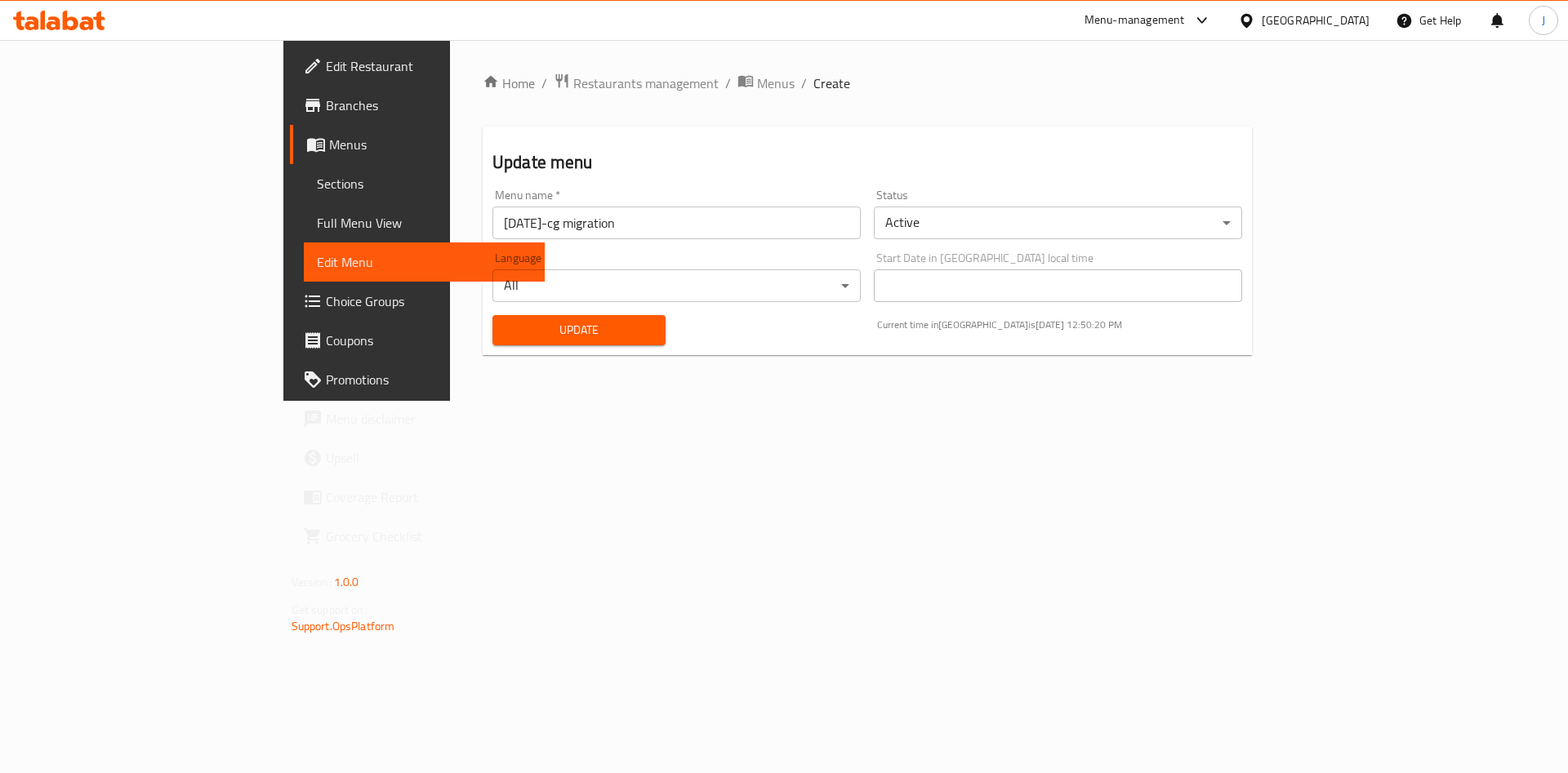
click at [330, 139] on span "Menus" at bounding box center [431, 145] width 204 height 20
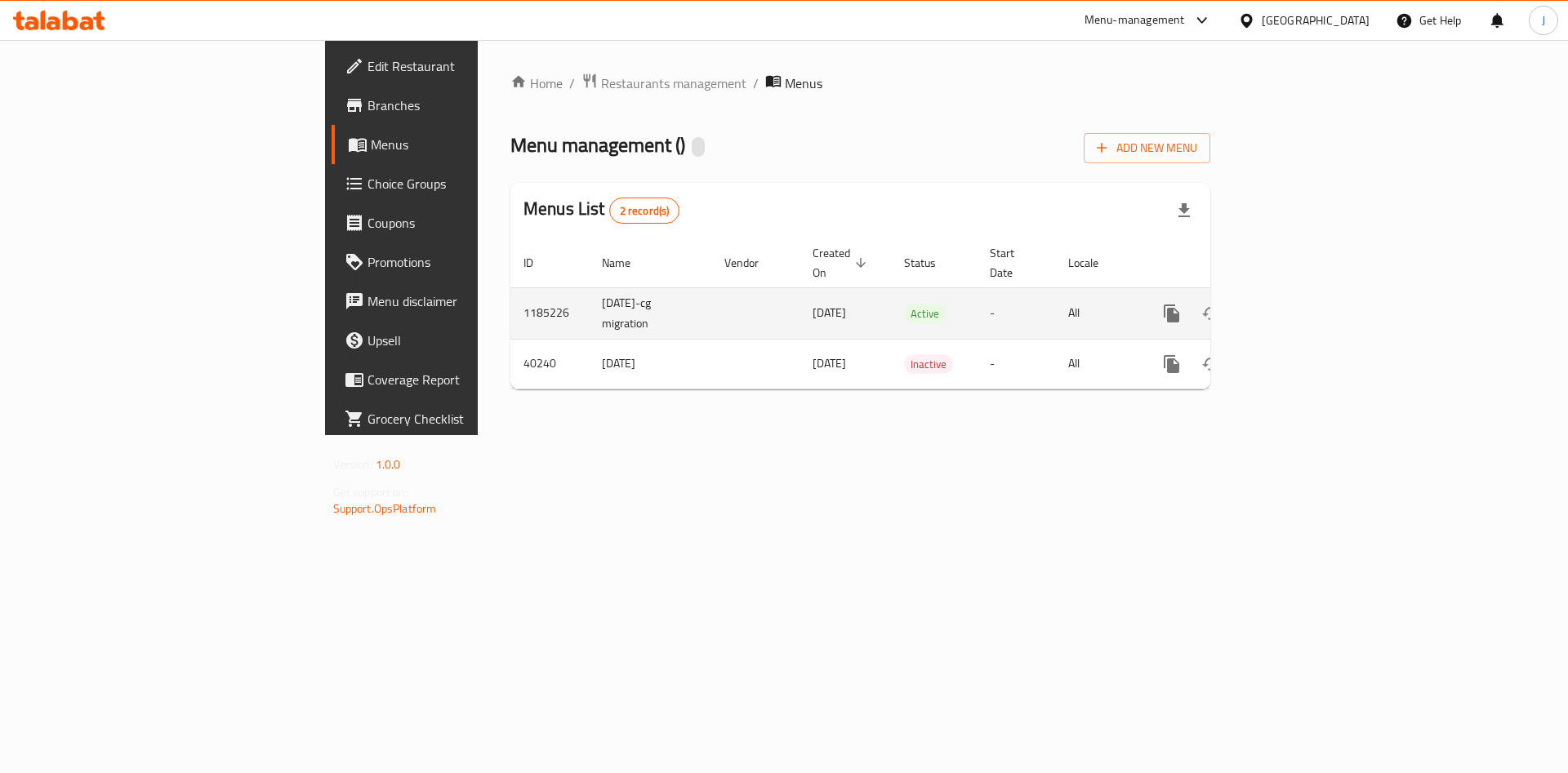
click at [1297, 306] on icon "enhanced table" at bounding box center [1289, 313] width 14 height 14
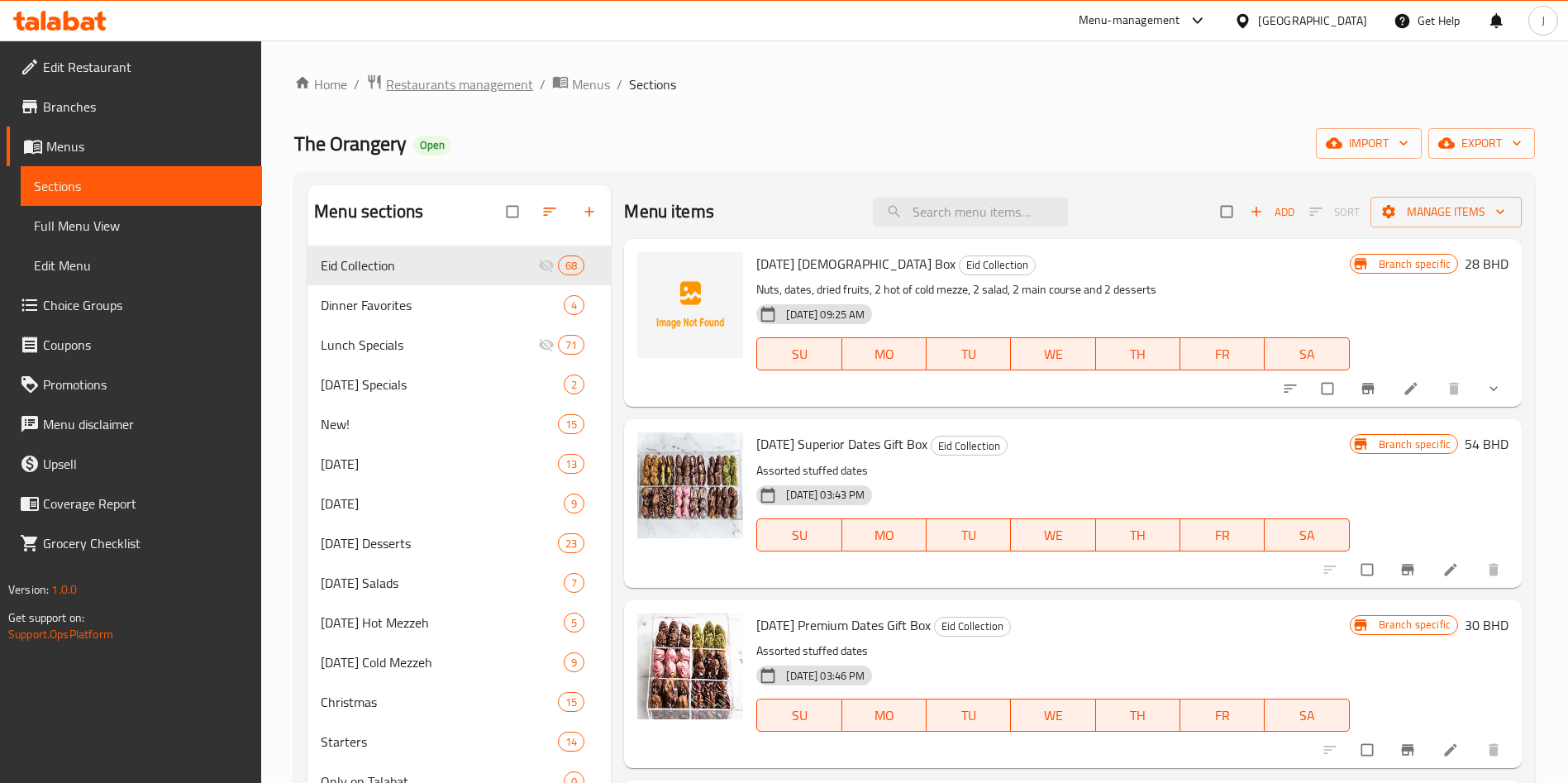
click at [490, 81] on span "Restaurants management" at bounding box center [459, 84] width 148 height 20
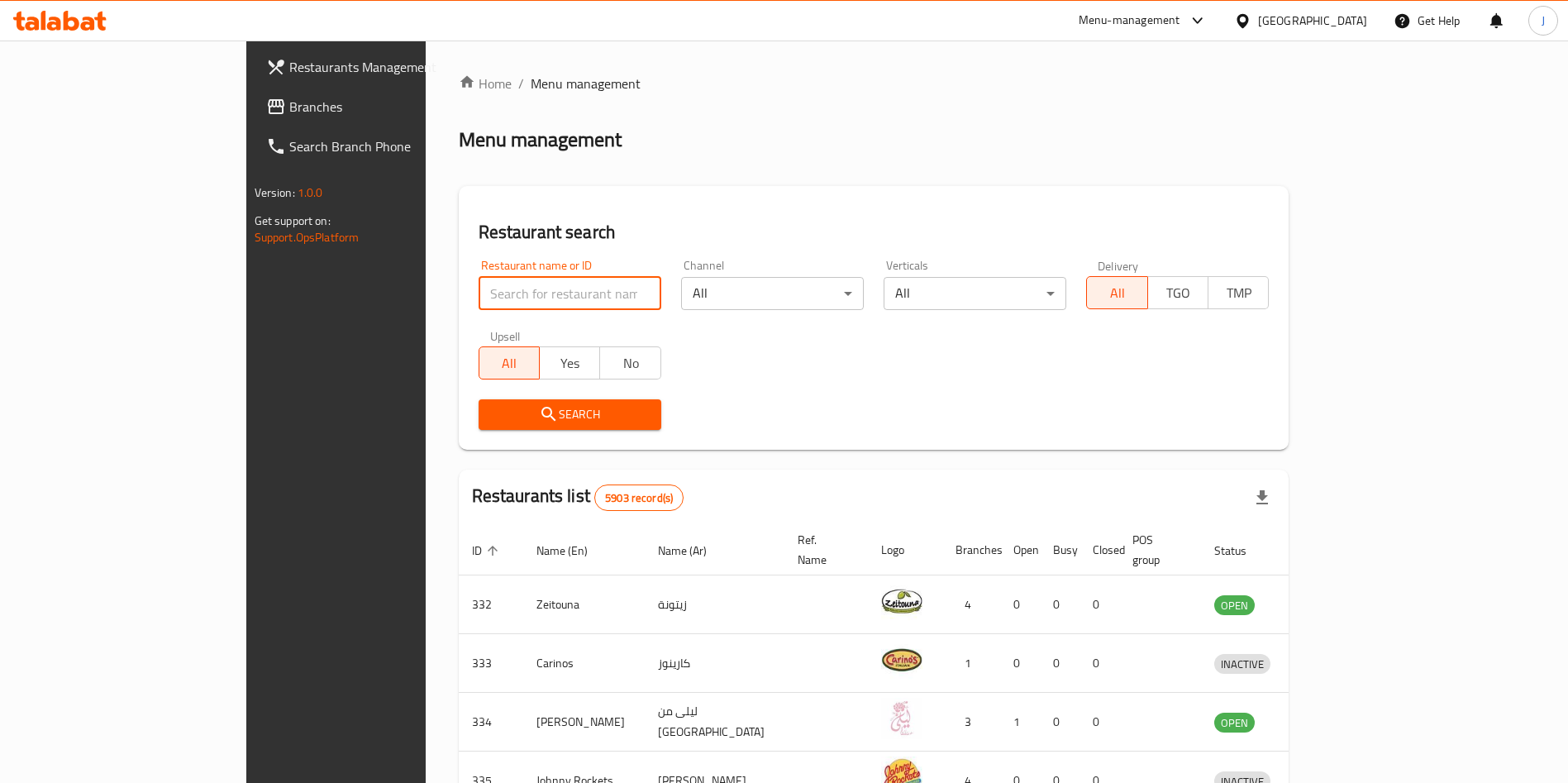
click at [497, 290] on input "search" at bounding box center [569, 293] width 182 height 33
type input "vitalia"
click button "Search" at bounding box center [569, 414] width 182 height 30
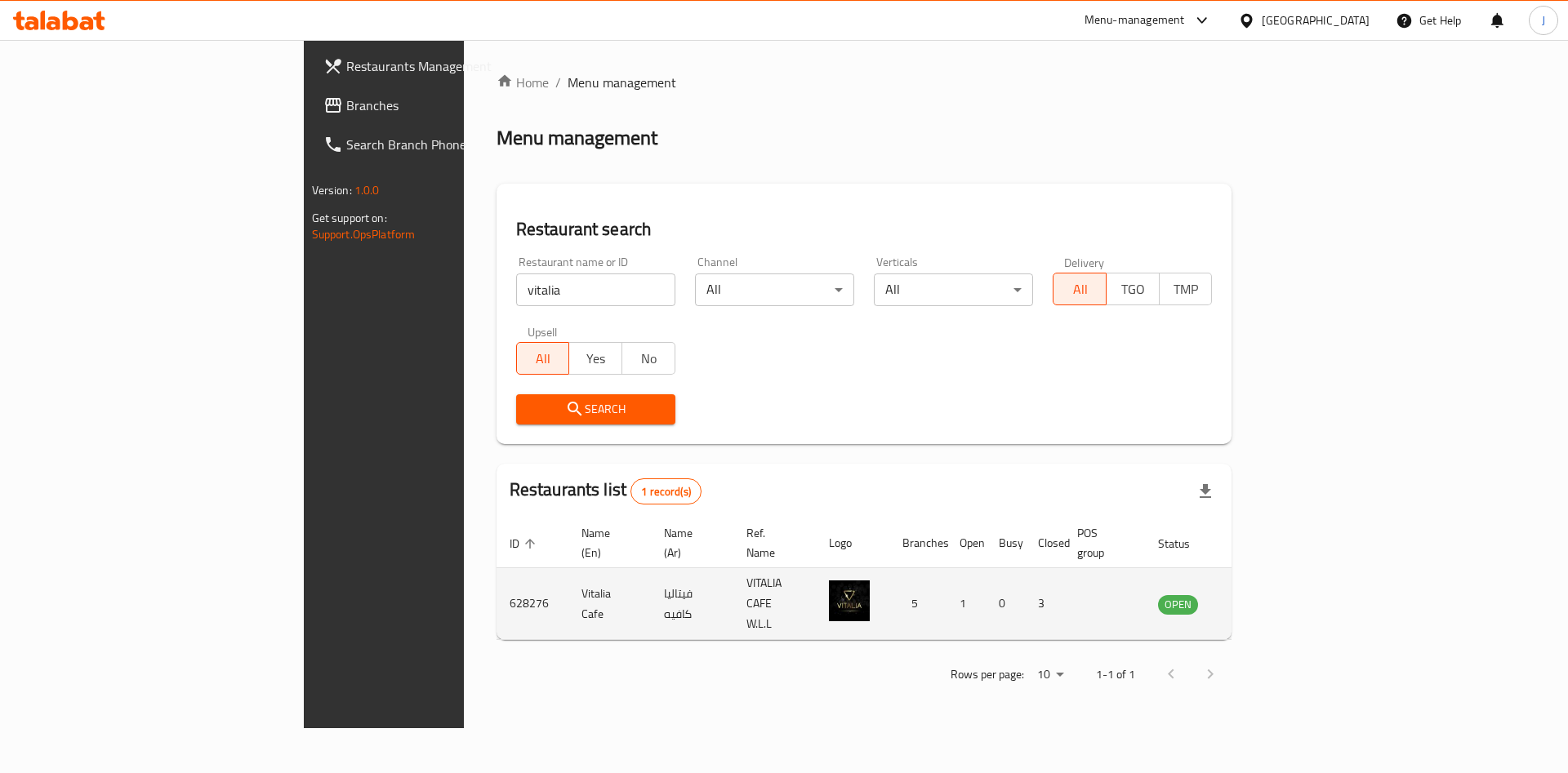
click at [1260, 602] on icon "enhanced table" at bounding box center [1257, 605] width 5 height 6
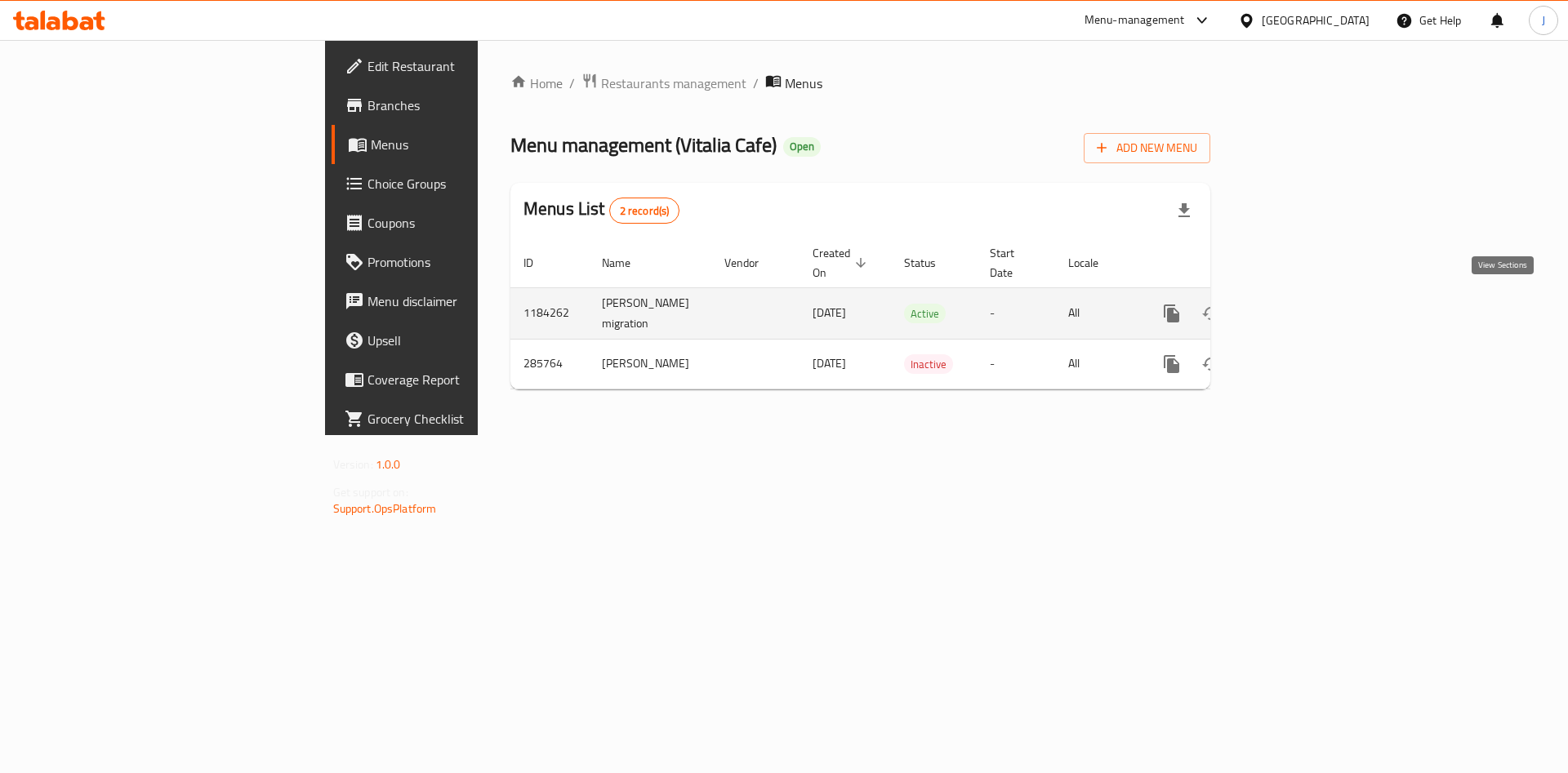
click at [1299, 304] on icon "enhanced table" at bounding box center [1290, 314] width 20 height 20
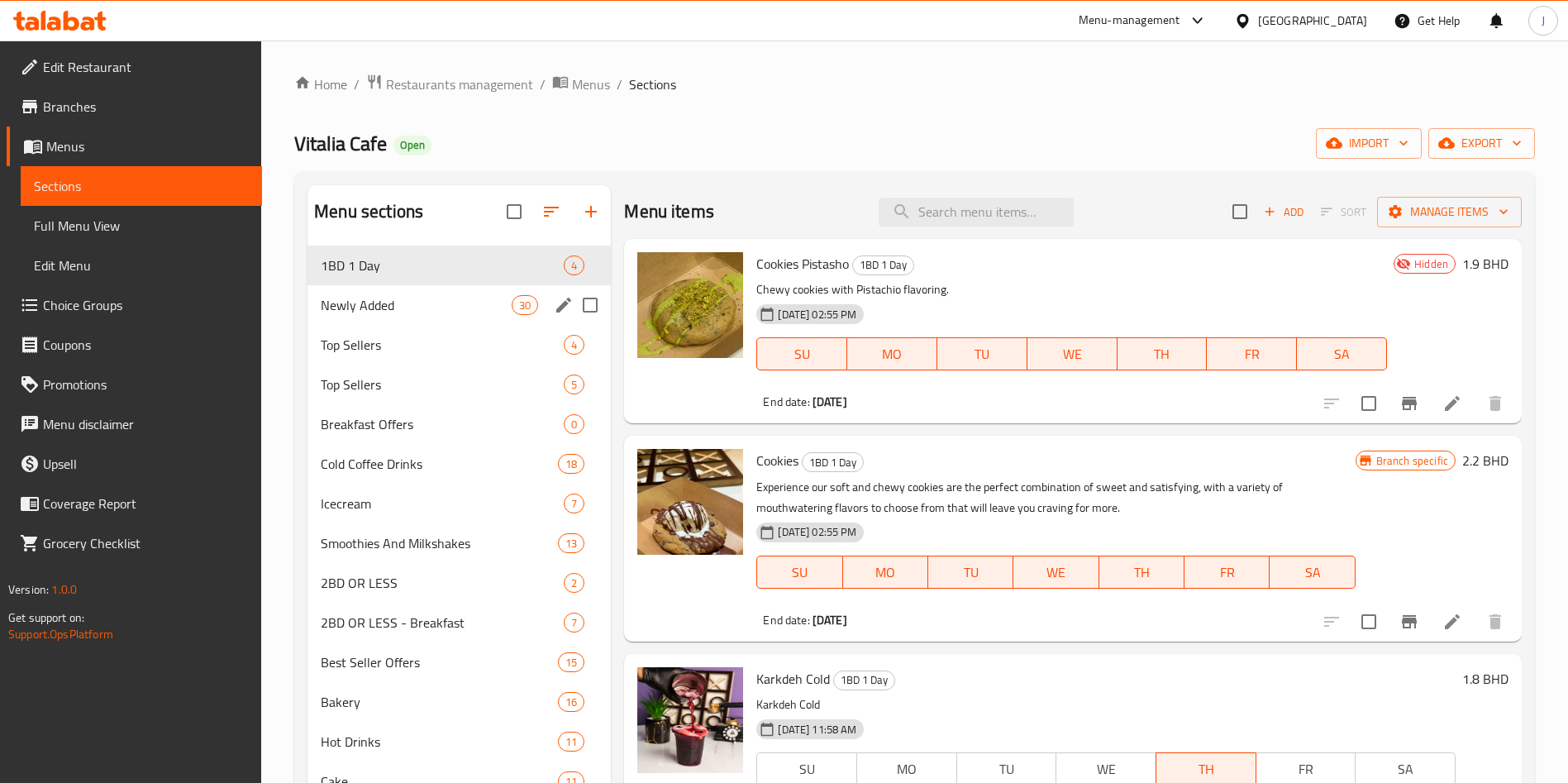
click at [423, 287] on div "Newly Added 30" at bounding box center [459, 304] width 303 height 39
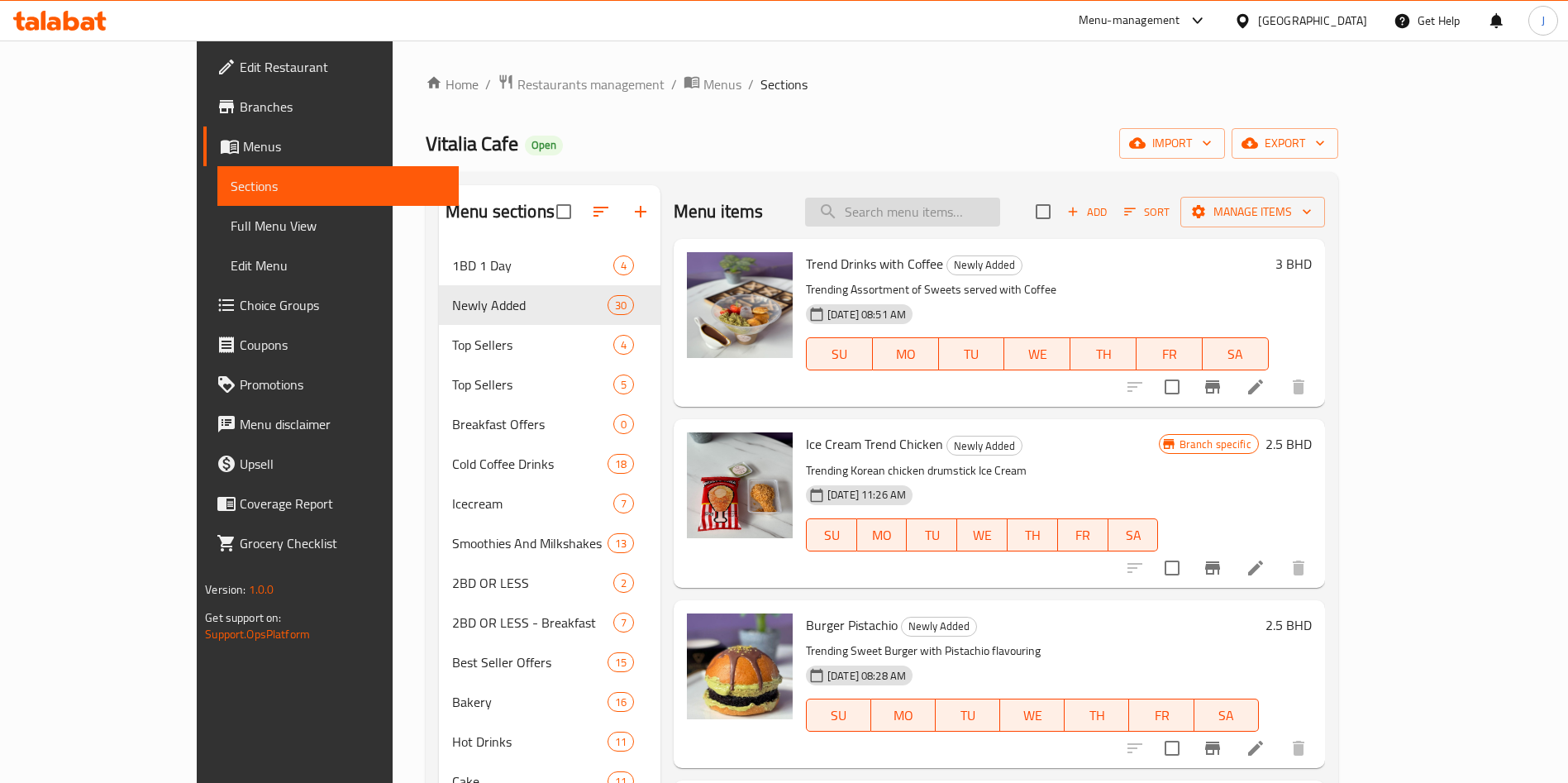
click at [993, 211] on input "search" at bounding box center [903, 213] width 195 height 29
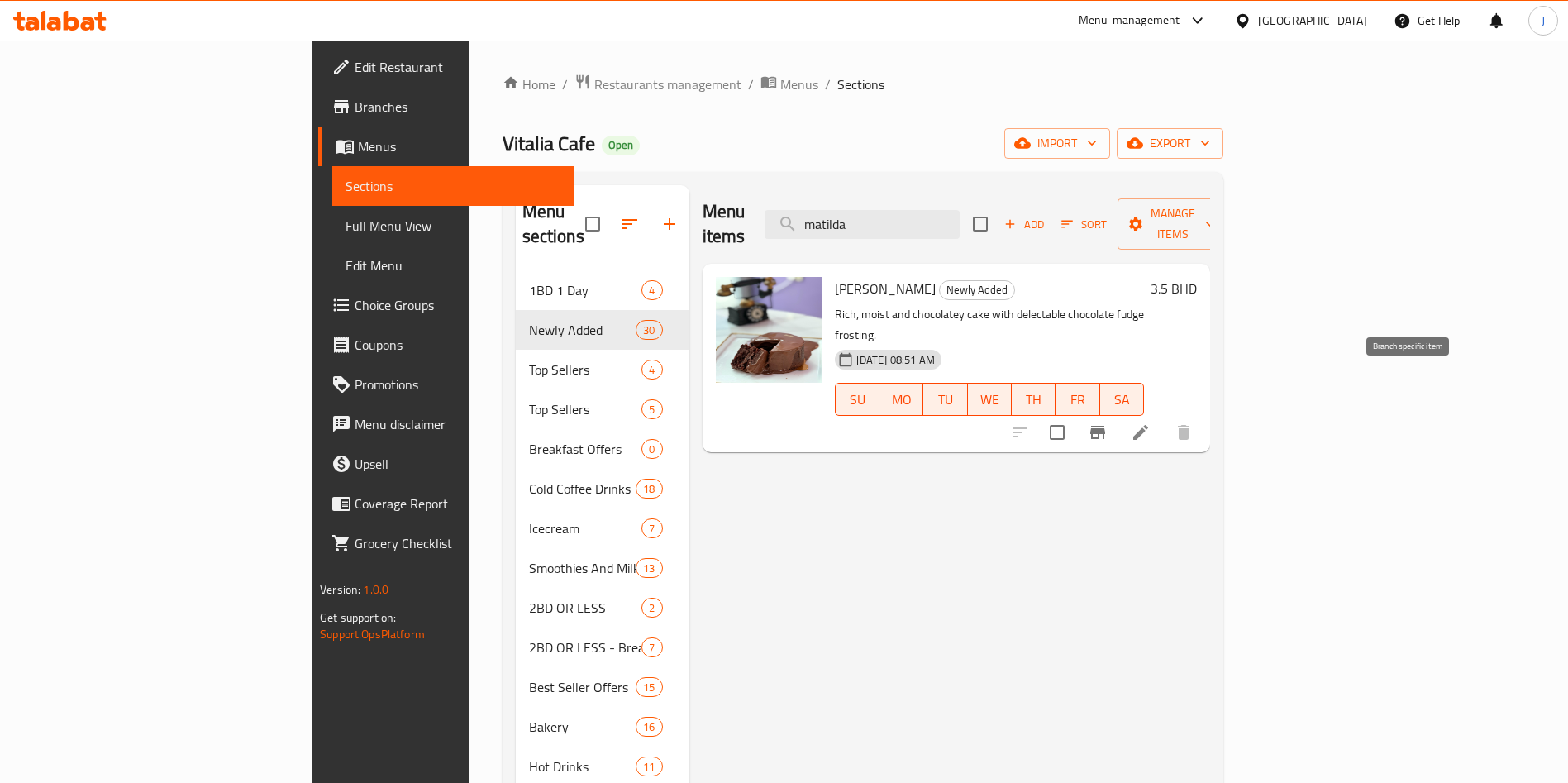
type input "matilda"
click at [1105, 426] on icon "Branch-specific-item" at bounding box center [1098, 433] width 15 height 13
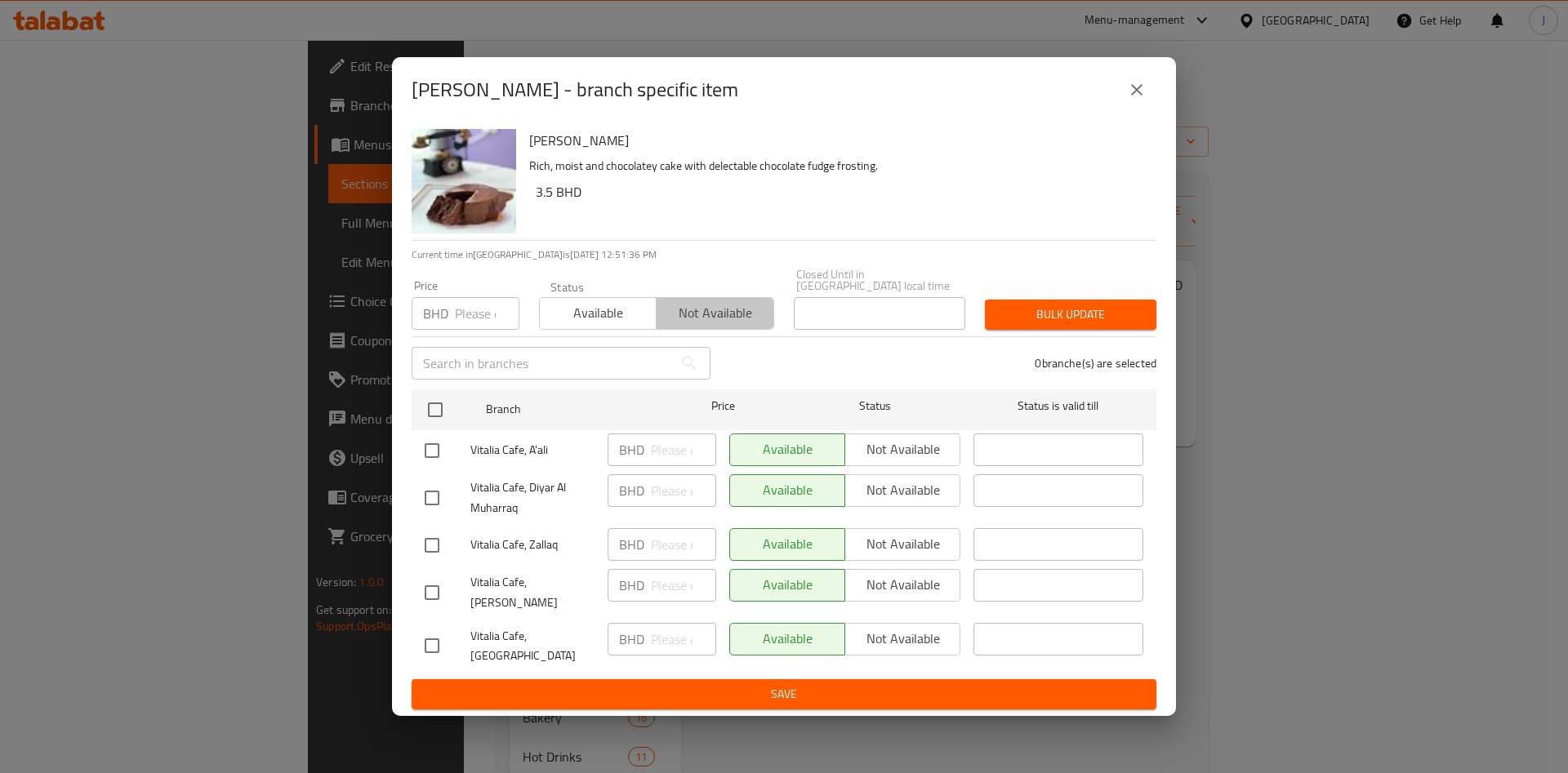
click at [713, 319] on span "Not available" at bounding box center [715, 313] width 104 height 24
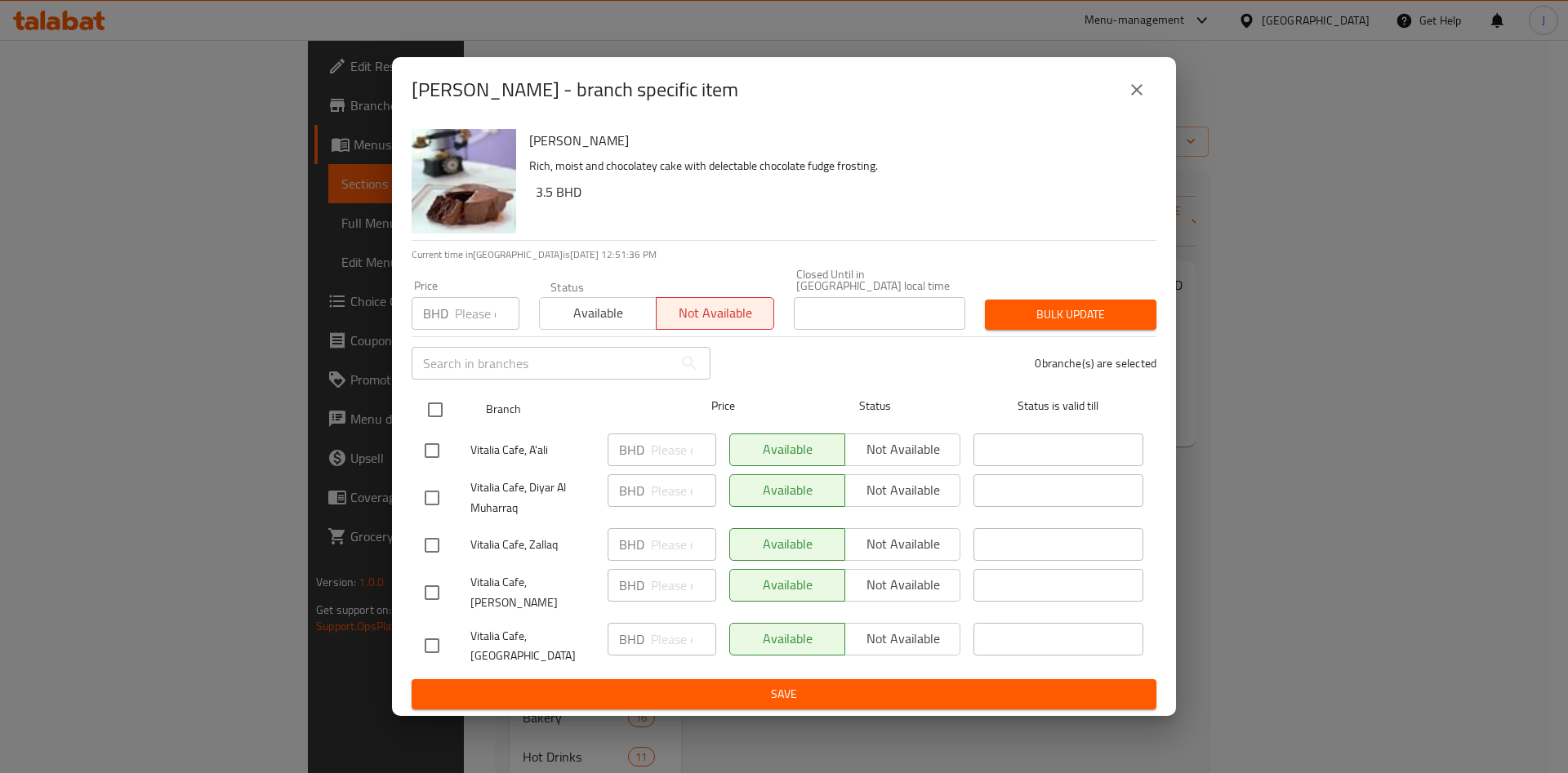
click at [440, 421] on input "checkbox" at bounding box center [435, 410] width 34 height 34
checkbox input "true"
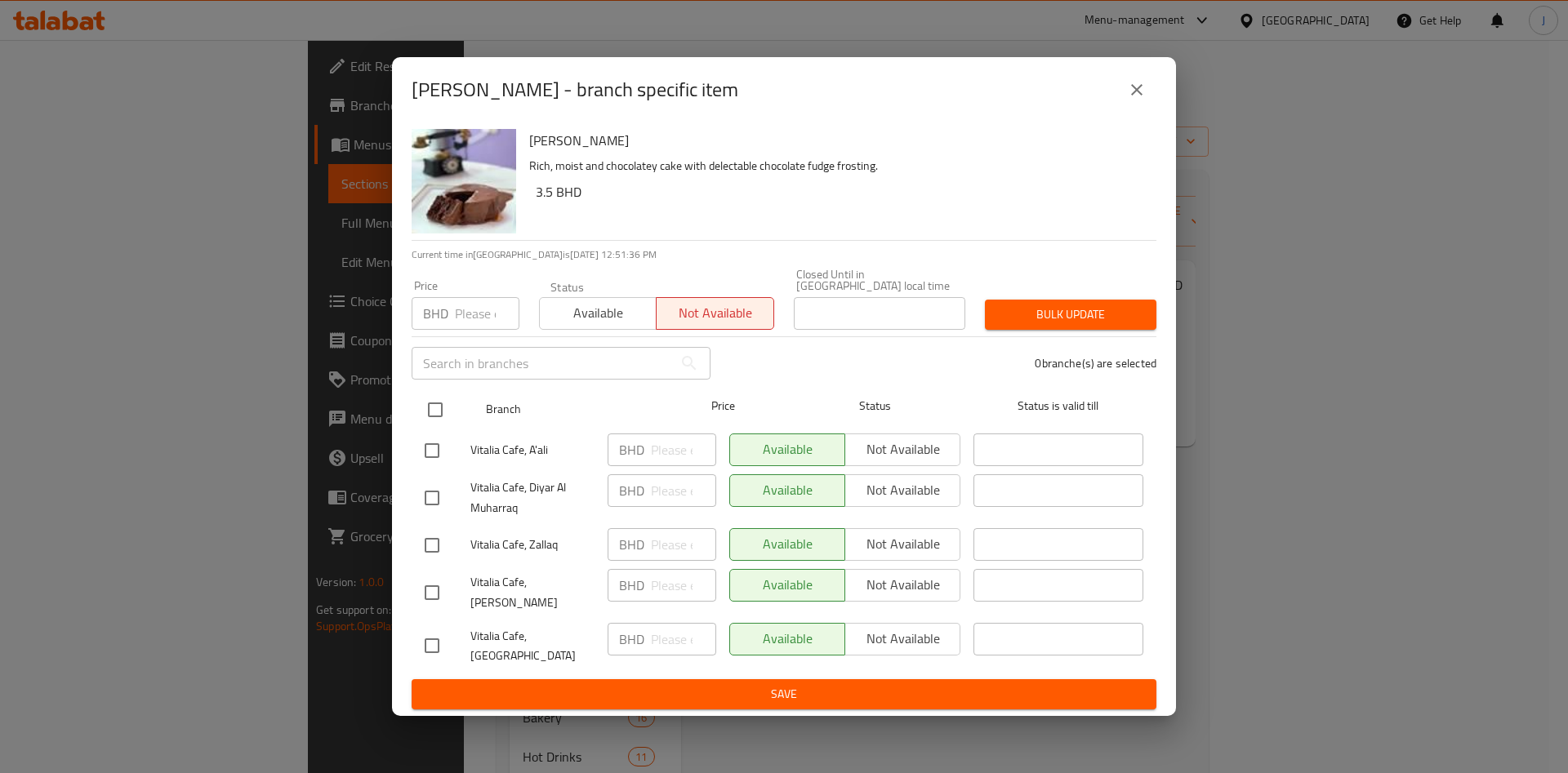
checkbox input "true"
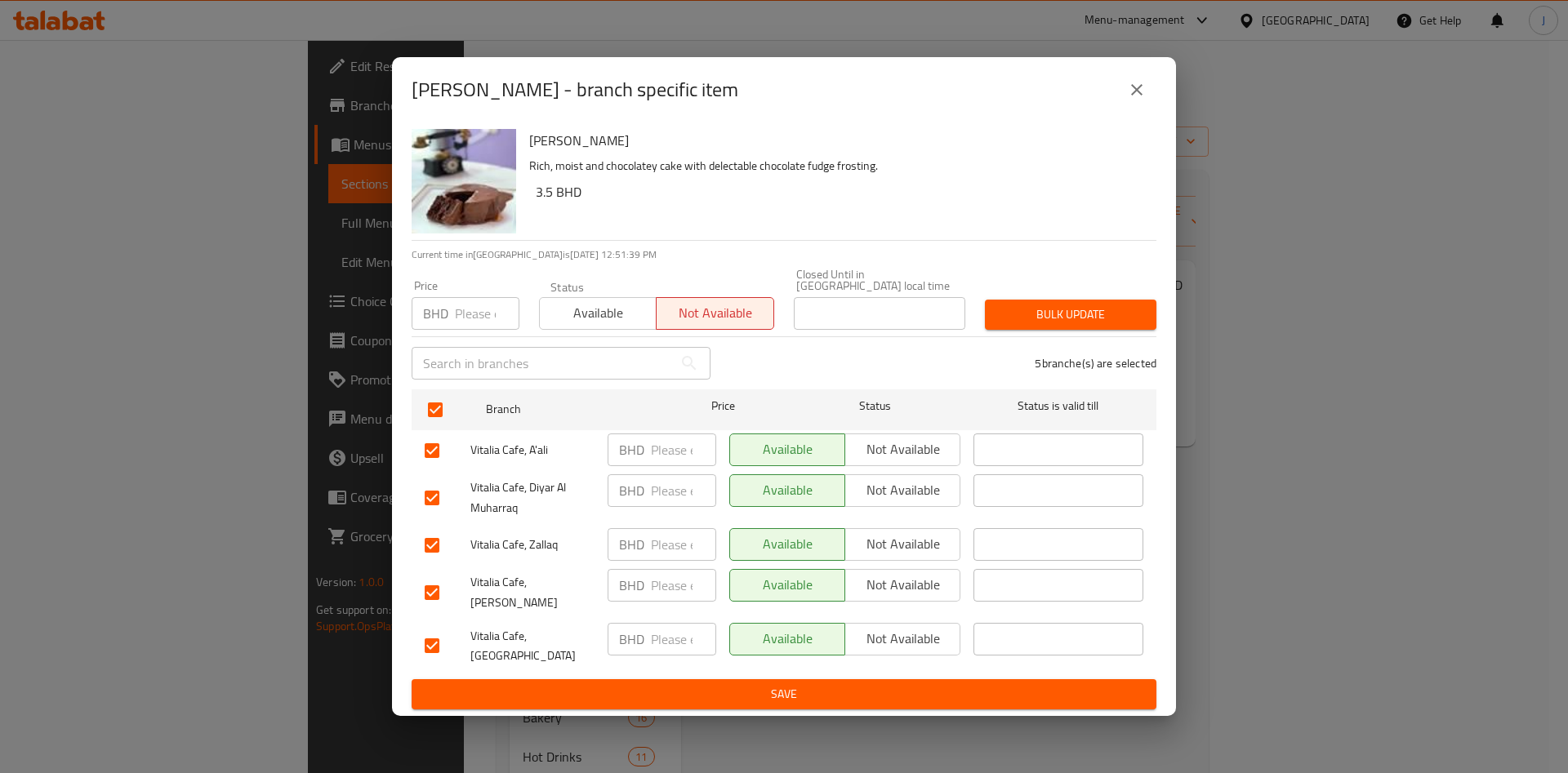
click at [823, 684] on span "Save" at bounding box center [784, 694] width 719 height 21
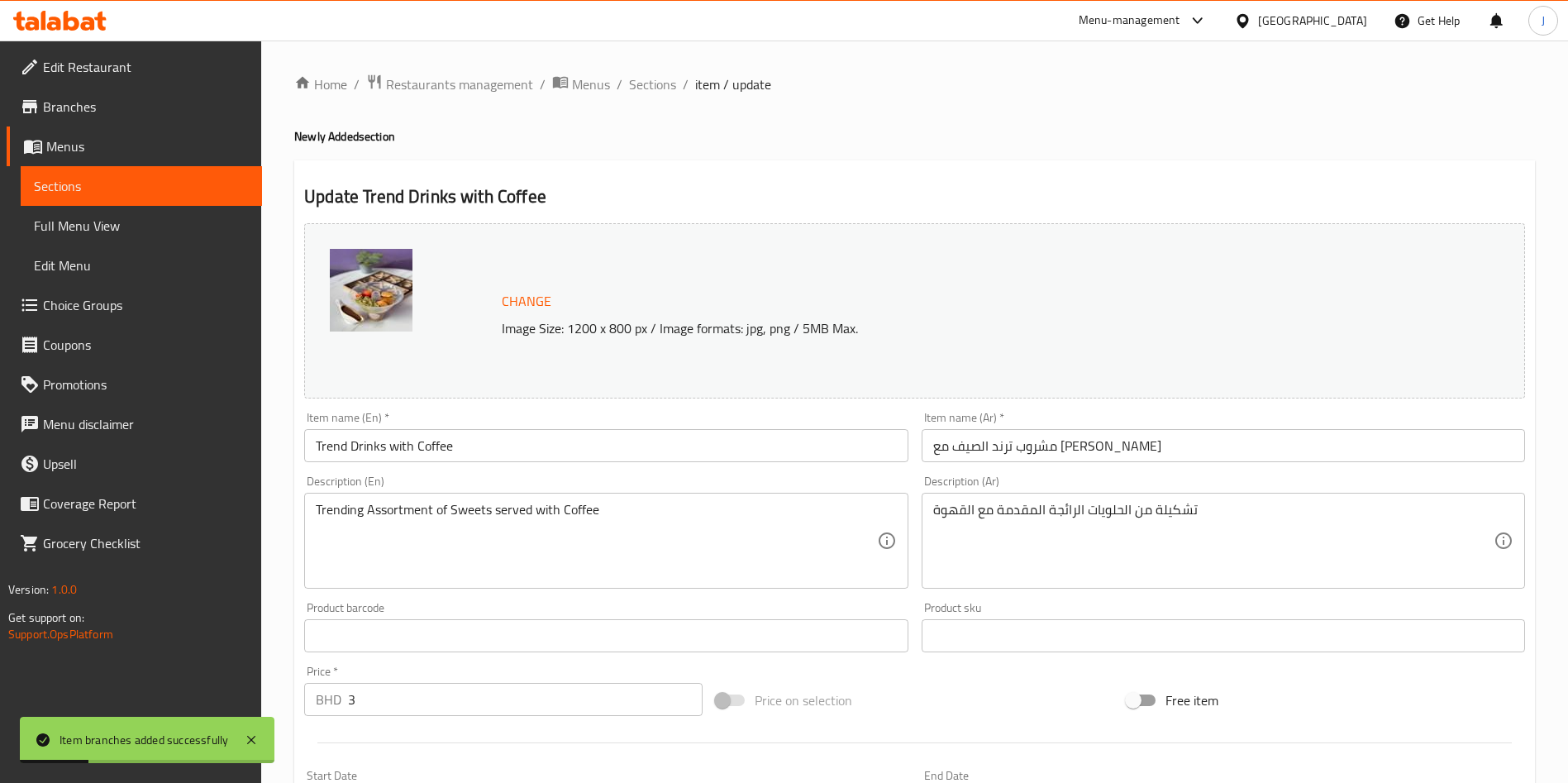
click at [114, 190] on span "Sections" at bounding box center [141, 186] width 215 height 20
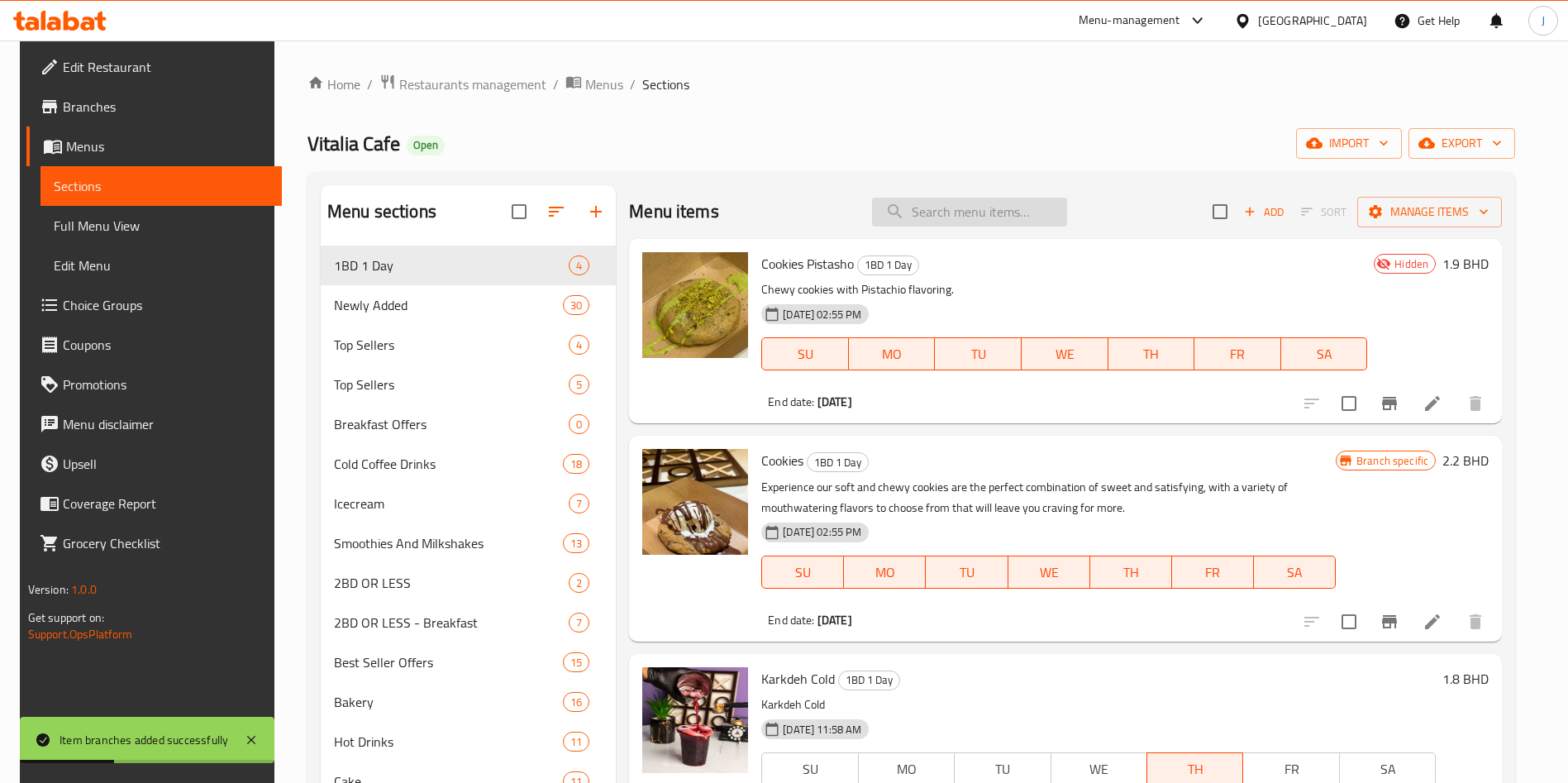
click at [992, 214] on input "search" at bounding box center [970, 213] width 195 height 29
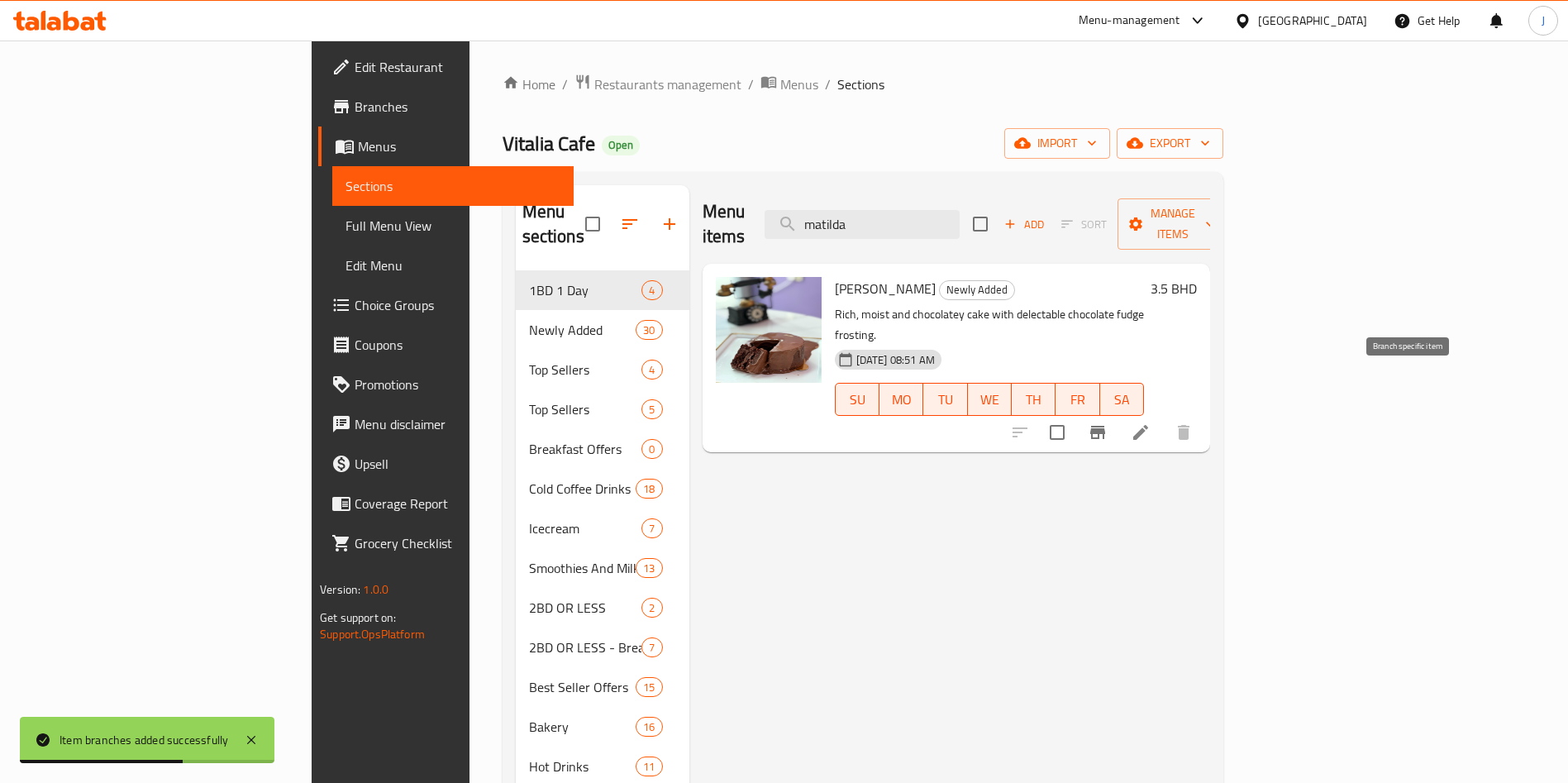
type input "matilda"
click at [1108, 423] on icon "Branch-specific-item" at bounding box center [1098, 433] width 20 height 20
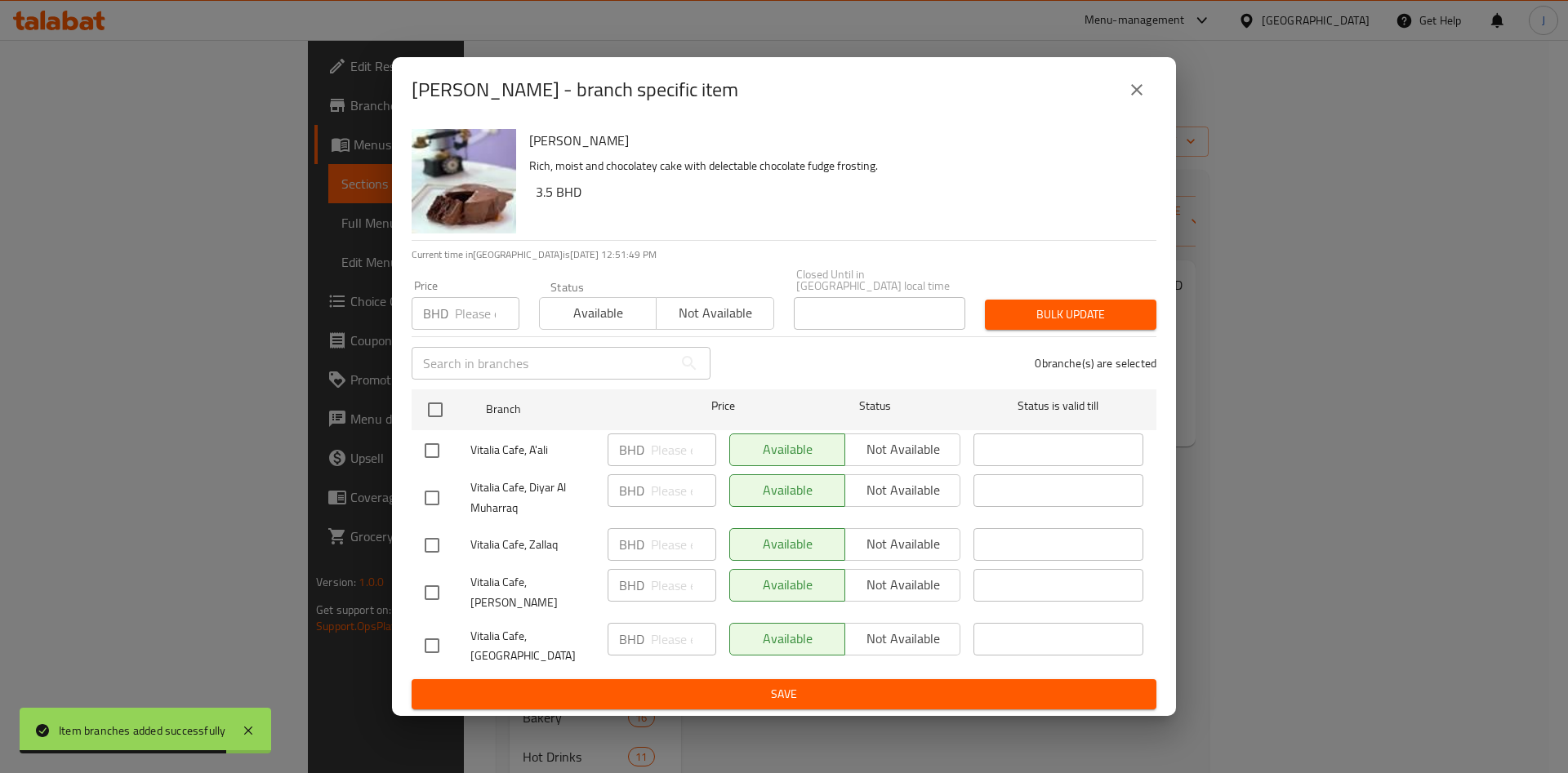
click at [620, 314] on span "Available" at bounding box center [598, 313] width 104 height 24
click at [438, 461] on input "checkbox" at bounding box center [432, 451] width 34 height 34
checkbox input "true"
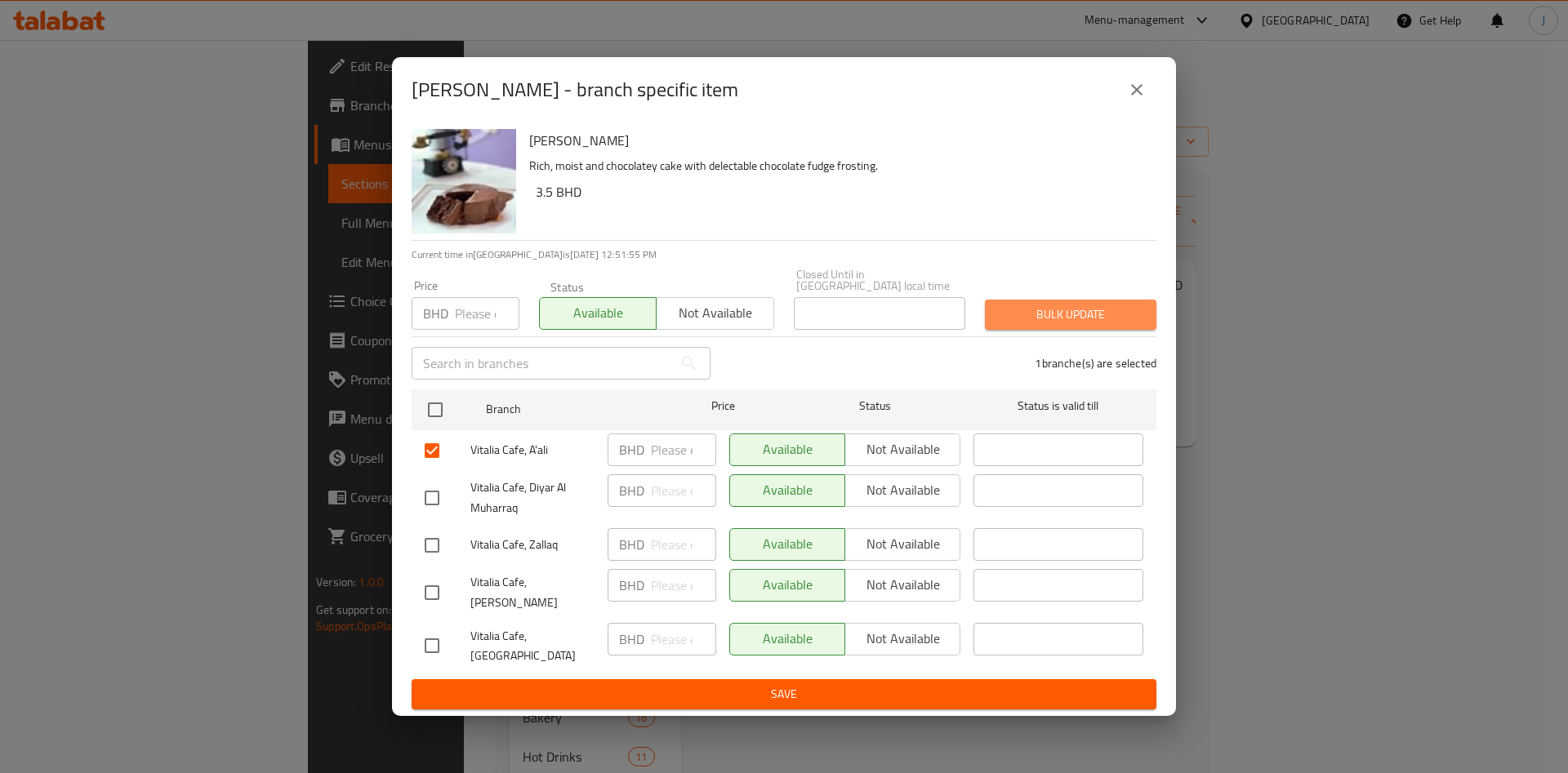
click at [1069, 318] on span "Bulk update" at bounding box center [1070, 315] width 146 height 21
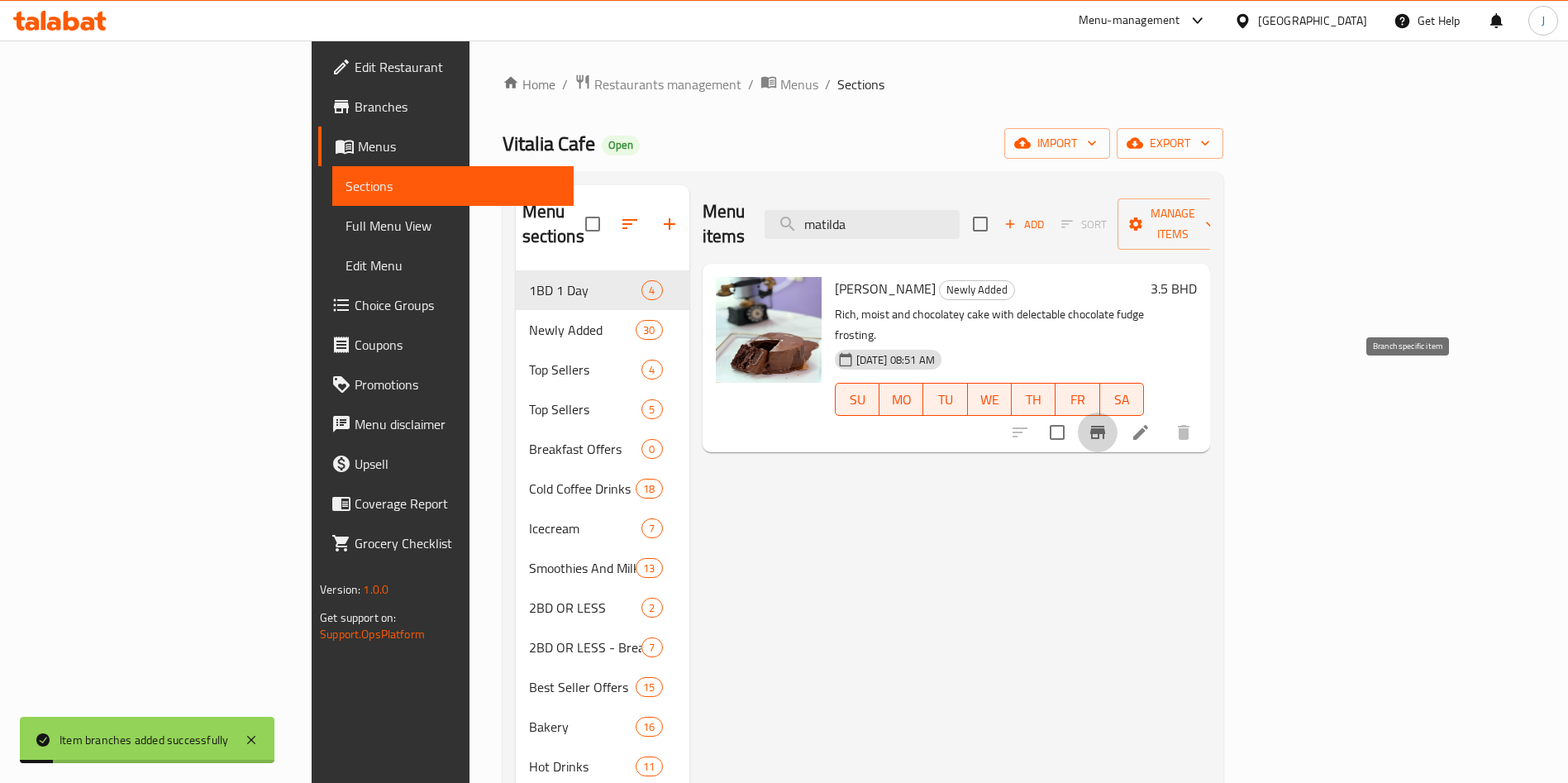
click at [1105, 426] on icon "Branch-specific-item" at bounding box center [1098, 433] width 15 height 13
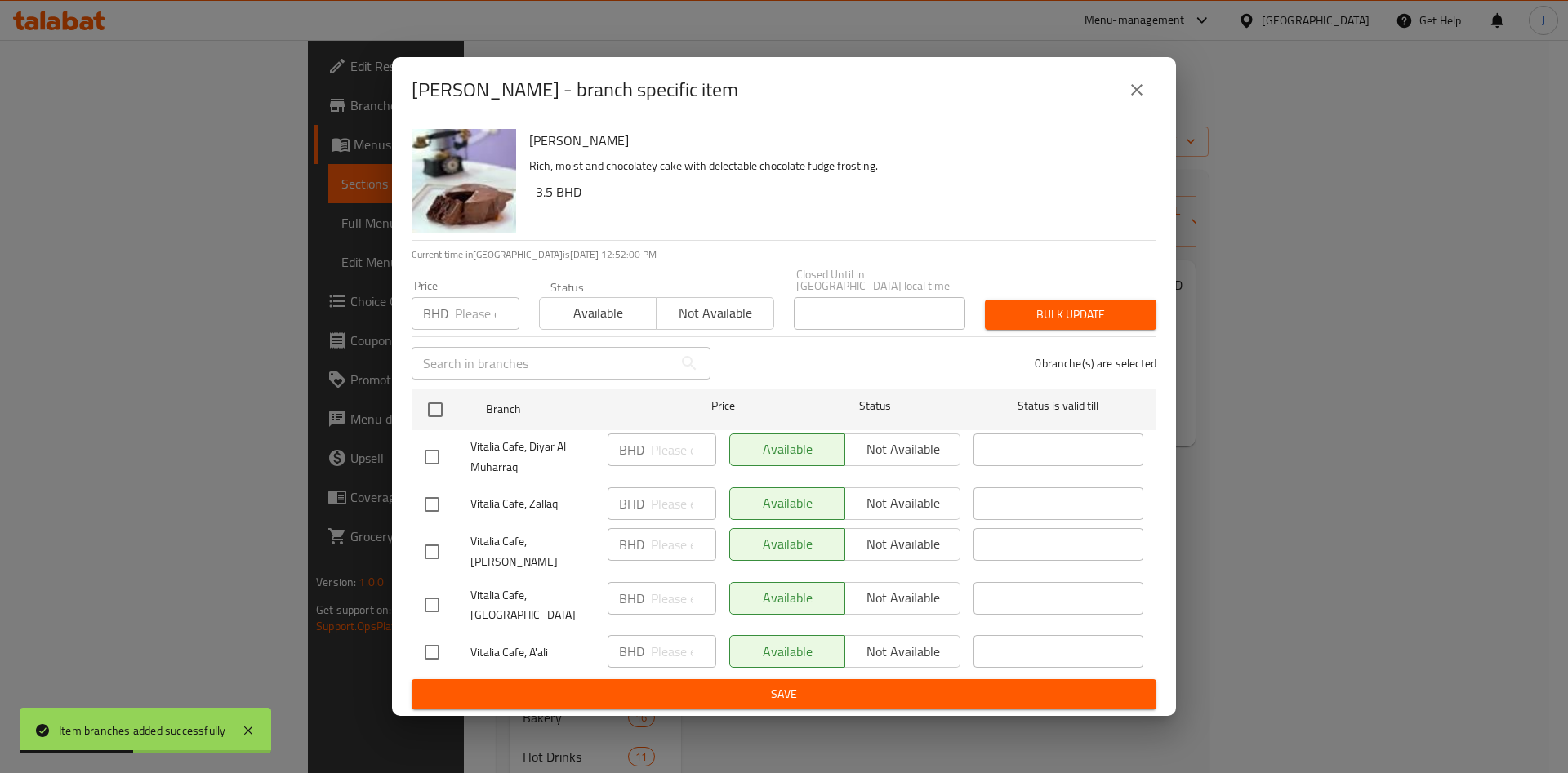
click at [1317, 488] on div "Matilda Cake - branch specific item Matilda Cake Rich, moist and chocolatey cak…" at bounding box center [784, 386] width 1568 height 773
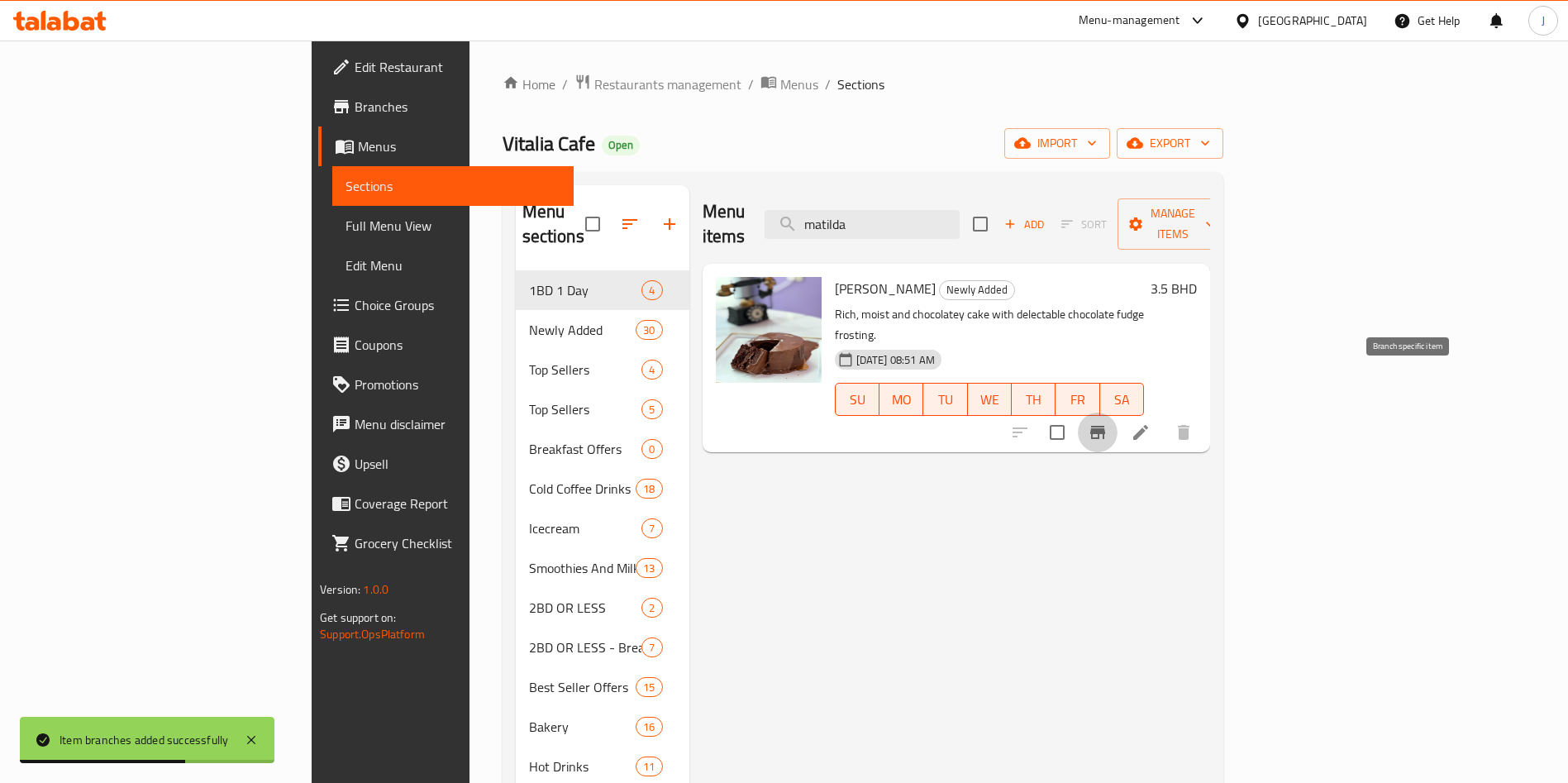
click at [1105, 426] on icon "Branch-specific-item" at bounding box center [1098, 433] width 15 height 13
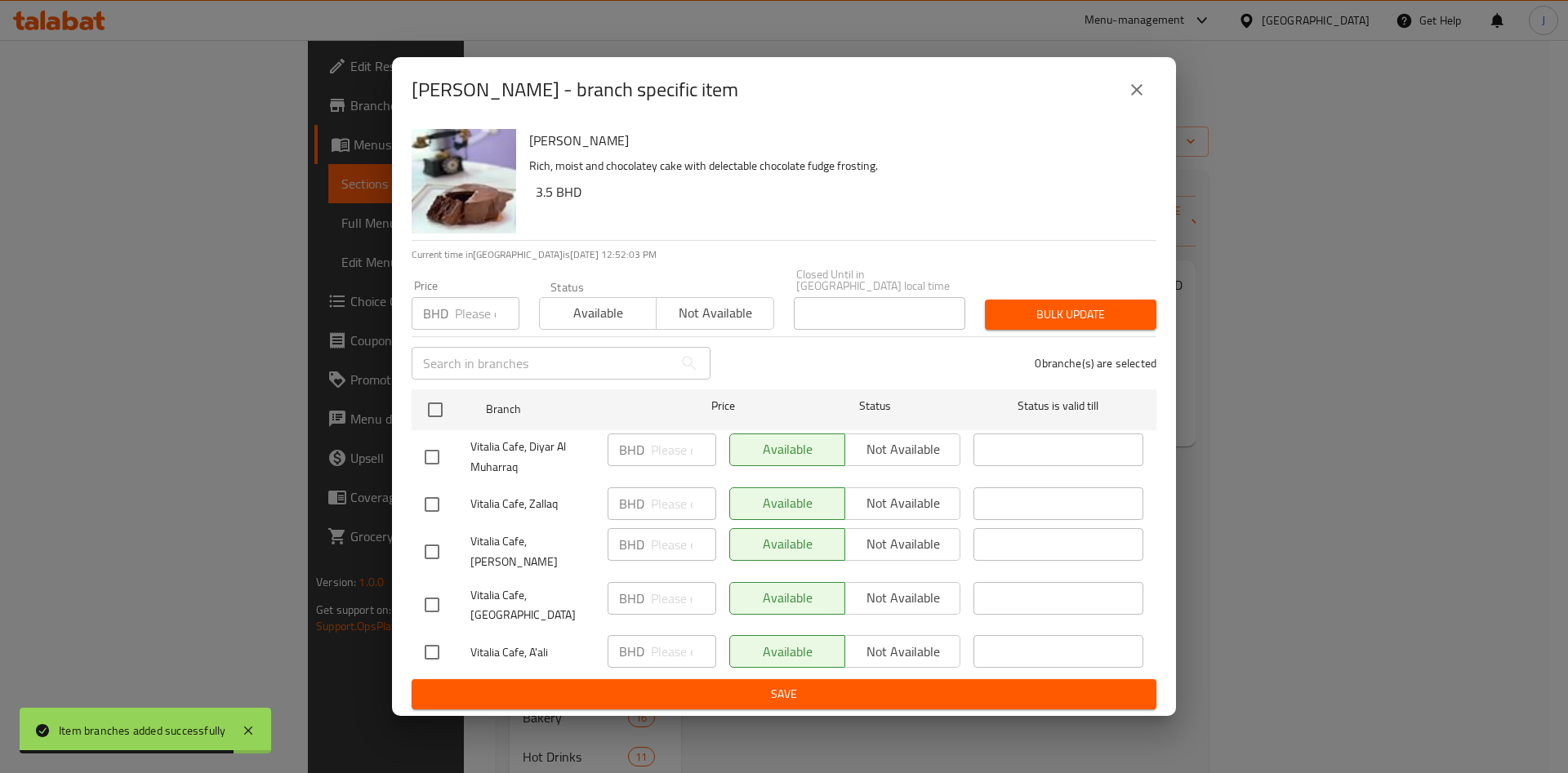
click at [722, 325] on span "Not available" at bounding box center [715, 313] width 104 height 24
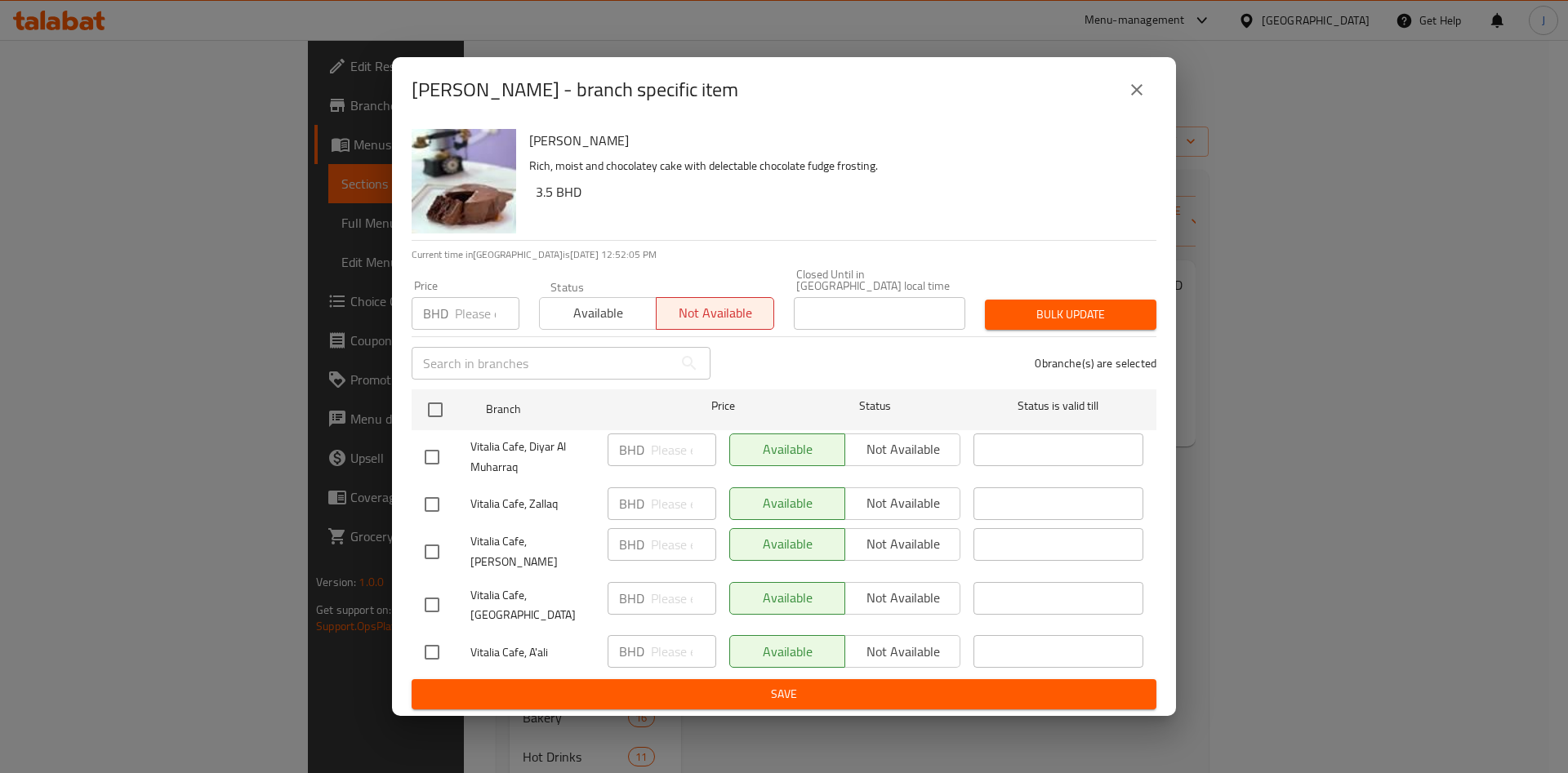
click at [435, 465] on input "checkbox" at bounding box center [432, 457] width 34 height 34
checkbox input "true"
click at [430, 518] on input "checkbox" at bounding box center [432, 505] width 34 height 34
checkbox input "true"
click at [430, 553] on input "checkbox" at bounding box center [432, 552] width 34 height 34
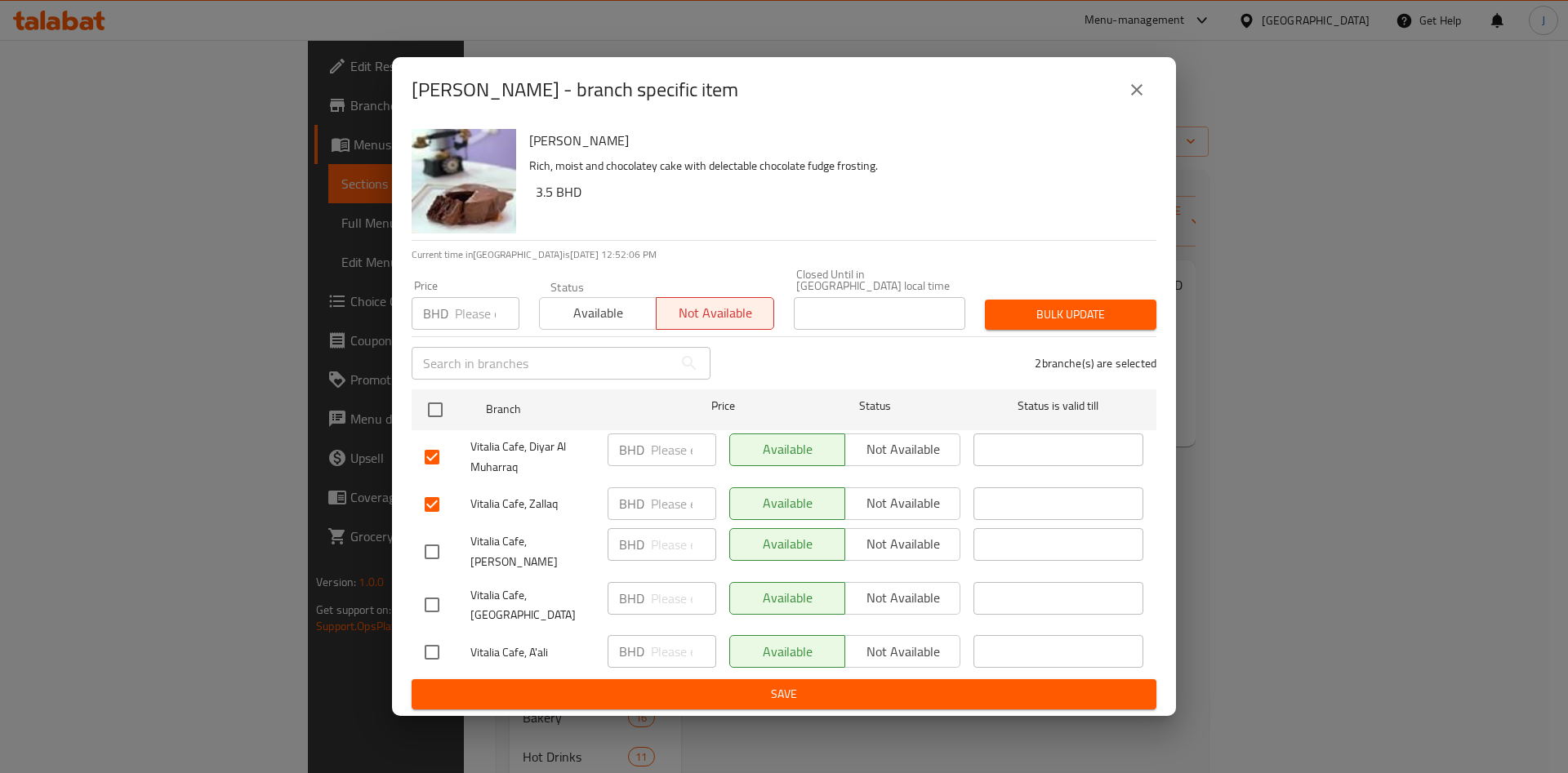
checkbox input "true"
click at [435, 588] on input "checkbox" at bounding box center [432, 606] width 34 height 34
checkbox input "true"
click at [1085, 325] on span "Bulk update" at bounding box center [1070, 315] width 146 height 21
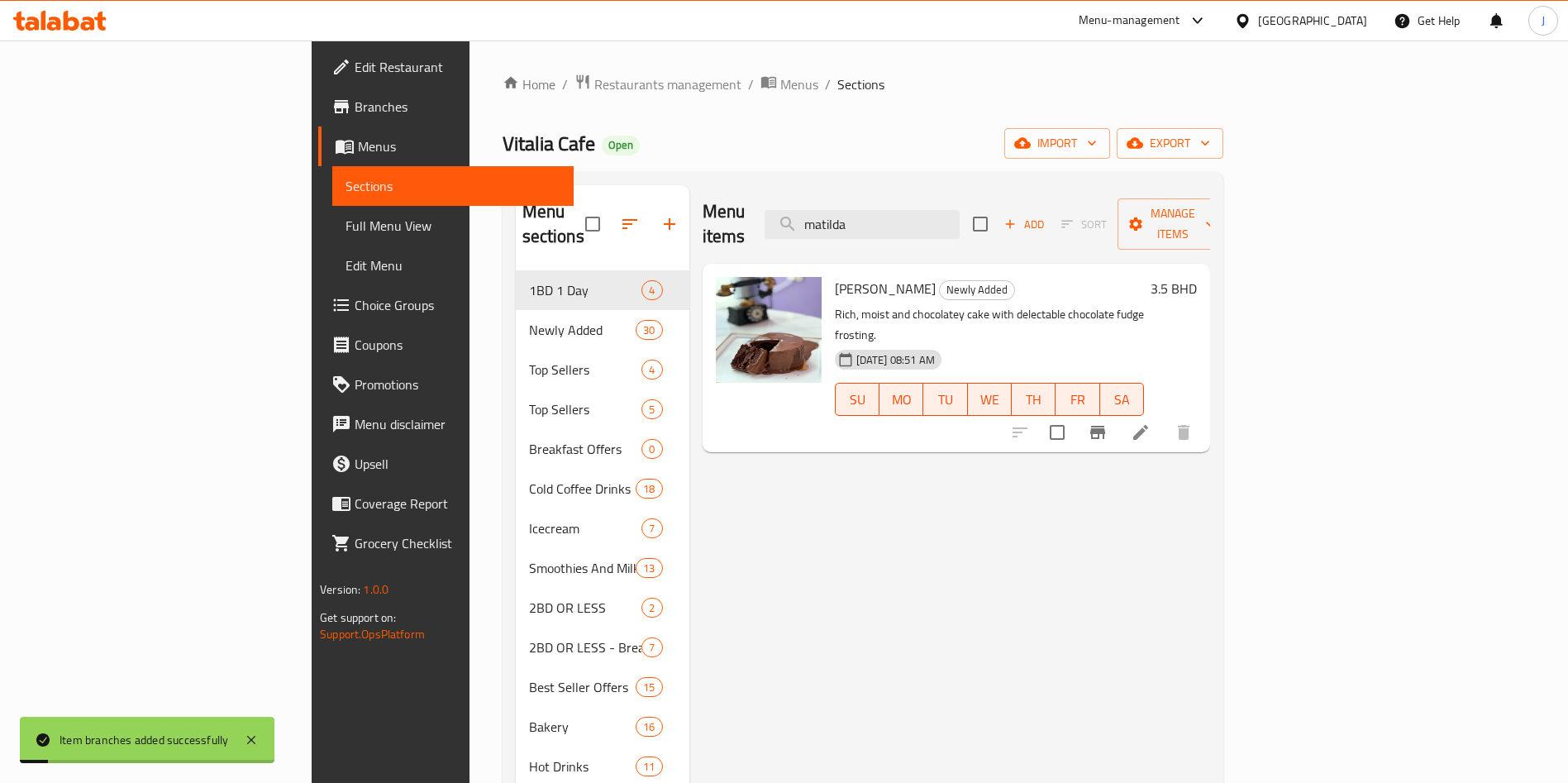
click at [1211, 510] on div "Menu items matilda Add Sort Manage items Matilda Cake Newly Added Rich, moist a…" at bounding box center [949, 577] width 521 height 783
click at [1105, 426] on icon "Branch-specific-item" at bounding box center [1098, 433] width 15 height 13
click at [345, 271] on span "Edit Menu" at bounding box center [453, 266] width 215 height 20
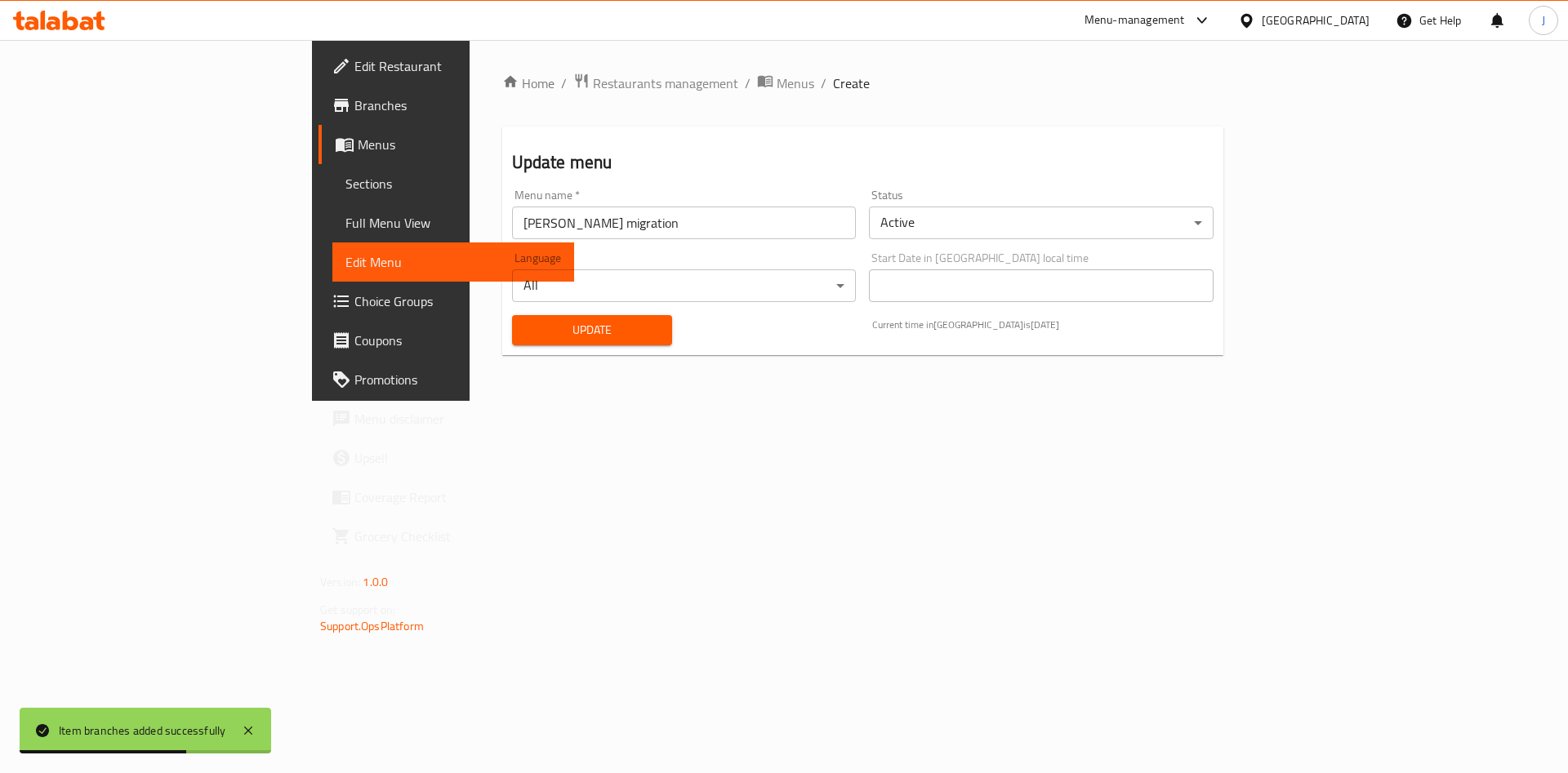
click at [525, 326] on span "Update" at bounding box center [592, 330] width 135 height 21
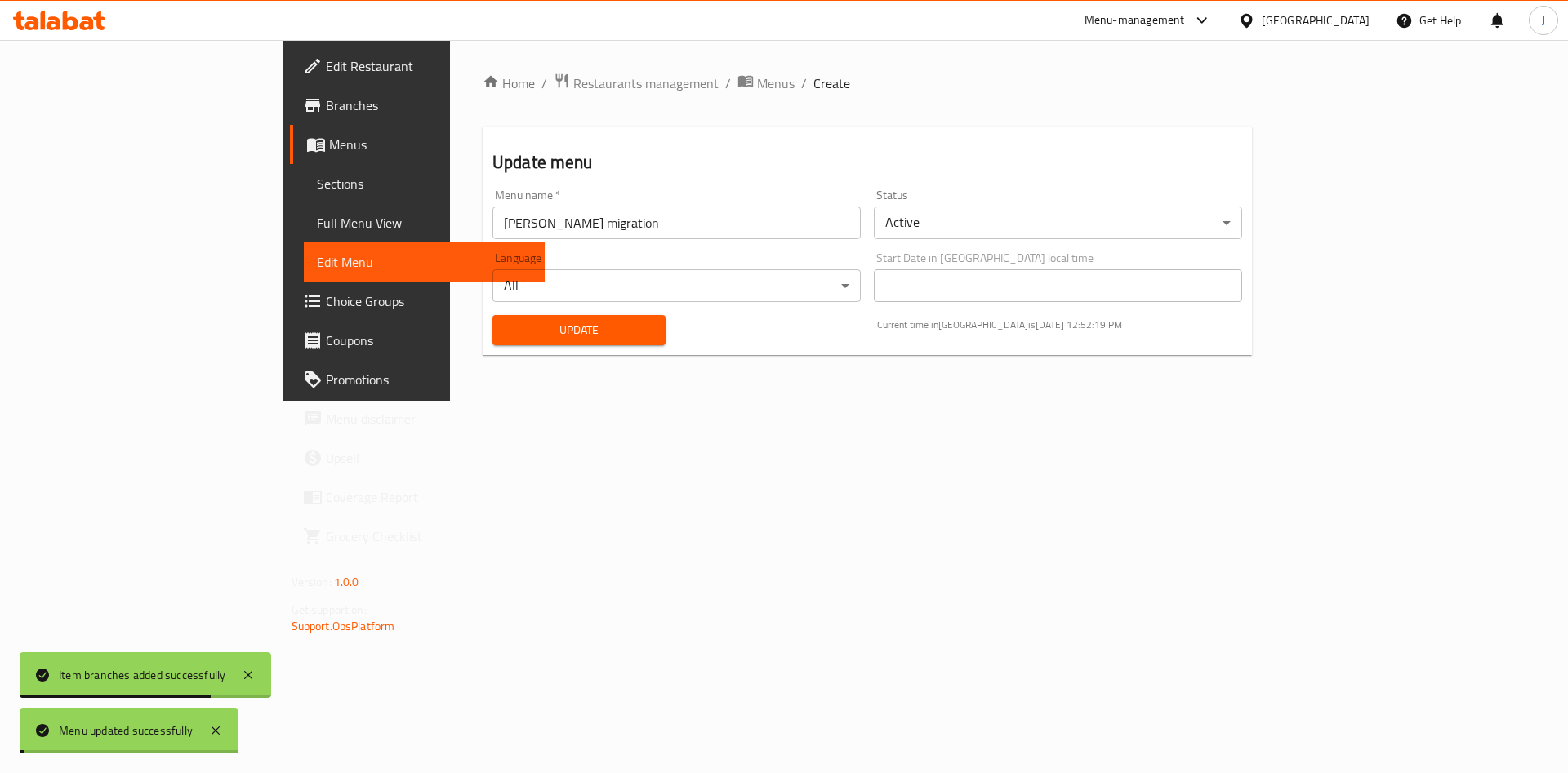
click at [505, 329] on span "Update" at bounding box center [578, 330] width 147 height 21
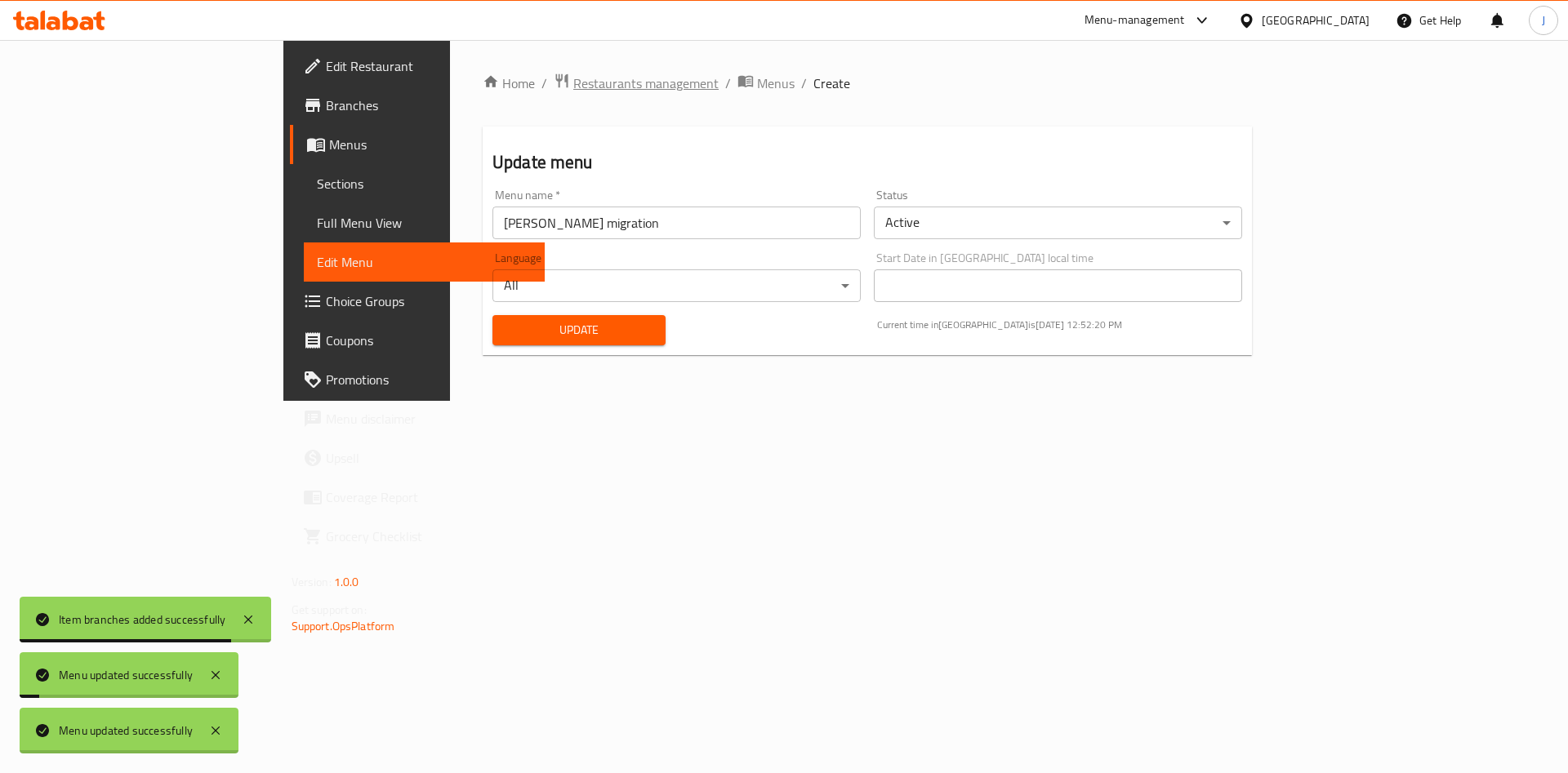
click at [573, 87] on span "Restaurants management" at bounding box center [645, 83] width 146 height 20
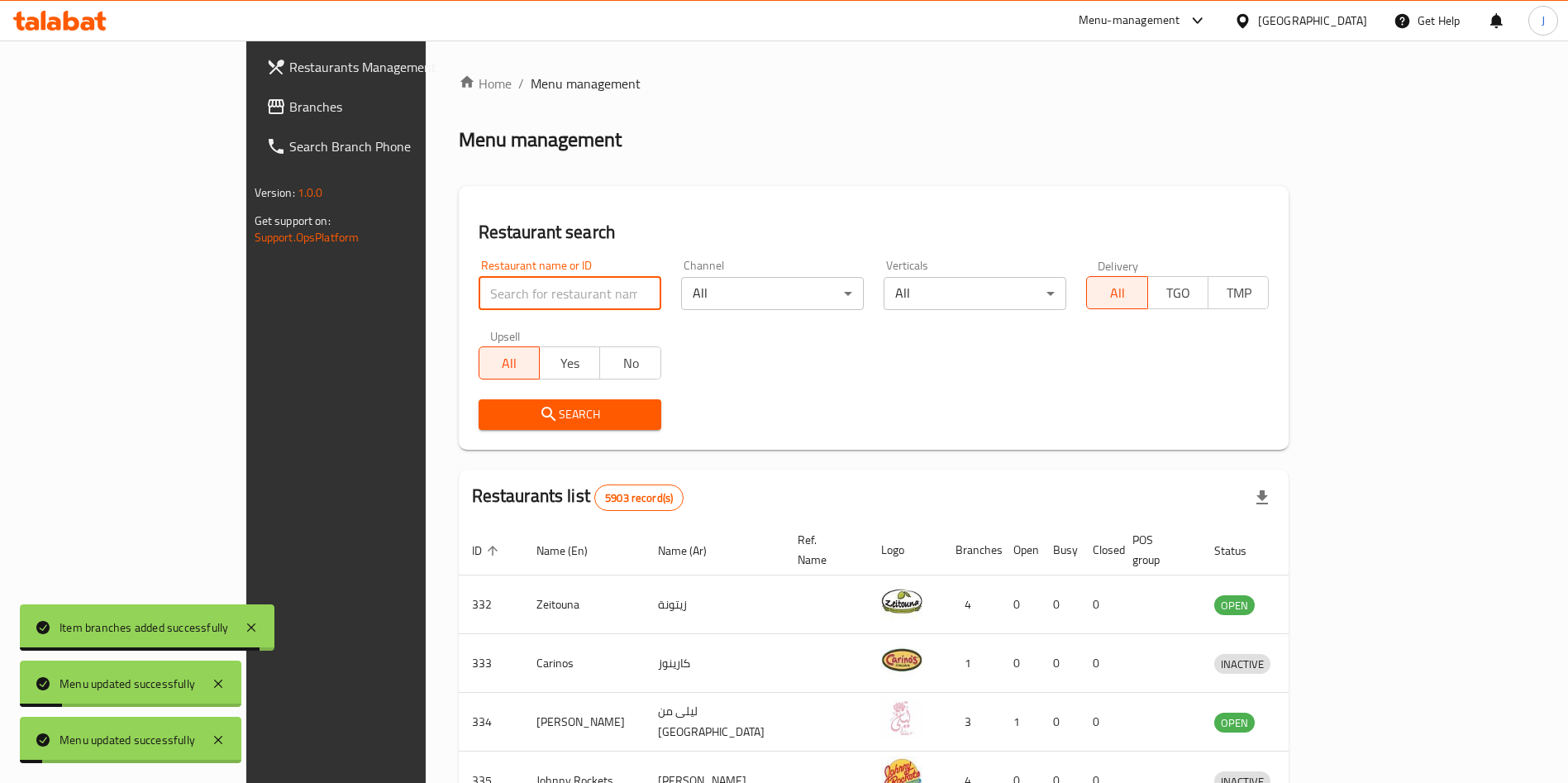
click at [478, 284] on input "search" at bounding box center [569, 293] width 182 height 33
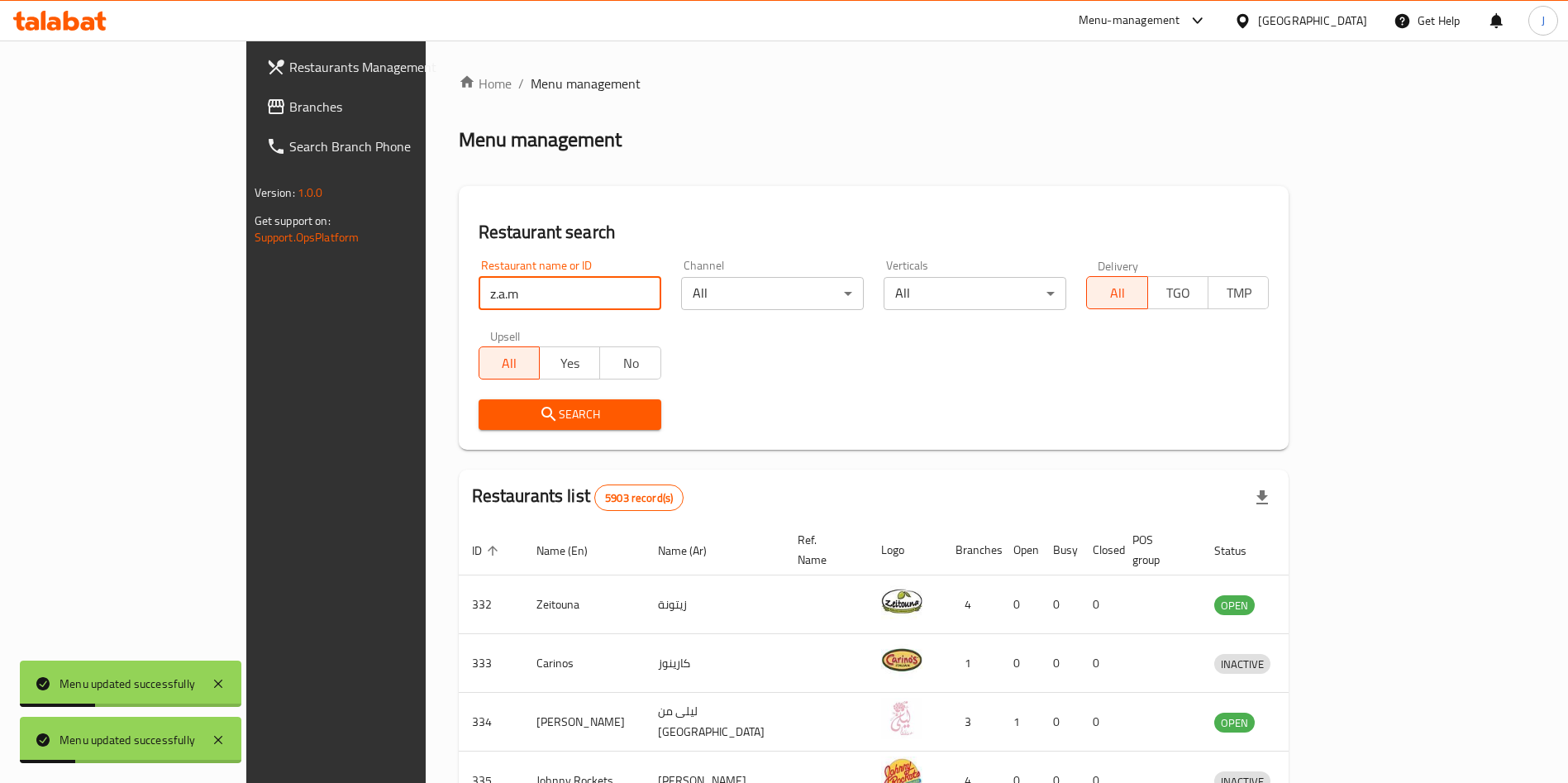
type input "z.a.m"
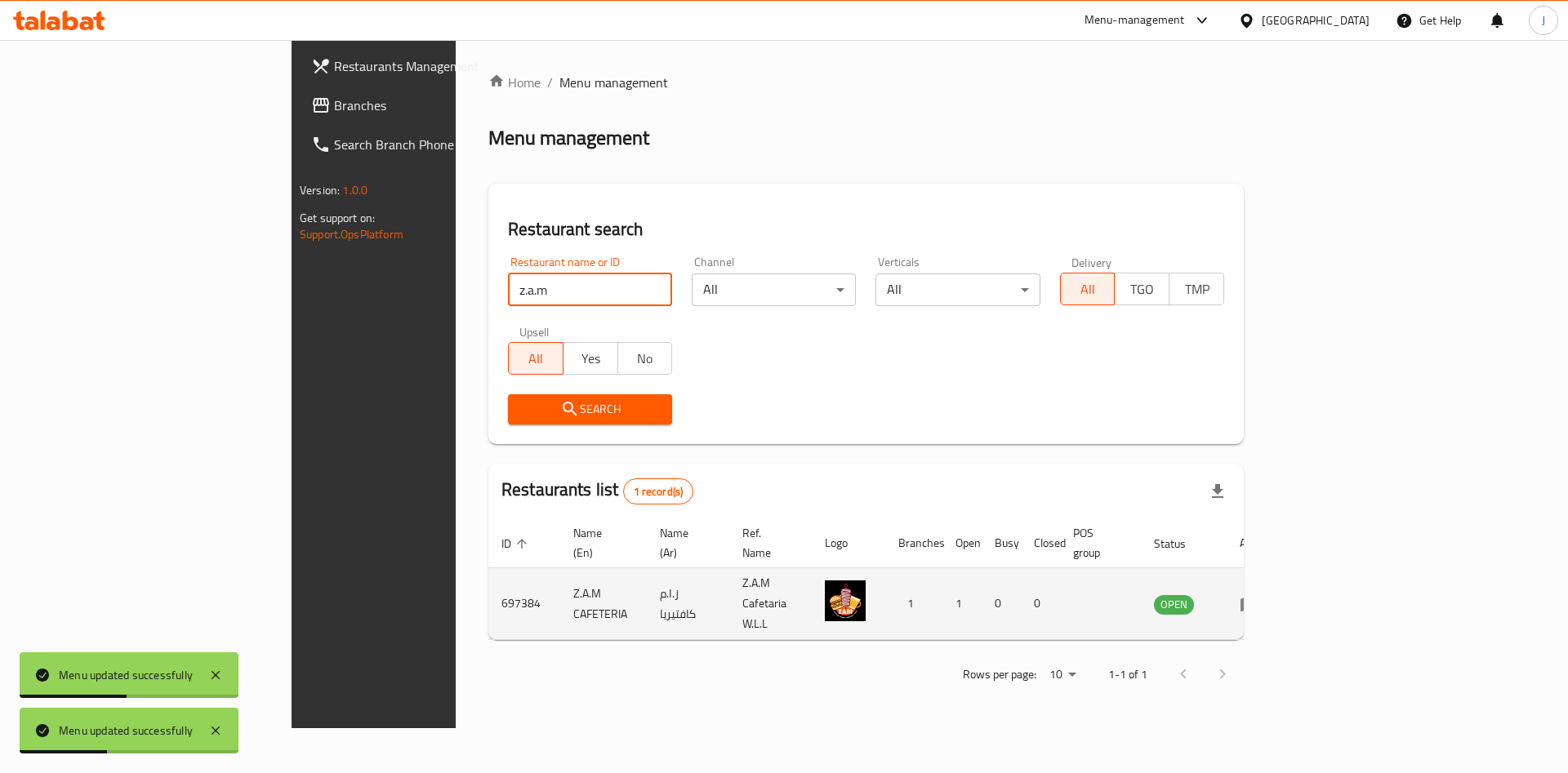
click at [1259, 595] on icon "enhanced table" at bounding box center [1249, 605] width 20 height 20
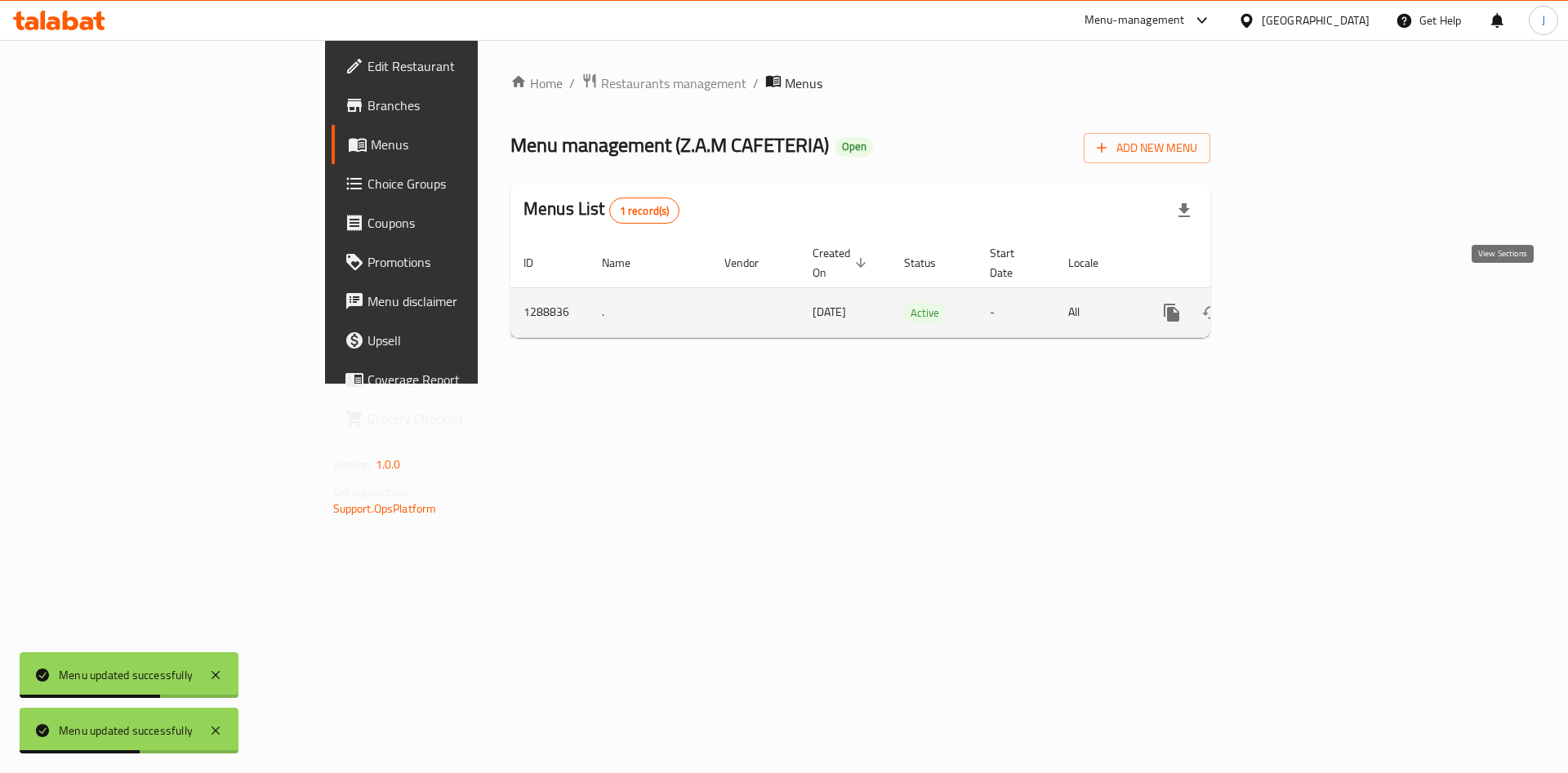
click at [1309, 293] on link "enhanced table" at bounding box center [1289, 312] width 39 height 39
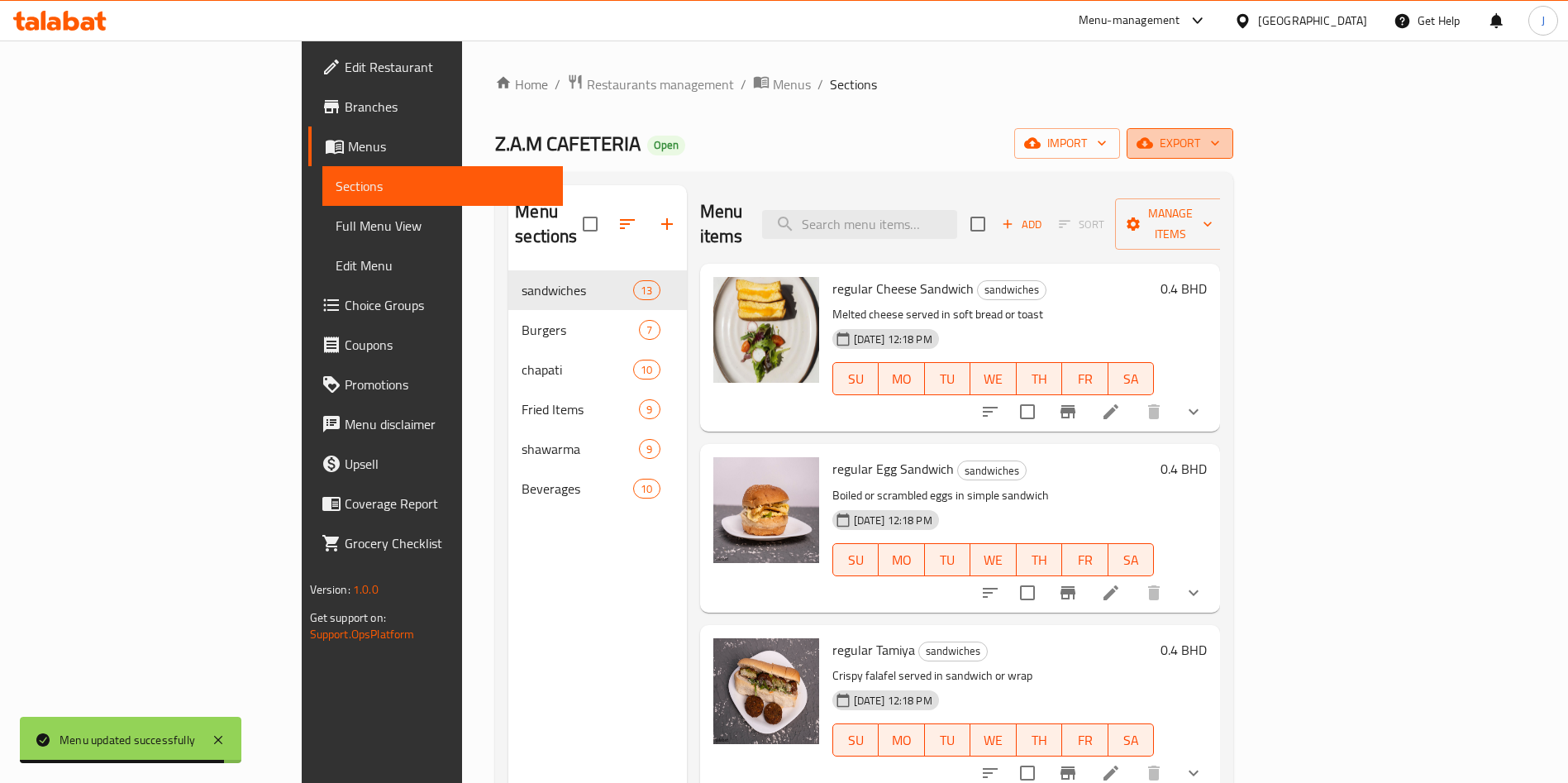
click at [1221, 135] on span "export" at bounding box center [1180, 143] width 81 height 21
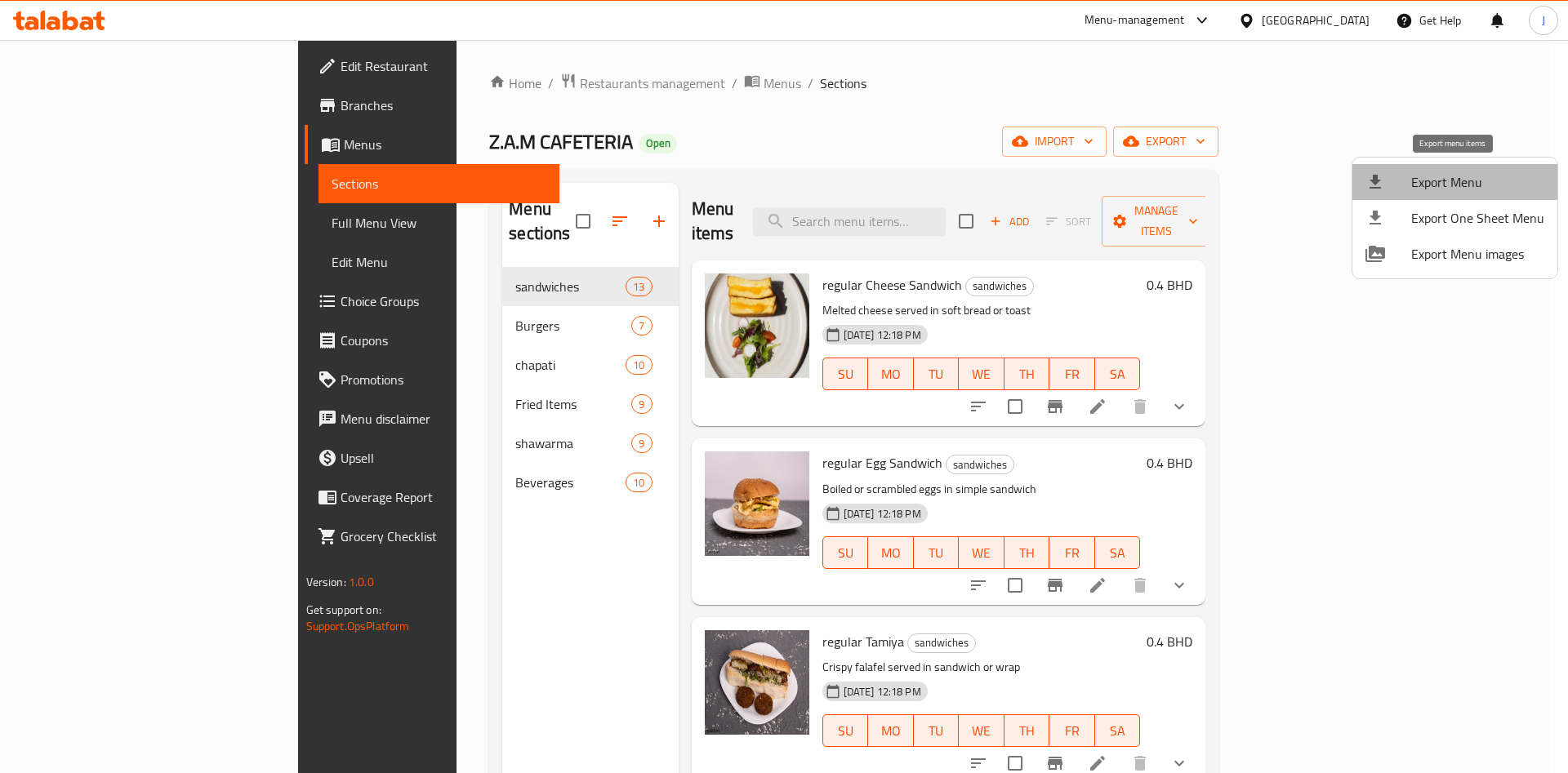
click at [1487, 180] on span "Export Menu" at bounding box center [1477, 182] width 133 height 20
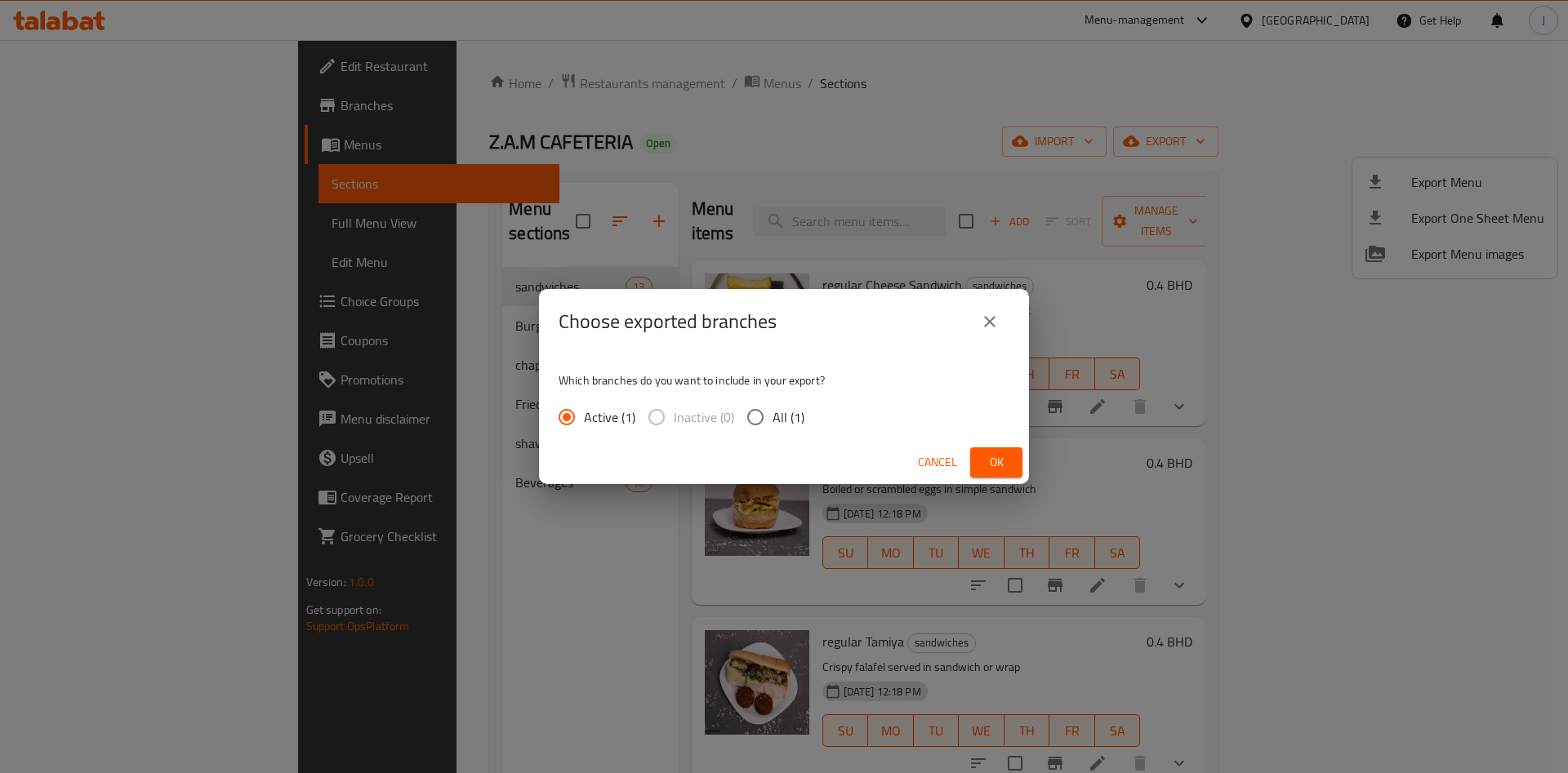
click at [997, 450] on button "Ok" at bounding box center [997, 462] width 53 height 30
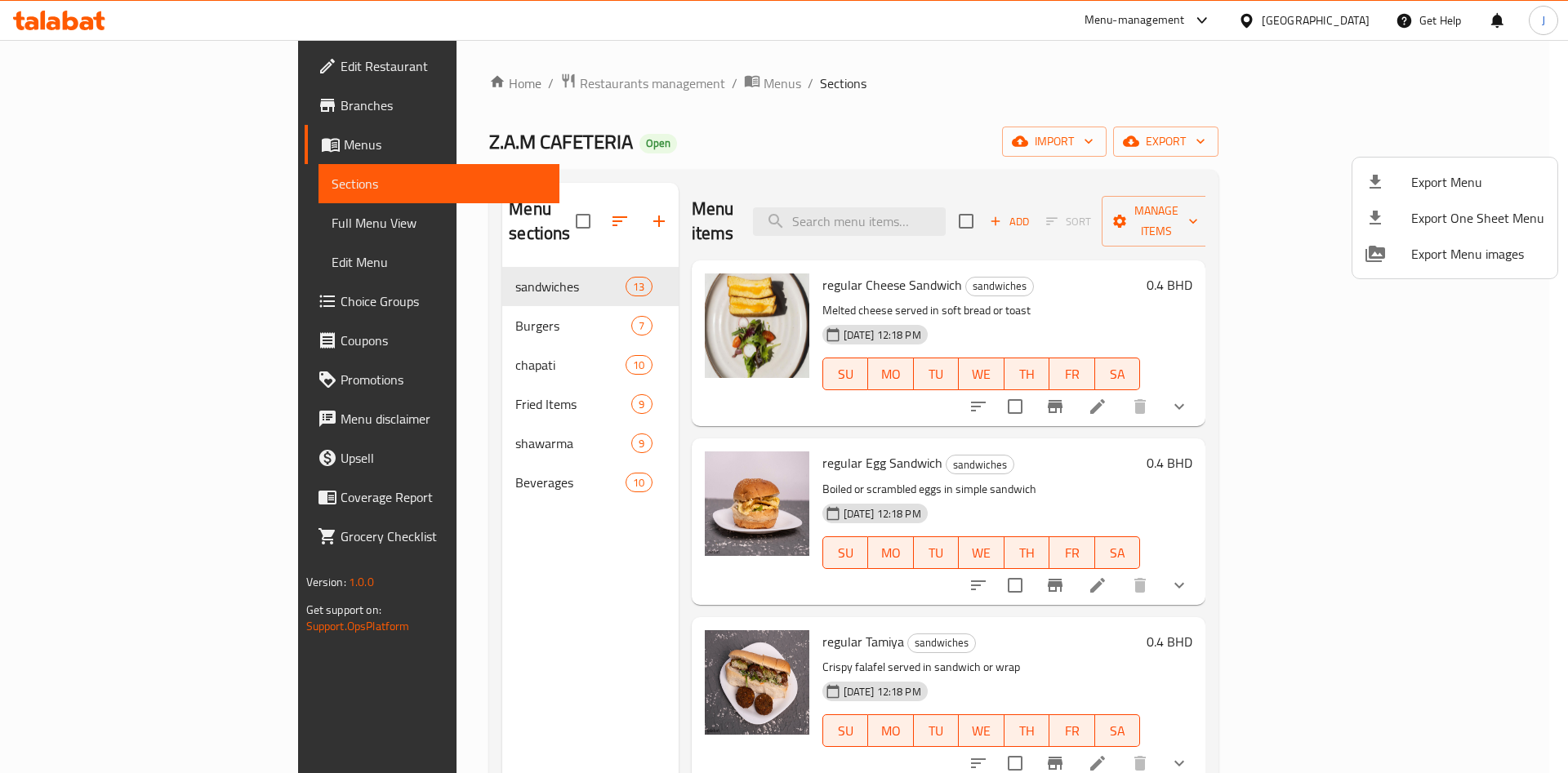
click at [857, 108] on div at bounding box center [784, 386] width 1568 height 773
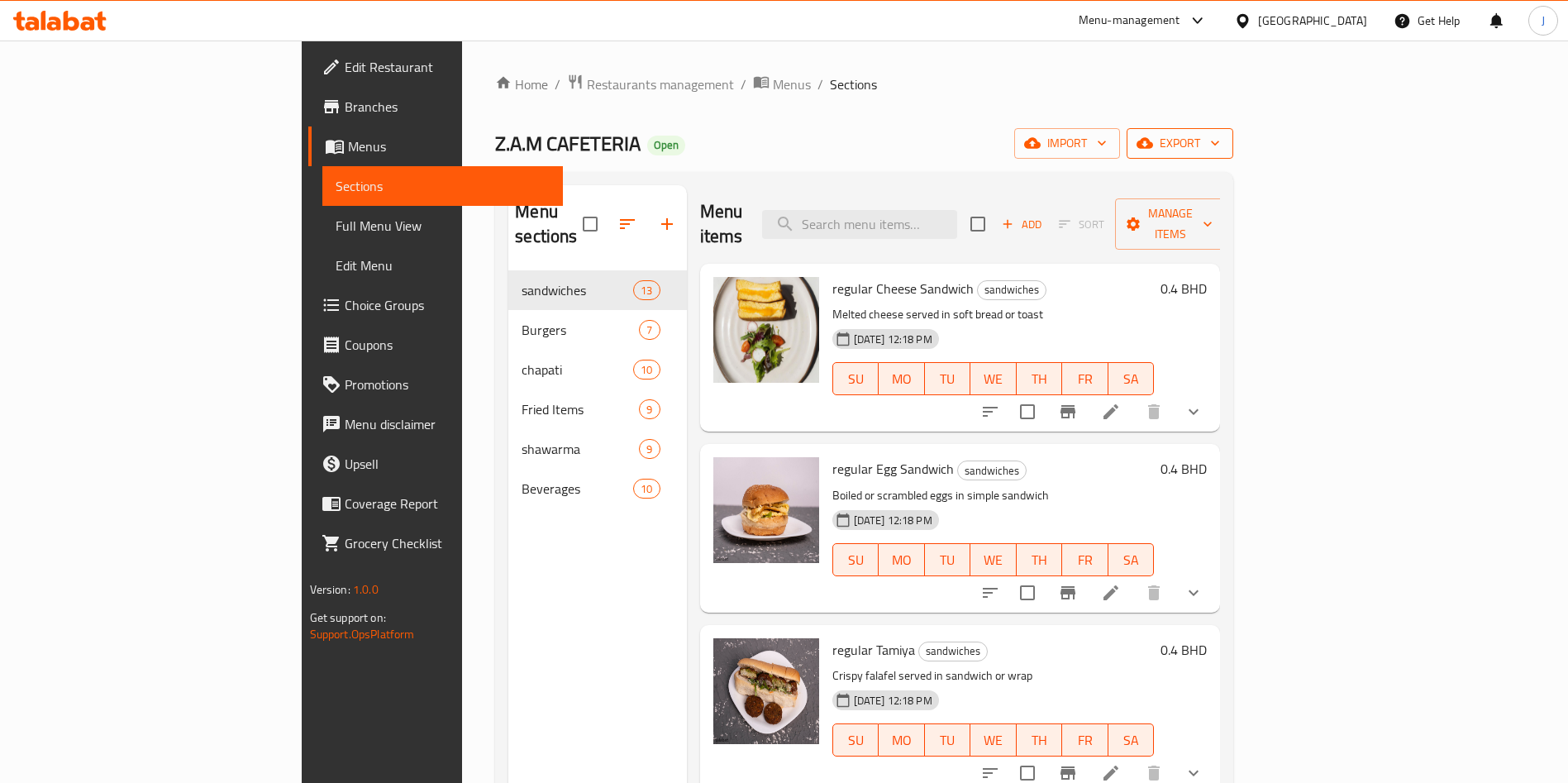
click at [1221, 146] on span "export" at bounding box center [1180, 143] width 81 height 21
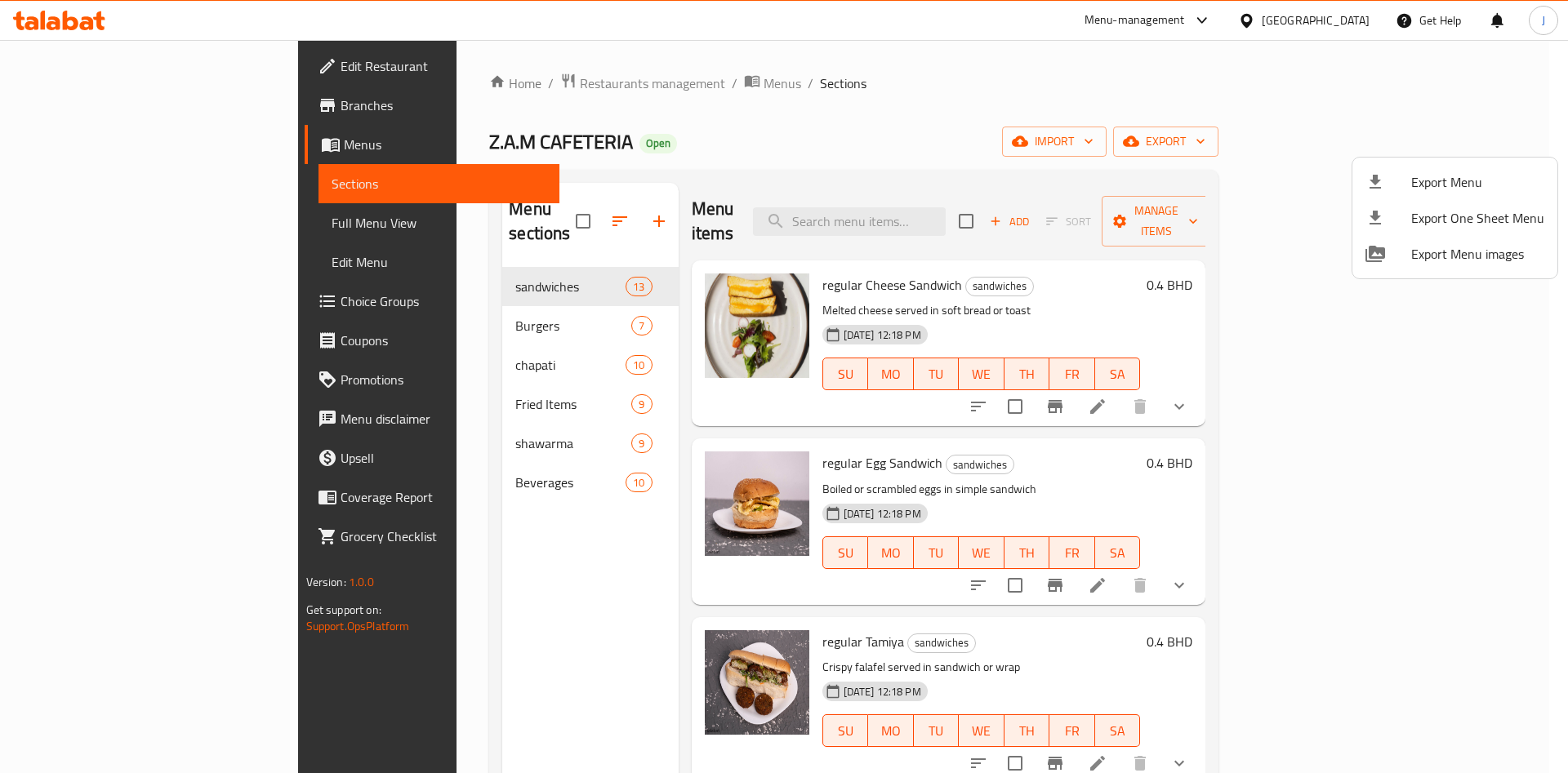
click at [1329, 135] on div at bounding box center [784, 386] width 1568 height 773
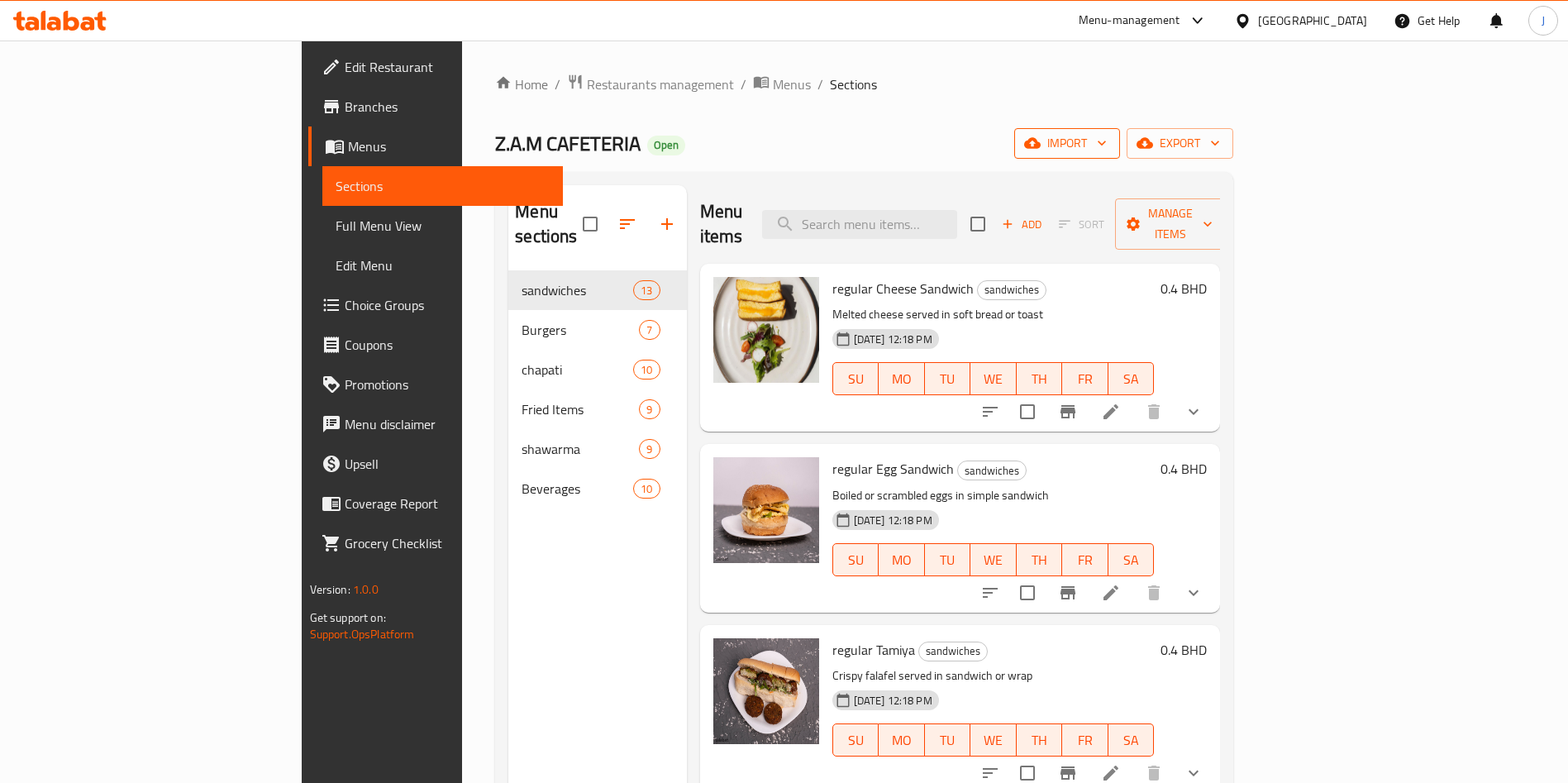
click at [1107, 148] on span "import" at bounding box center [1067, 143] width 80 height 21
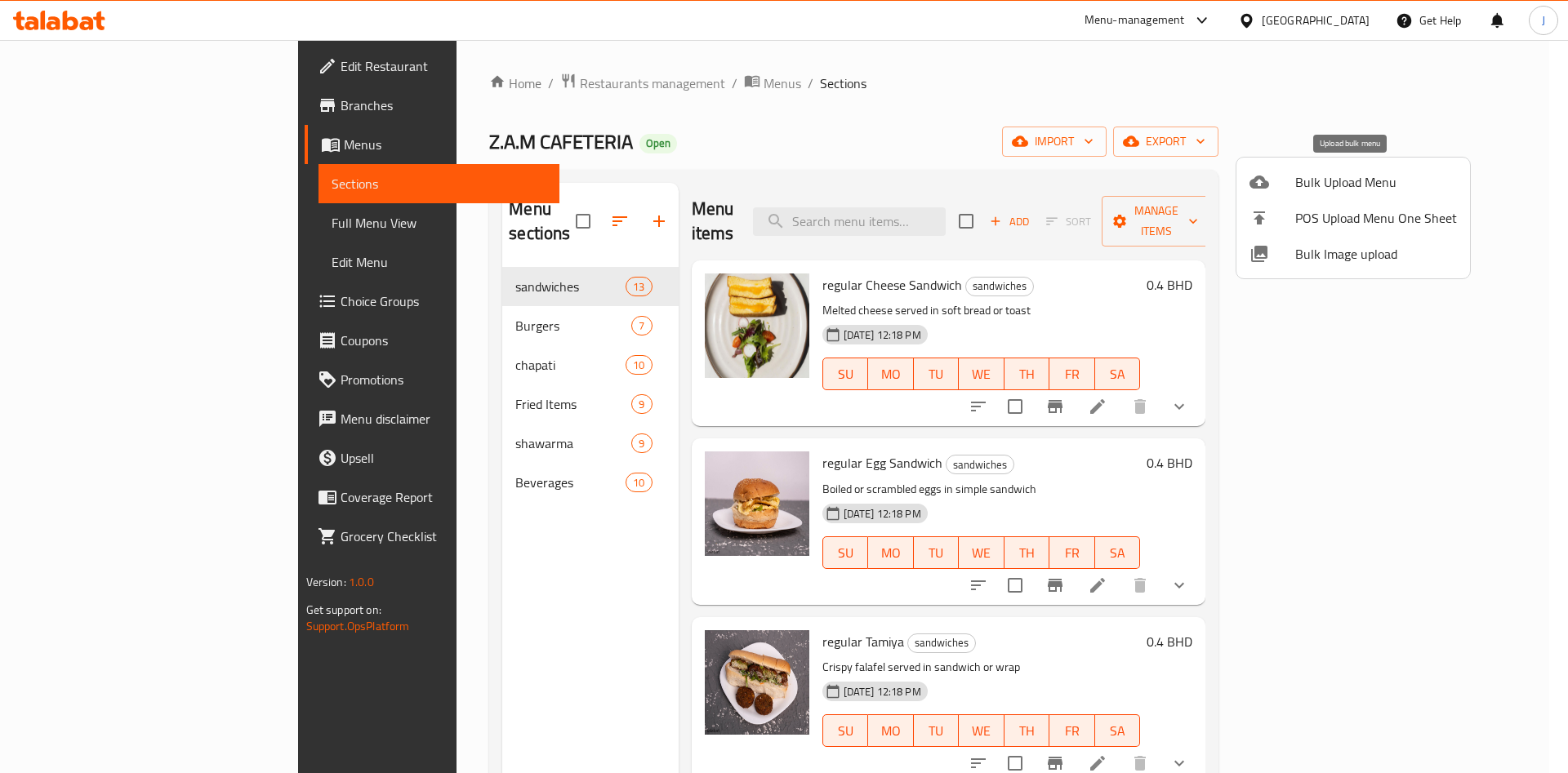
click at [1374, 177] on span "Bulk Upload Menu" at bounding box center [1376, 182] width 162 height 20
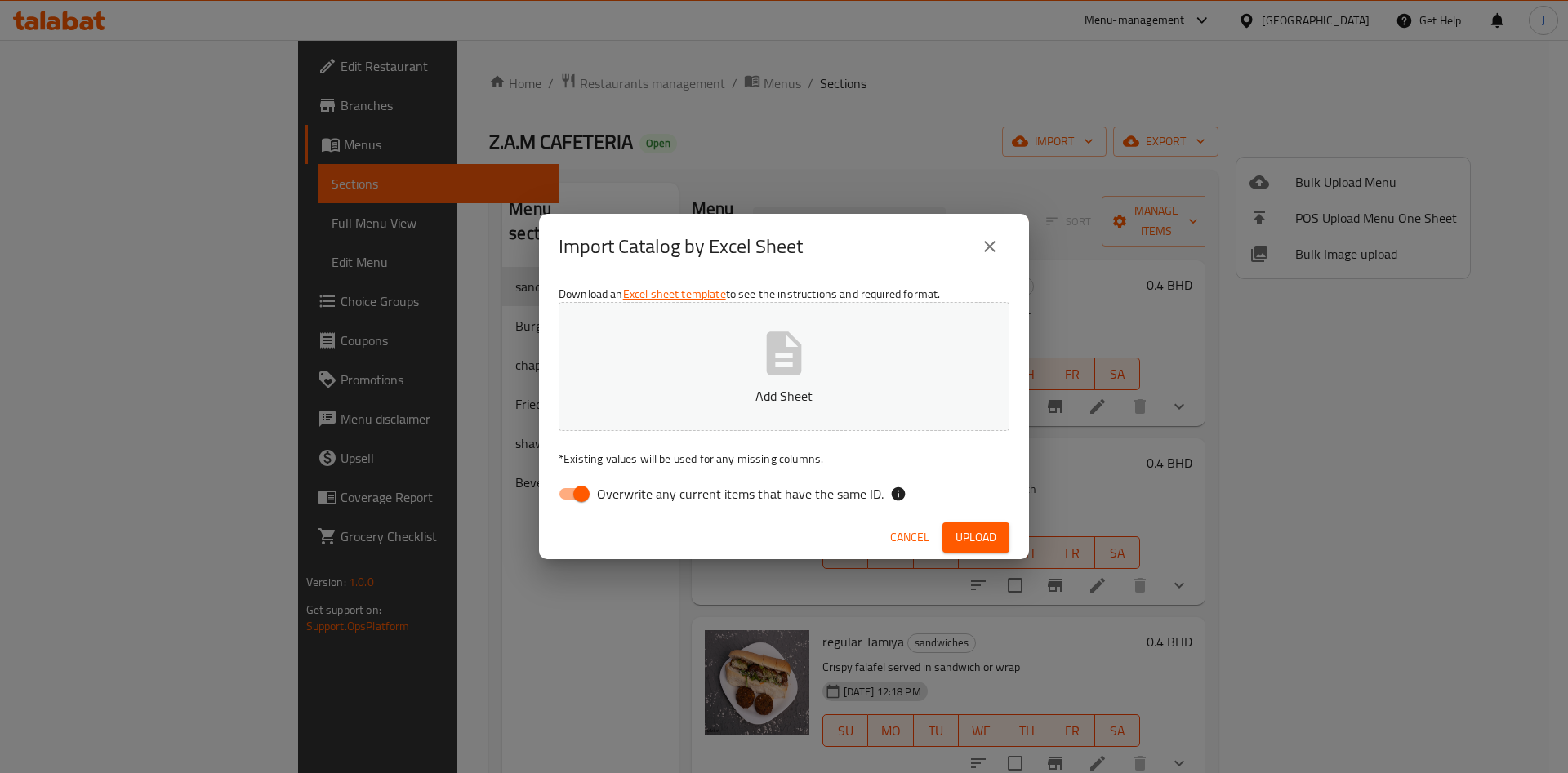
click at [839, 342] on button "Add Sheet" at bounding box center [784, 367] width 451 height 129
click at [977, 531] on span "Upload" at bounding box center [976, 538] width 41 height 21
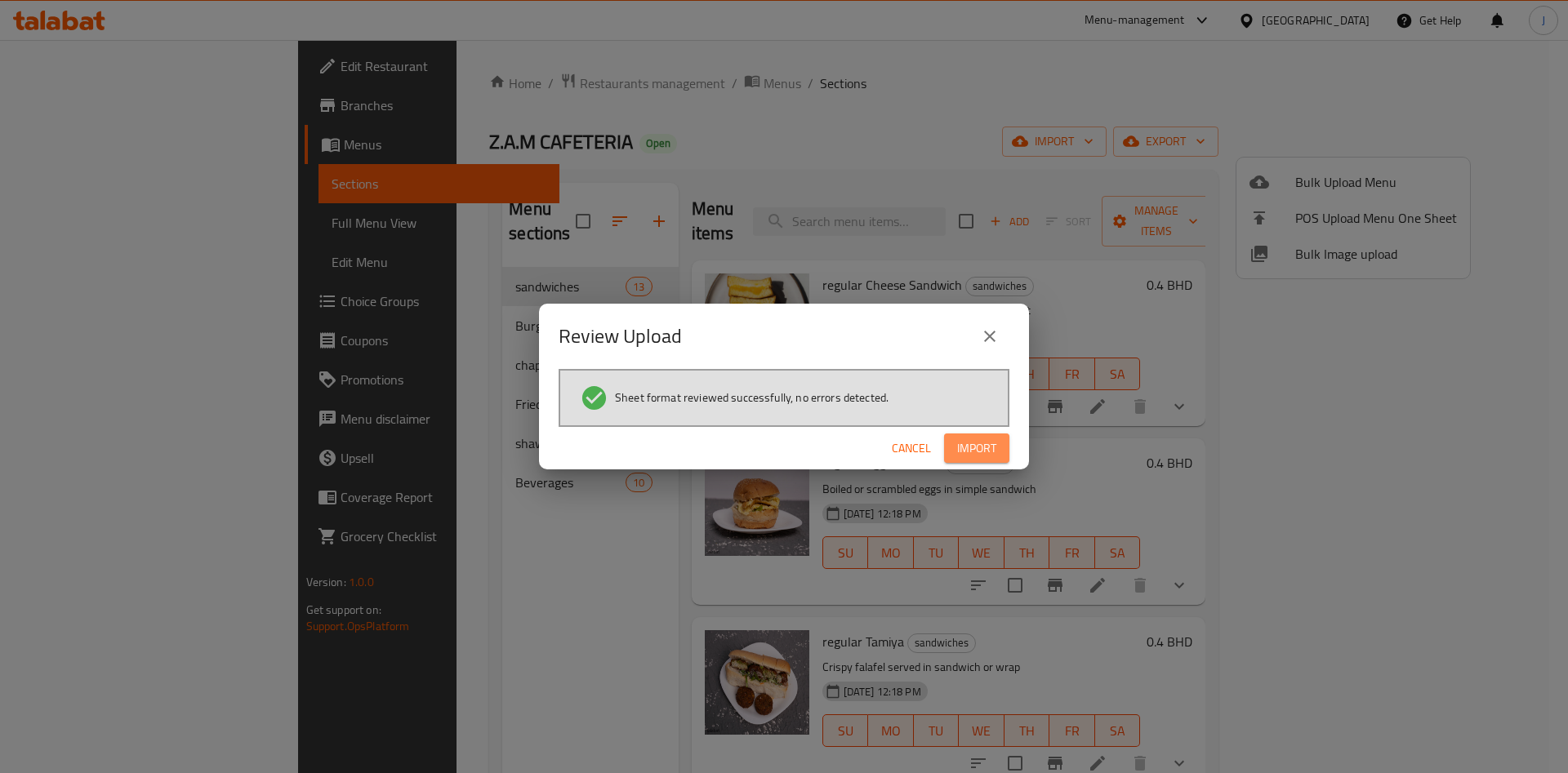
click at [995, 446] on span "Import" at bounding box center [976, 448] width 39 height 21
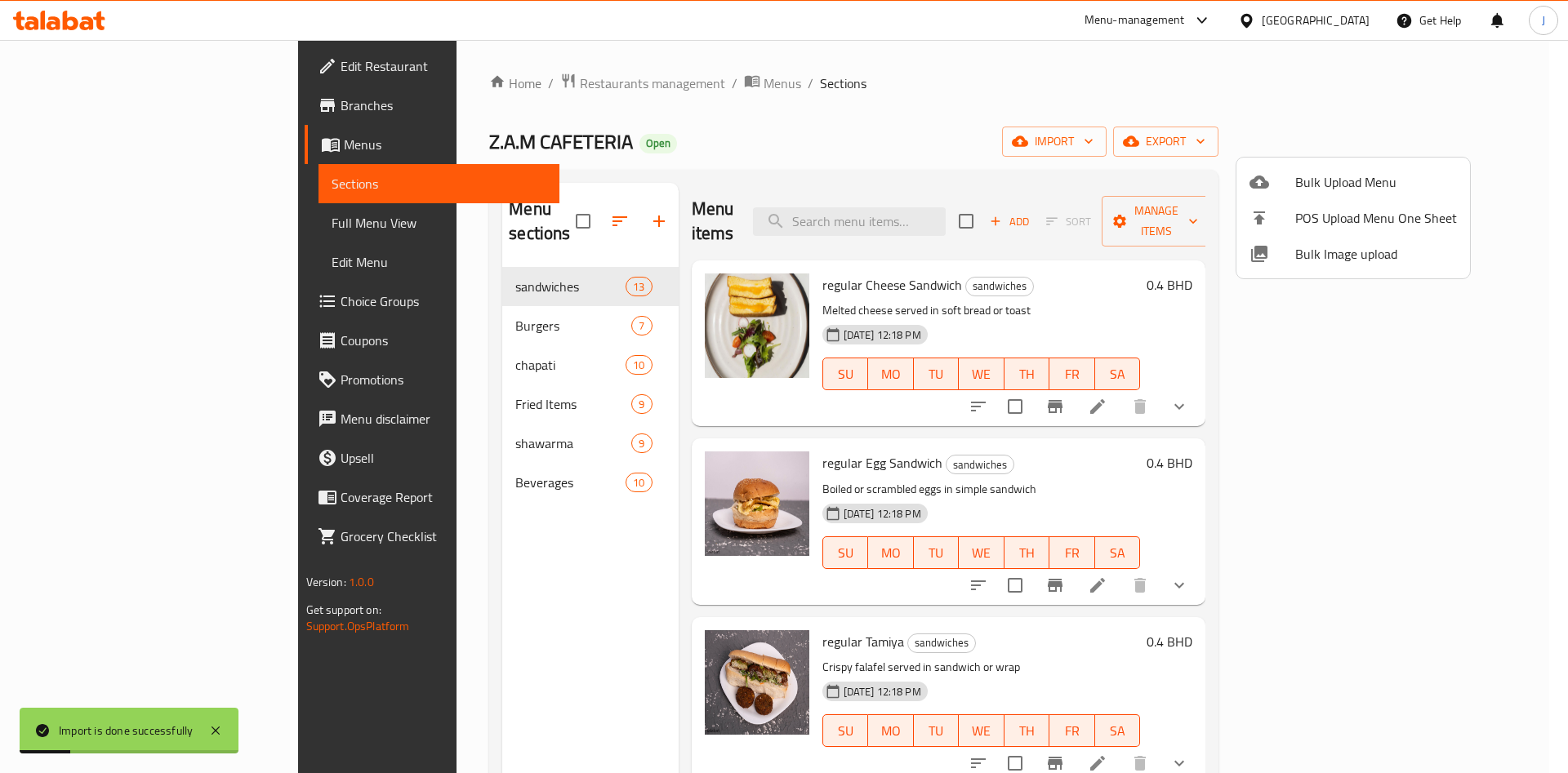
click at [98, 268] on div at bounding box center [784, 386] width 1568 height 773
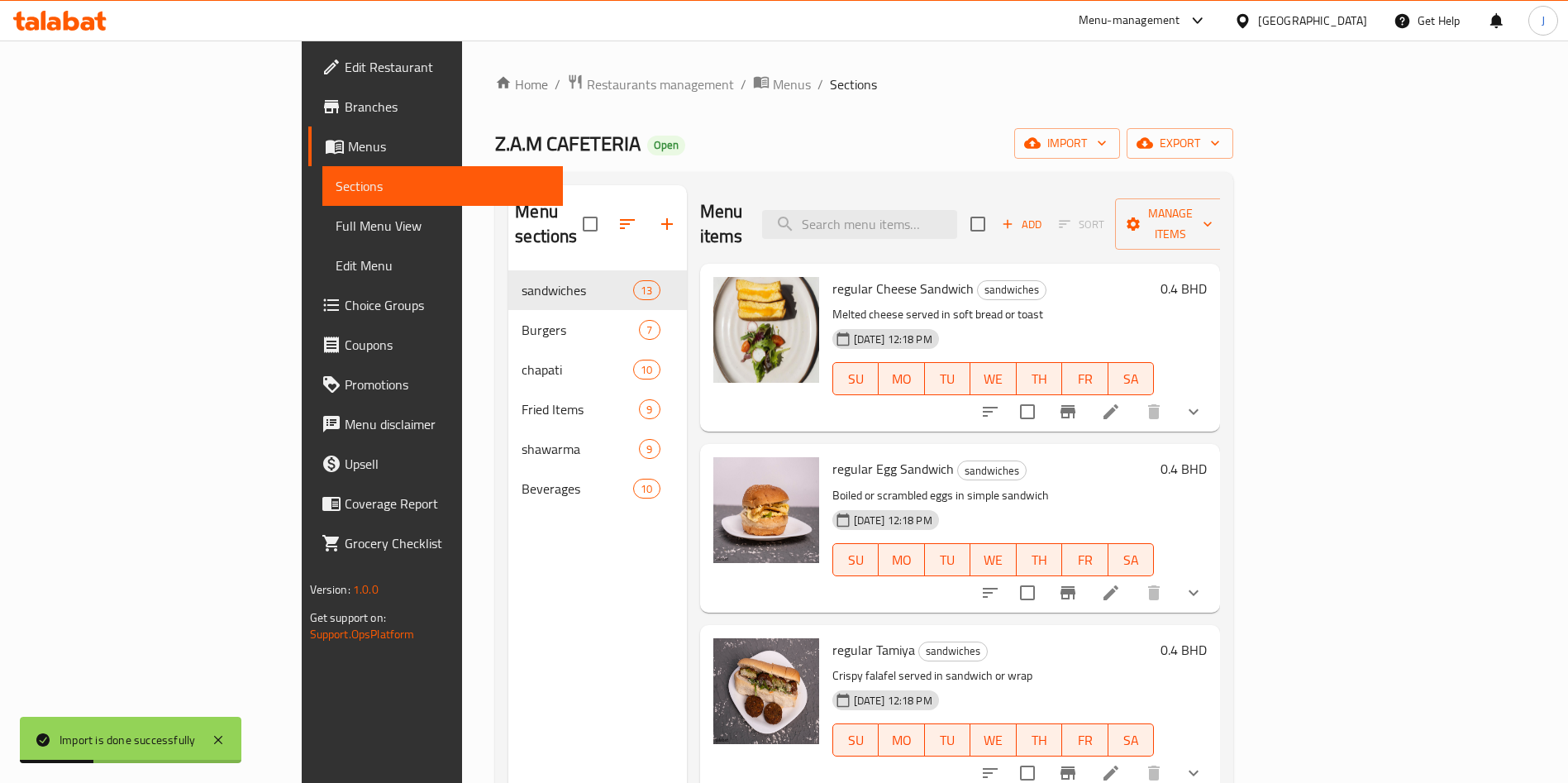
click at [335, 269] on span "Edit Menu" at bounding box center [443, 266] width 215 height 20
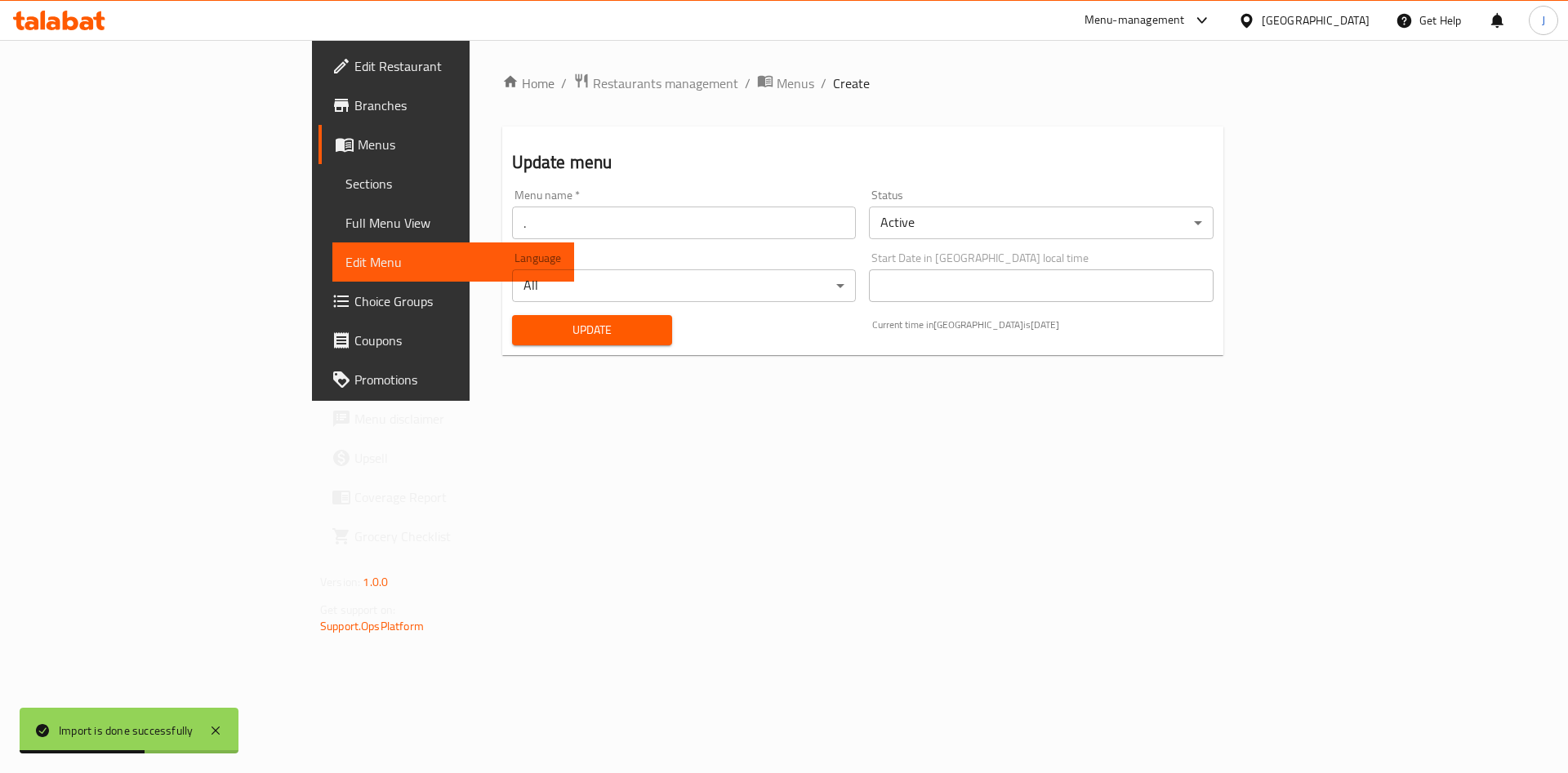
click at [525, 335] on span "Update" at bounding box center [592, 330] width 135 height 21
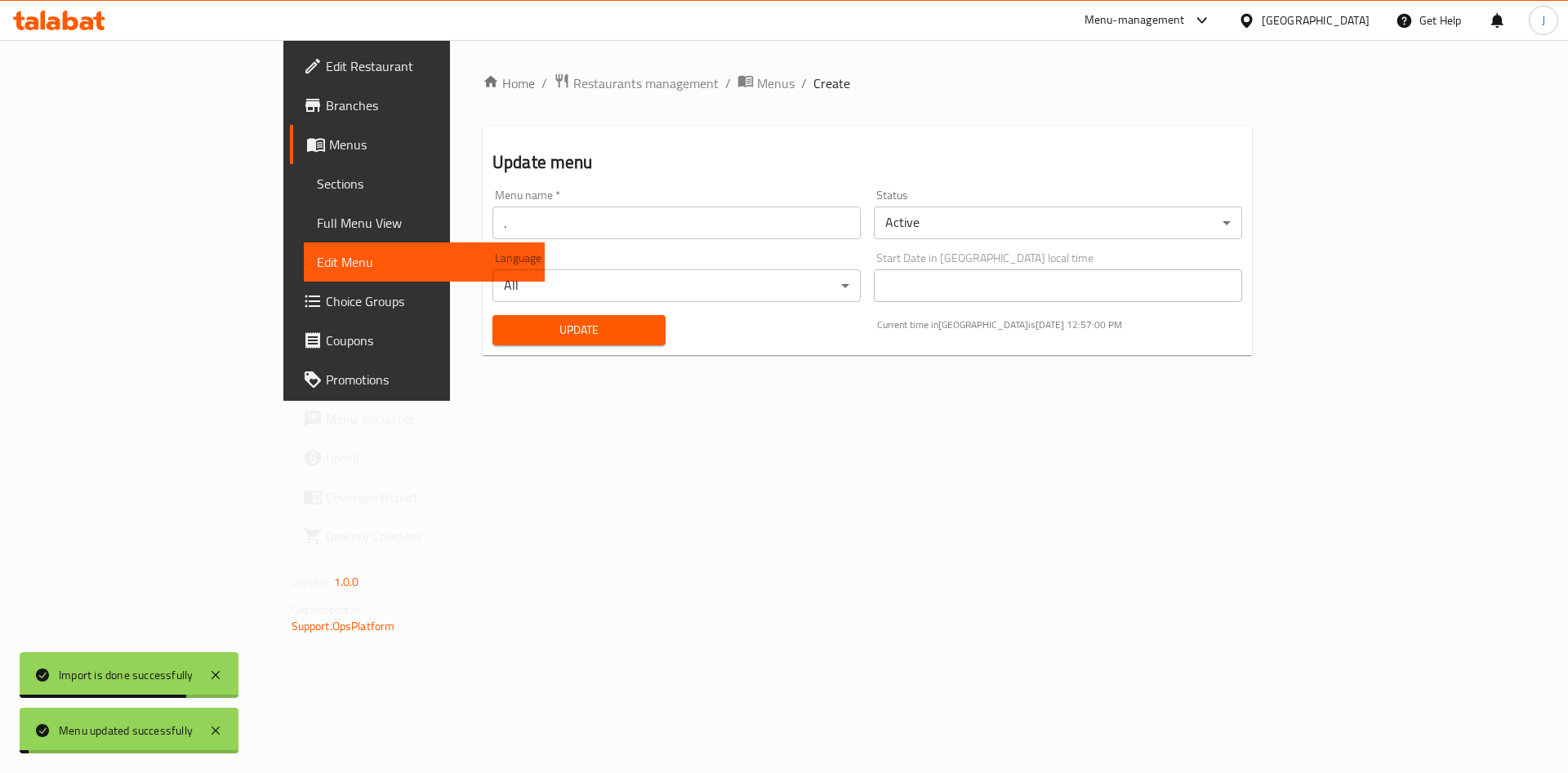
click at [505, 337] on span "Update" at bounding box center [578, 330] width 147 height 21
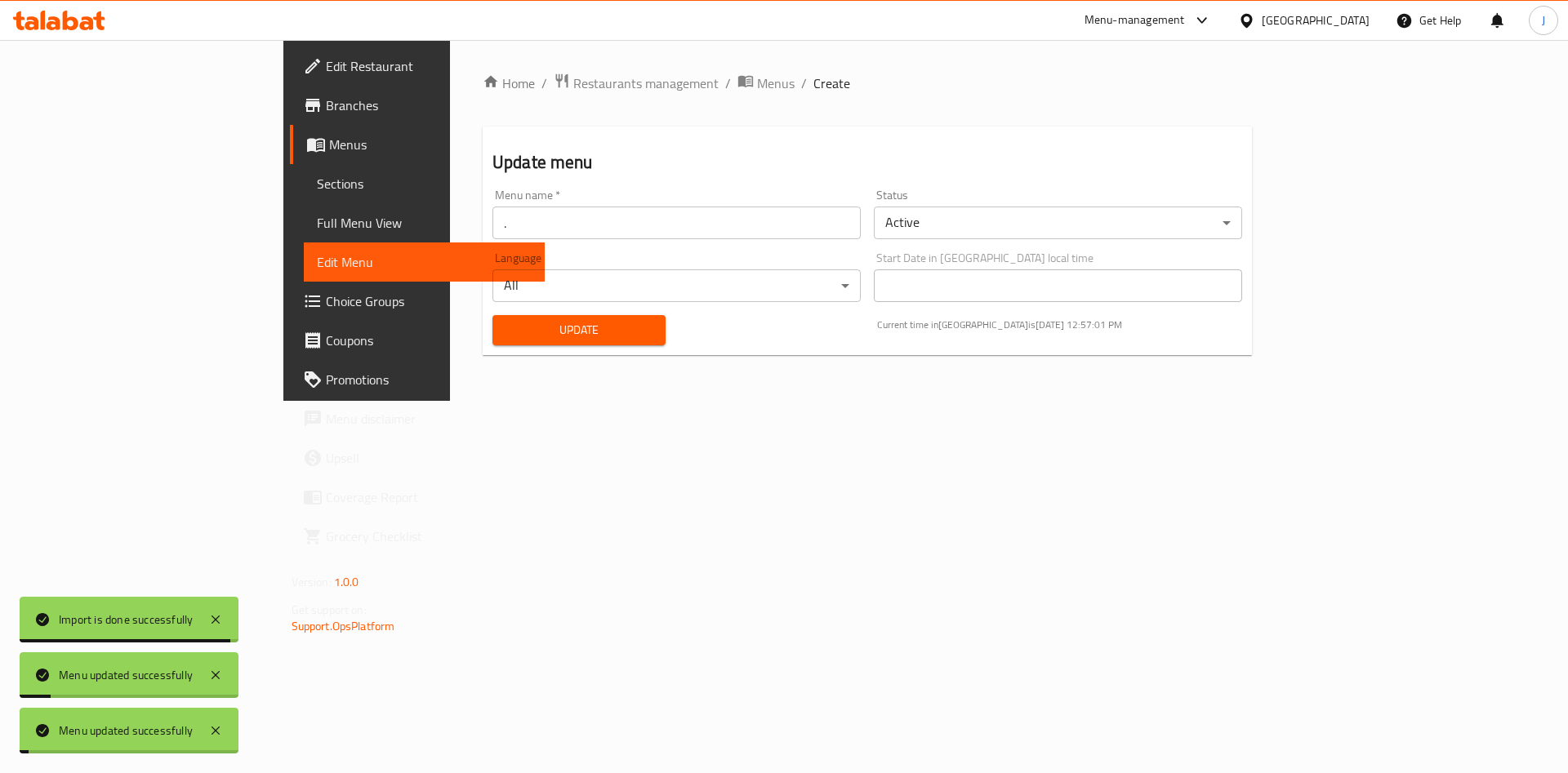
click at [505, 337] on span "Update" at bounding box center [578, 330] width 147 height 21
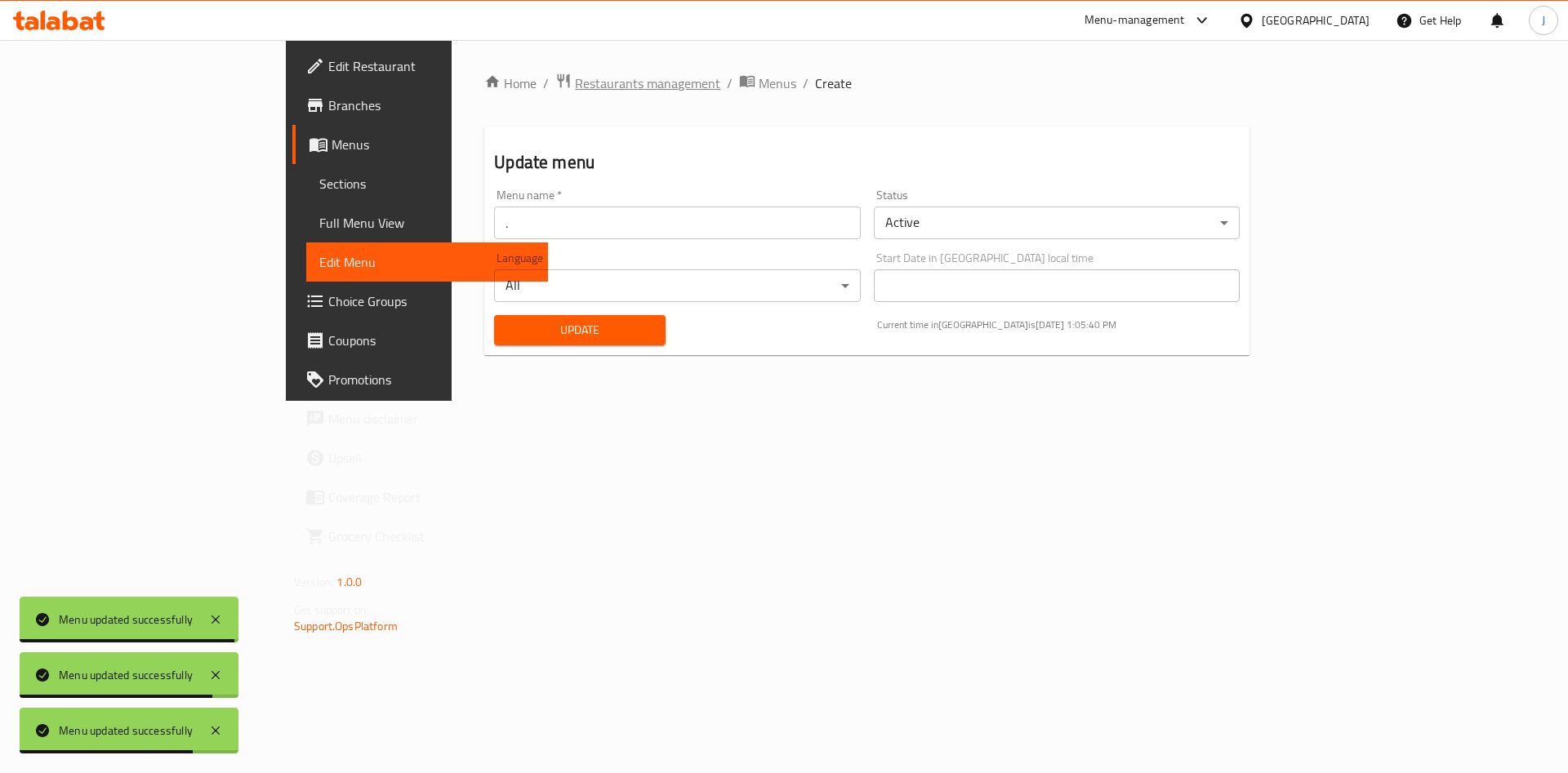
click at [575, 81] on span "Restaurants management" at bounding box center [647, 83] width 146 height 20
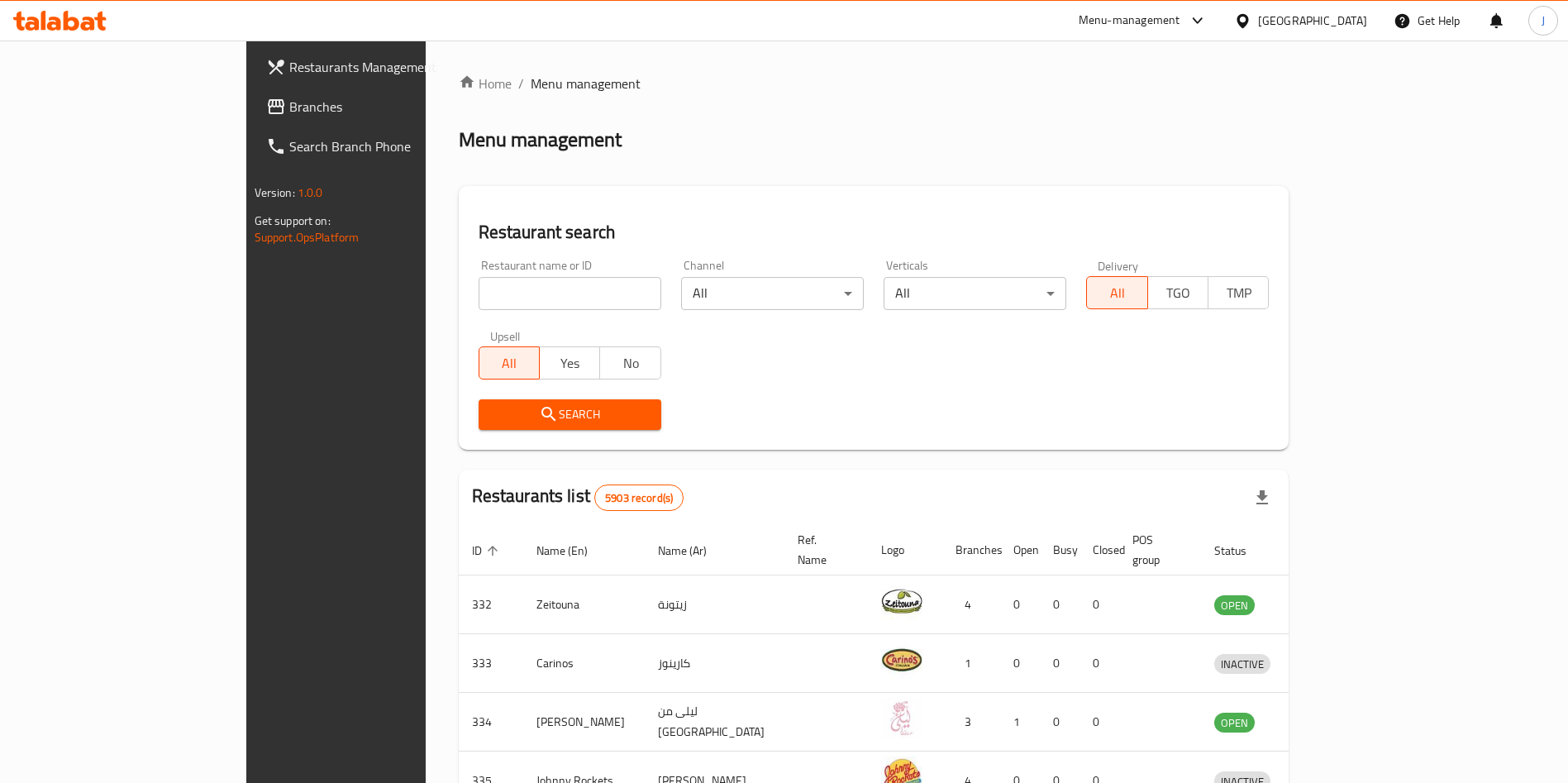
click at [486, 292] on input "search" at bounding box center [569, 293] width 182 height 33
type input "look out"
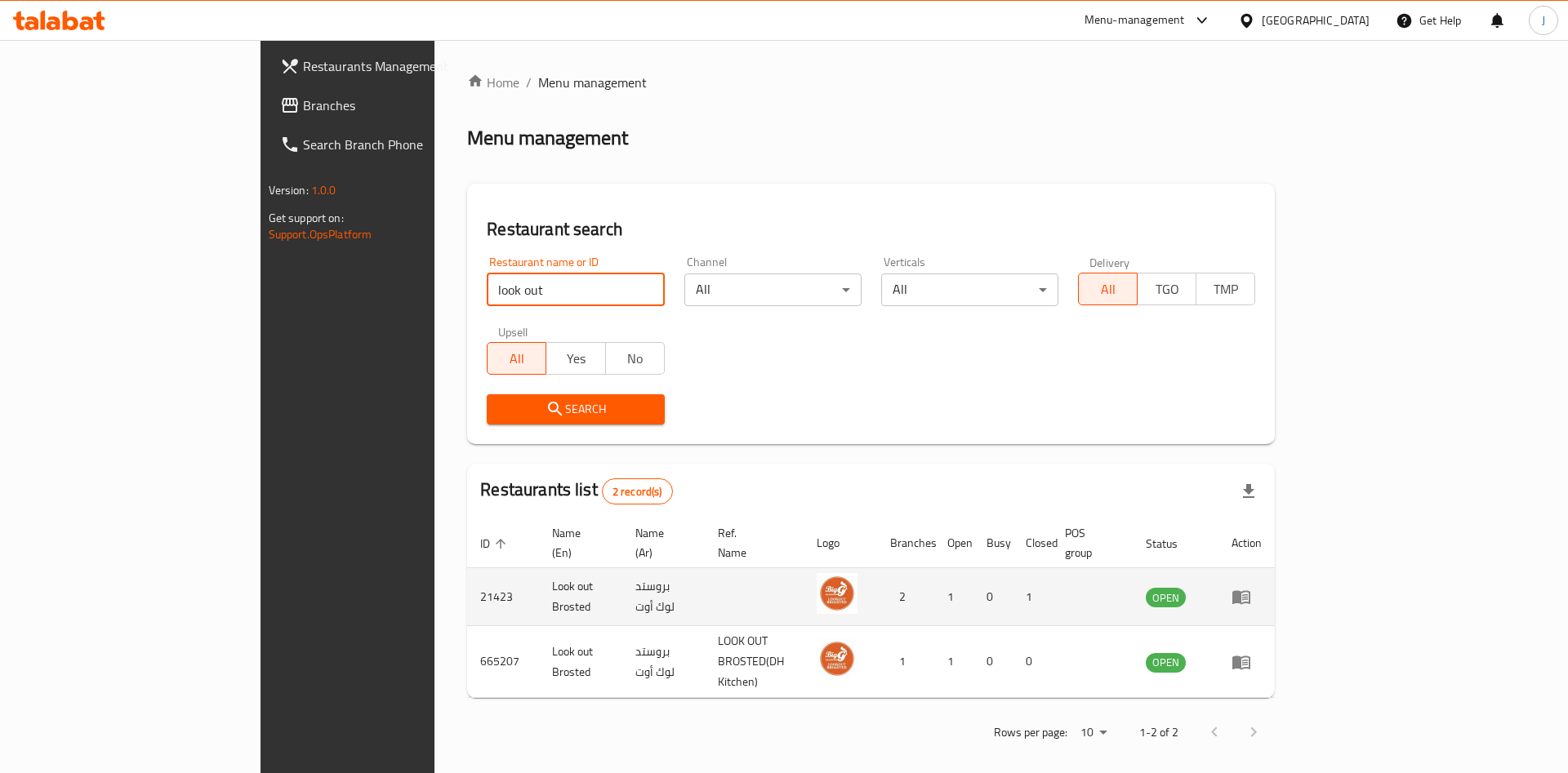
click at [1250, 591] on icon "enhanced table" at bounding box center [1241, 597] width 18 height 14
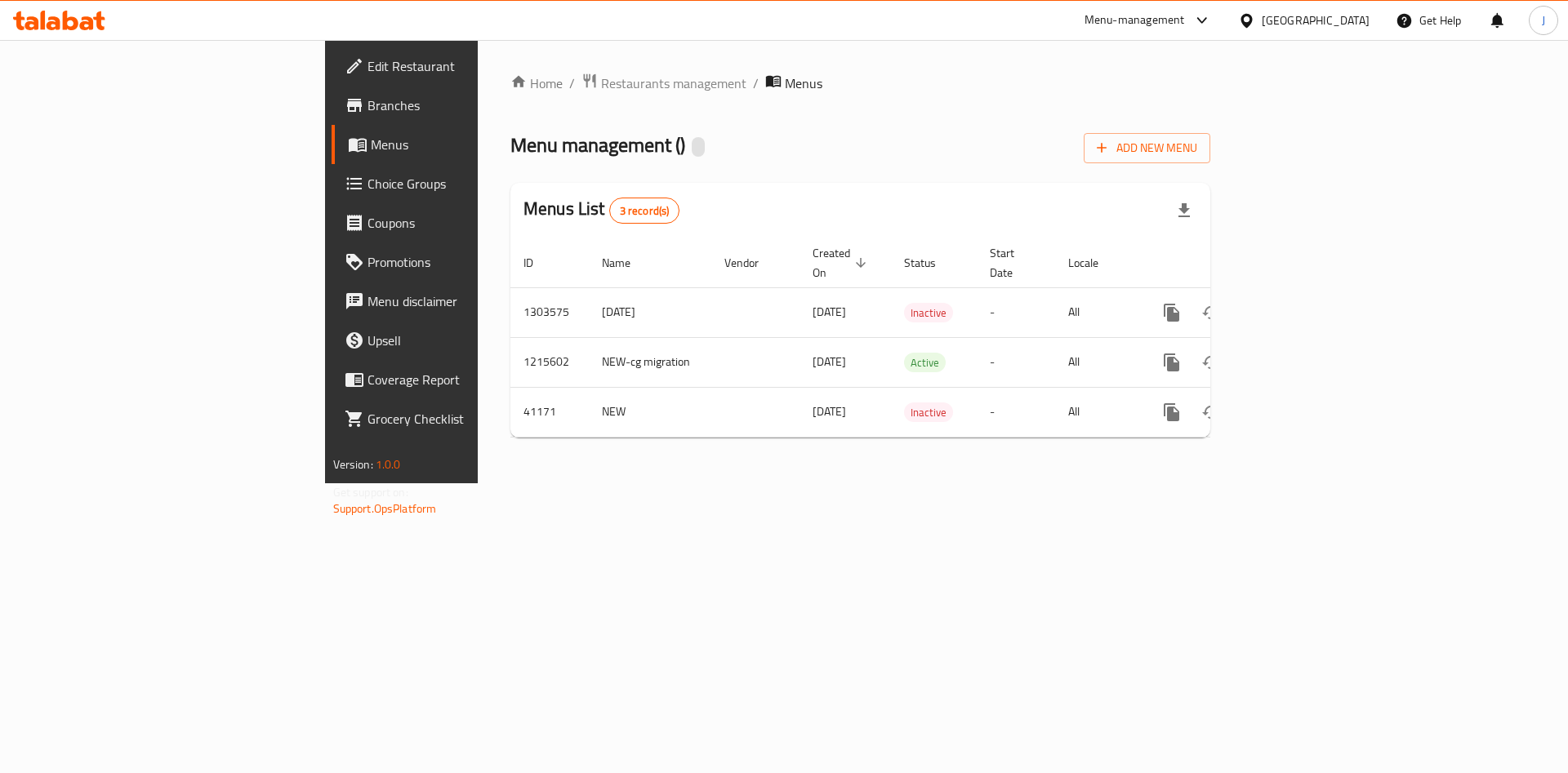
click at [368, 110] on span "Branches" at bounding box center [471, 106] width 206 height 20
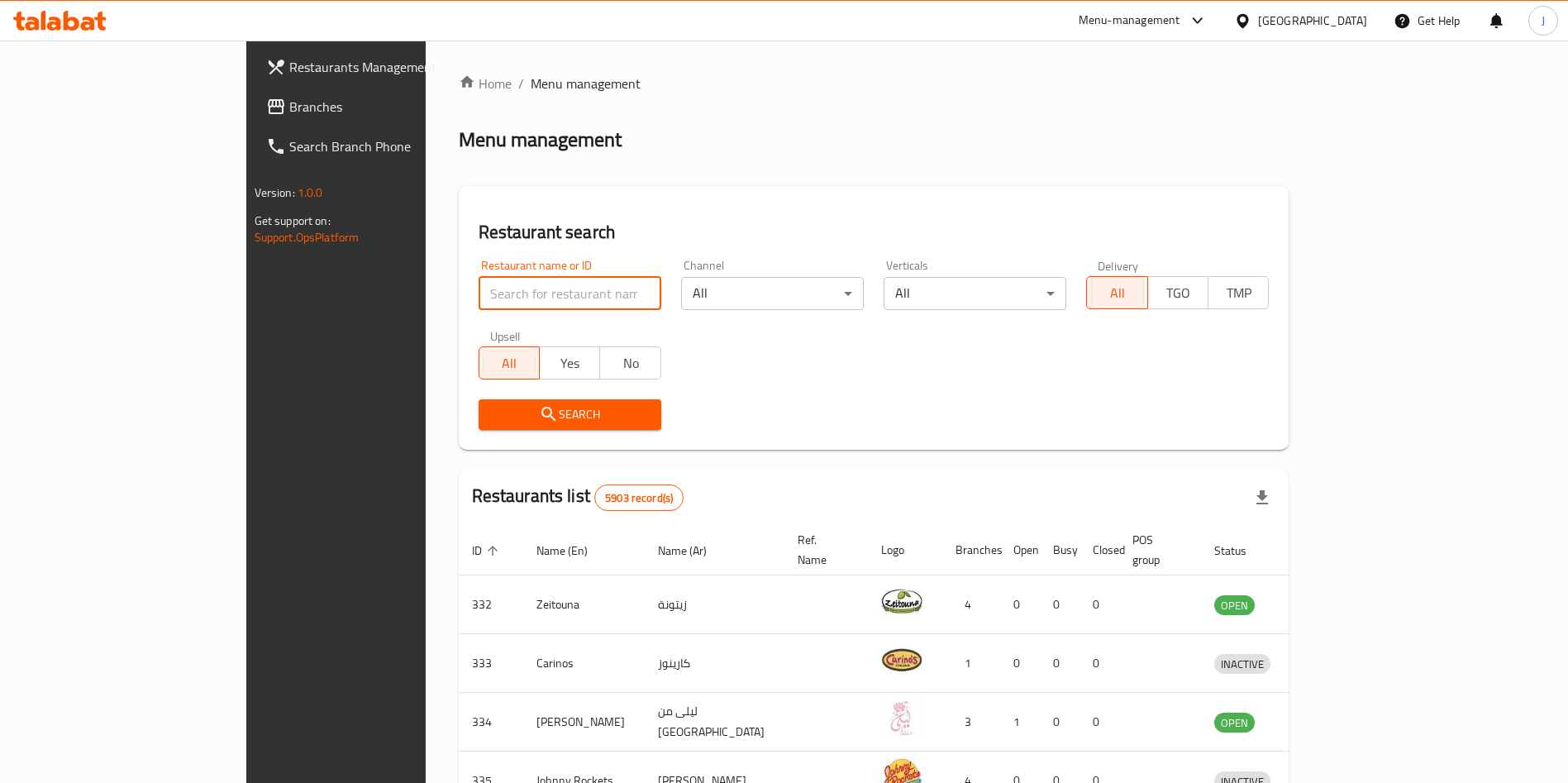
click at [478, 292] on input "search" at bounding box center [569, 293] width 182 height 33
type input "z.a.m"
click button "Search" at bounding box center [569, 414] width 182 height 30
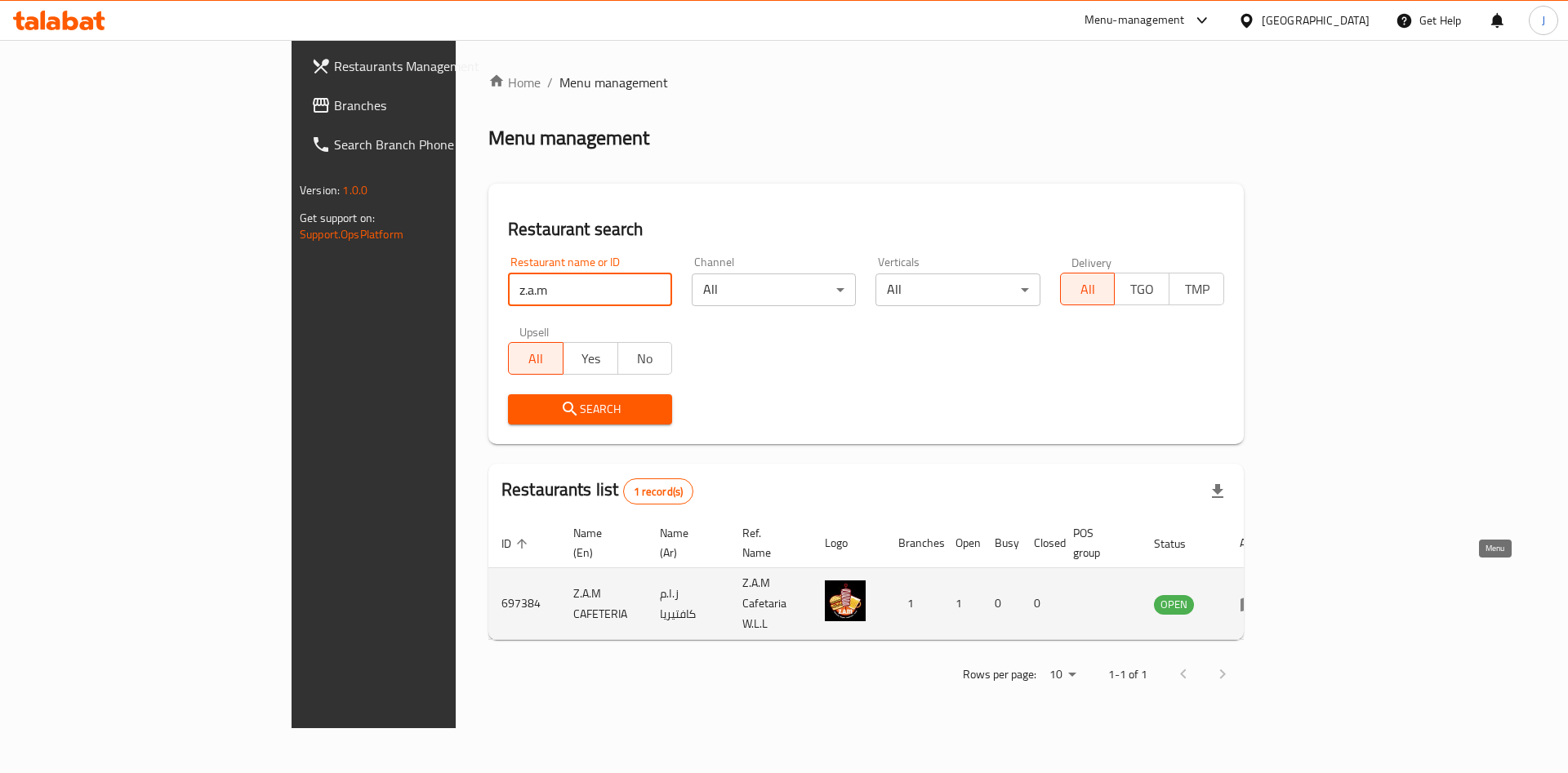
click at [1258, 597] on icon "enhanced table" at bounding box center [1249, 604] width 18 height 14
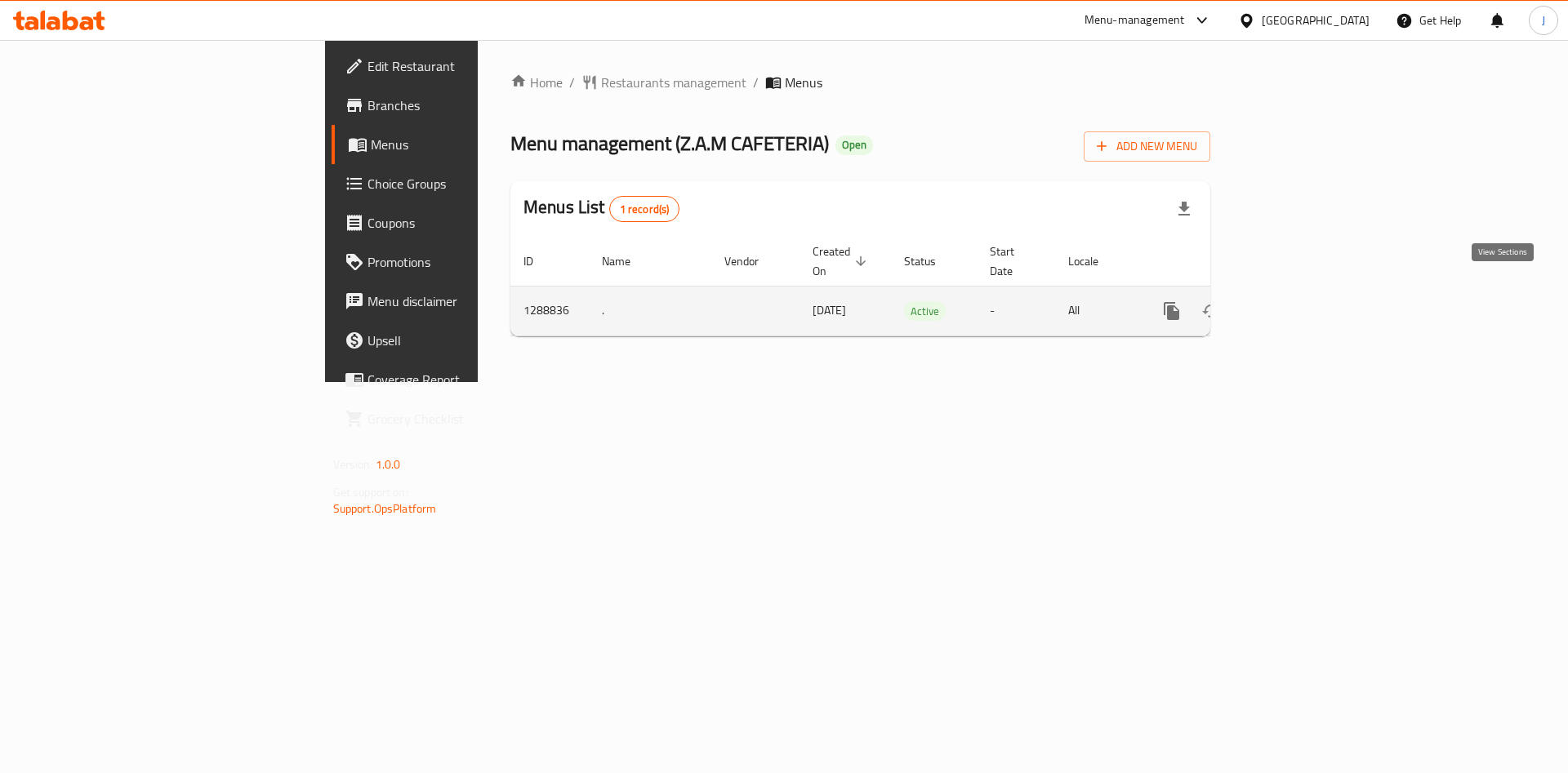
click at [1297, 304] on icon "enhanced table" at bounding box center [1289, 311] width 14 height 14
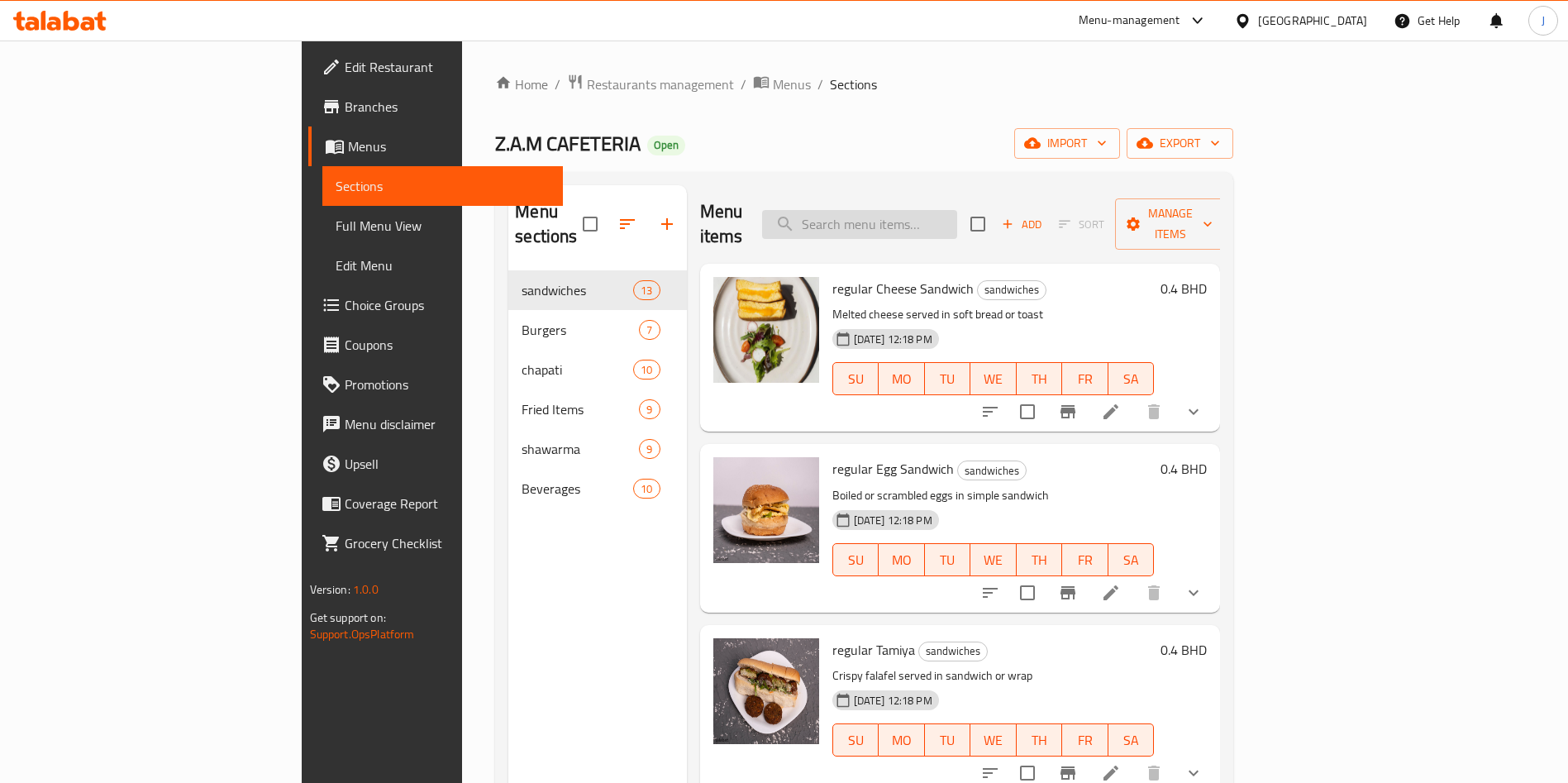
click at [958, 212] on input "search" at bounding box center [860, 225] width 195 height 29
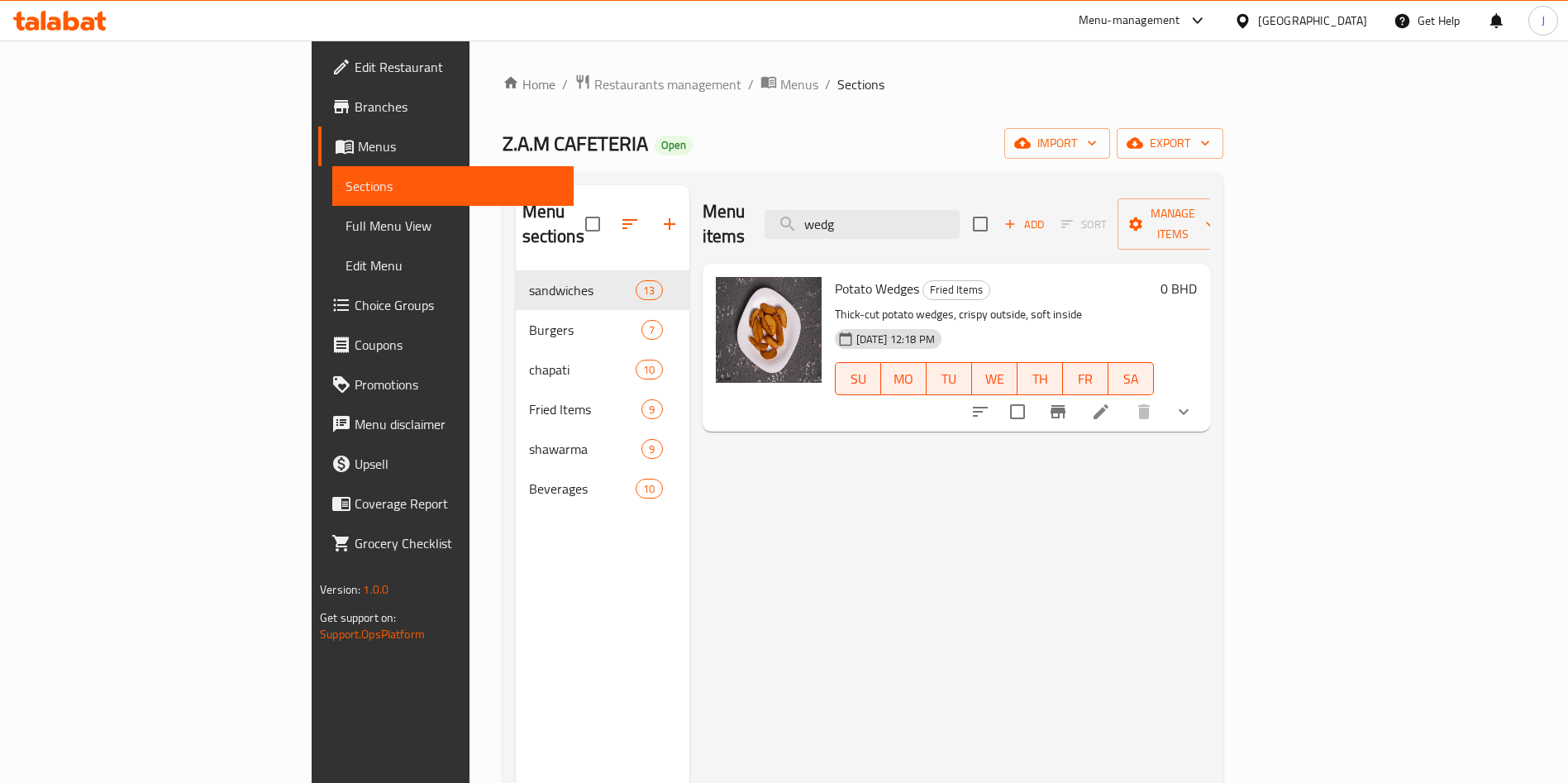
type input "wedg"
click at [1204, 392] on button "show more" at bounding box center [1183, 412] width 39 height 39
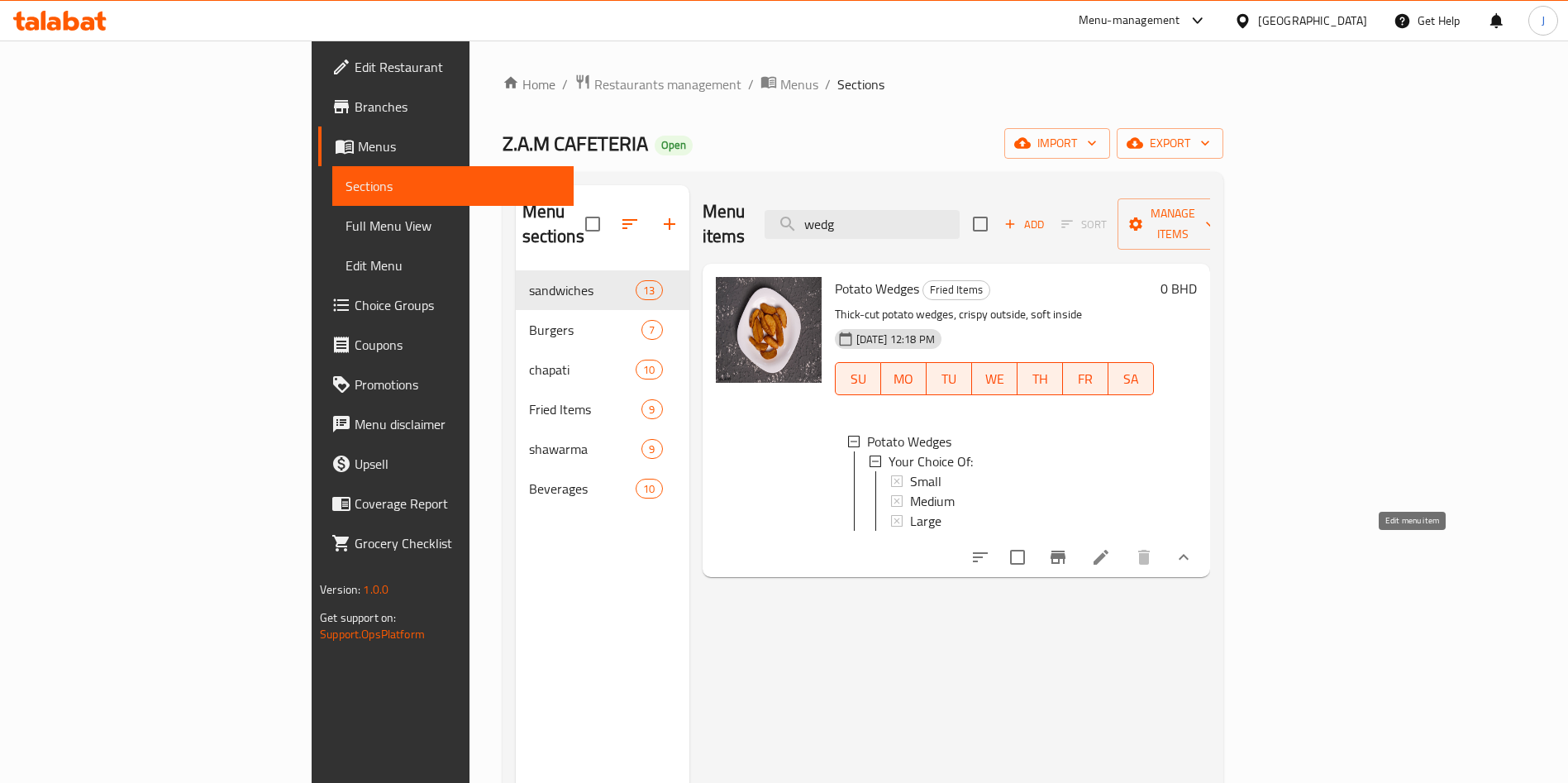
click at [1109, 553] on icon at bounding box center [1102, 557] width 15 height 15
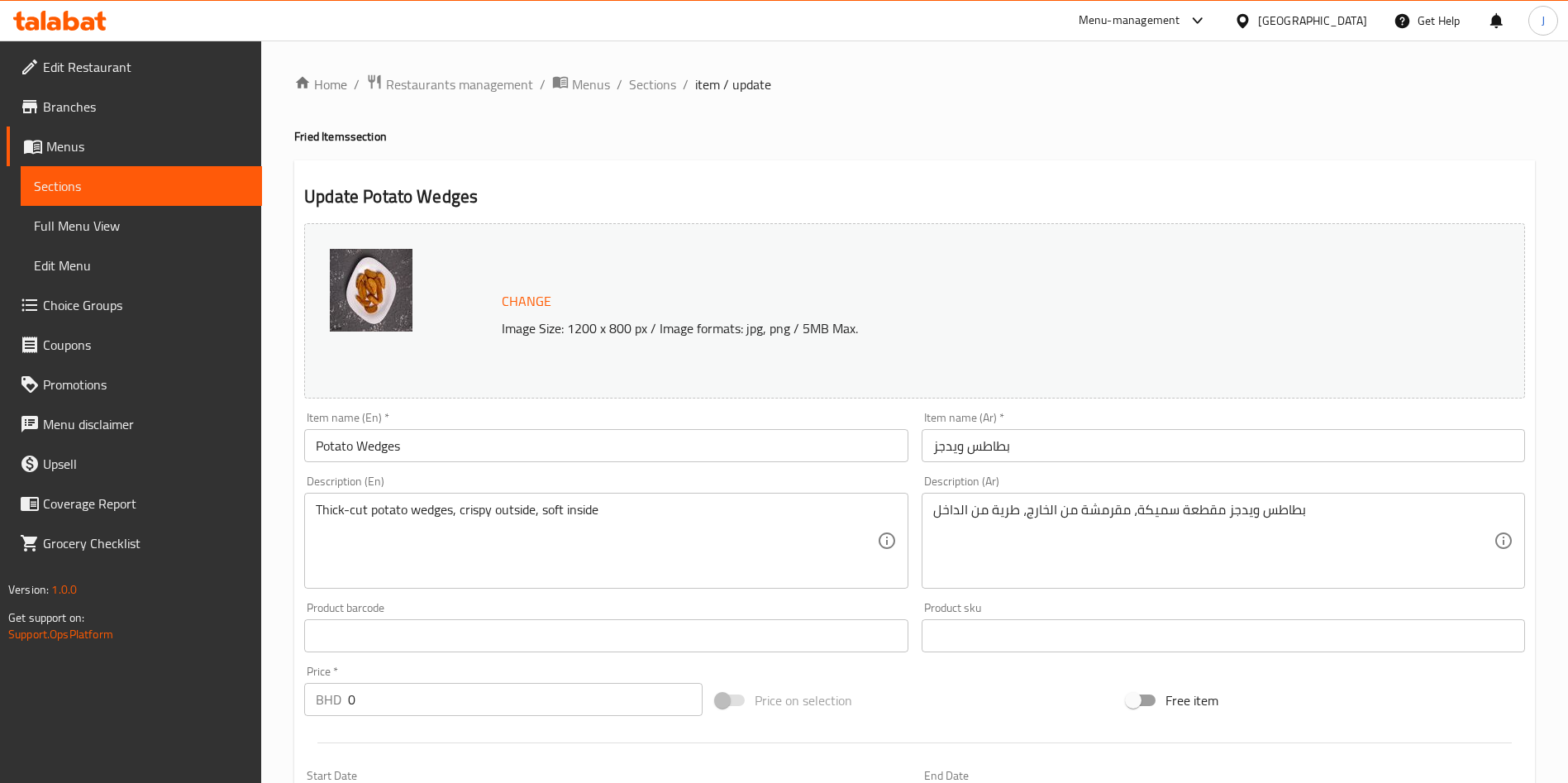
scroll to position [494, 0]
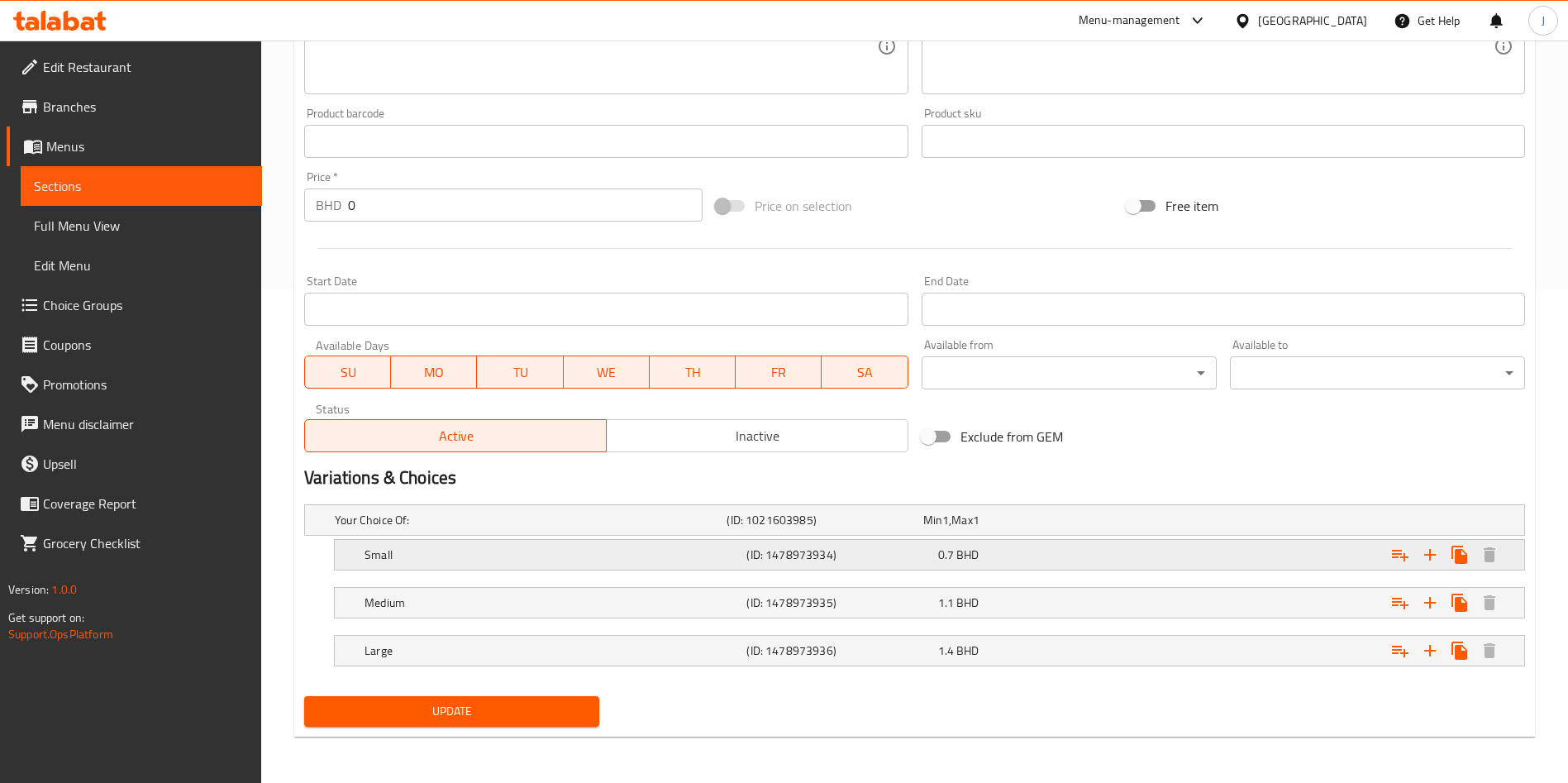
click at [634, 528] on h5 "Small" at bounding box center [527, 520] width 385 height 17
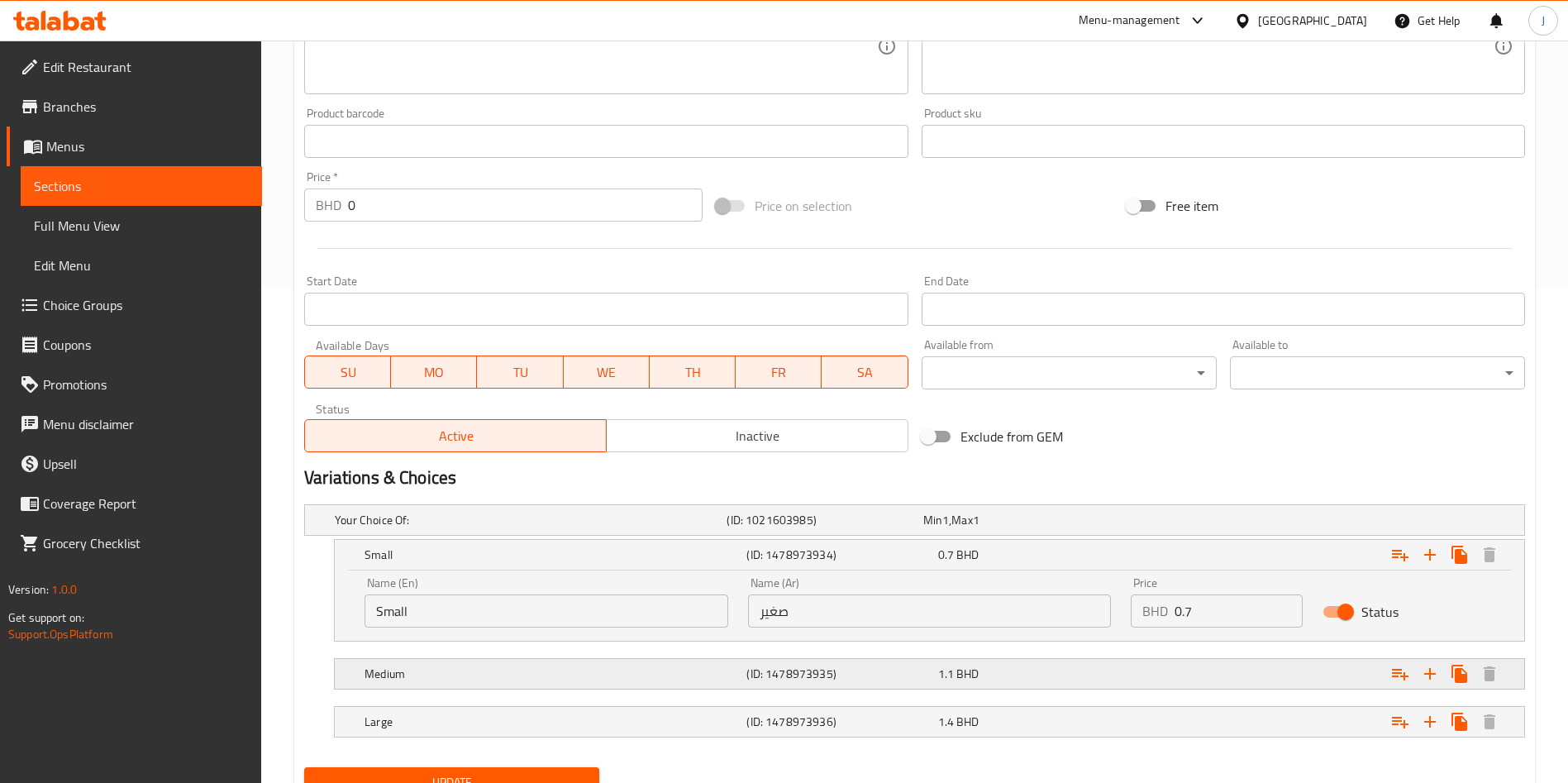
click at [629, 532] on div "Medium" at bounding box center [528, 520] width 392 height 23
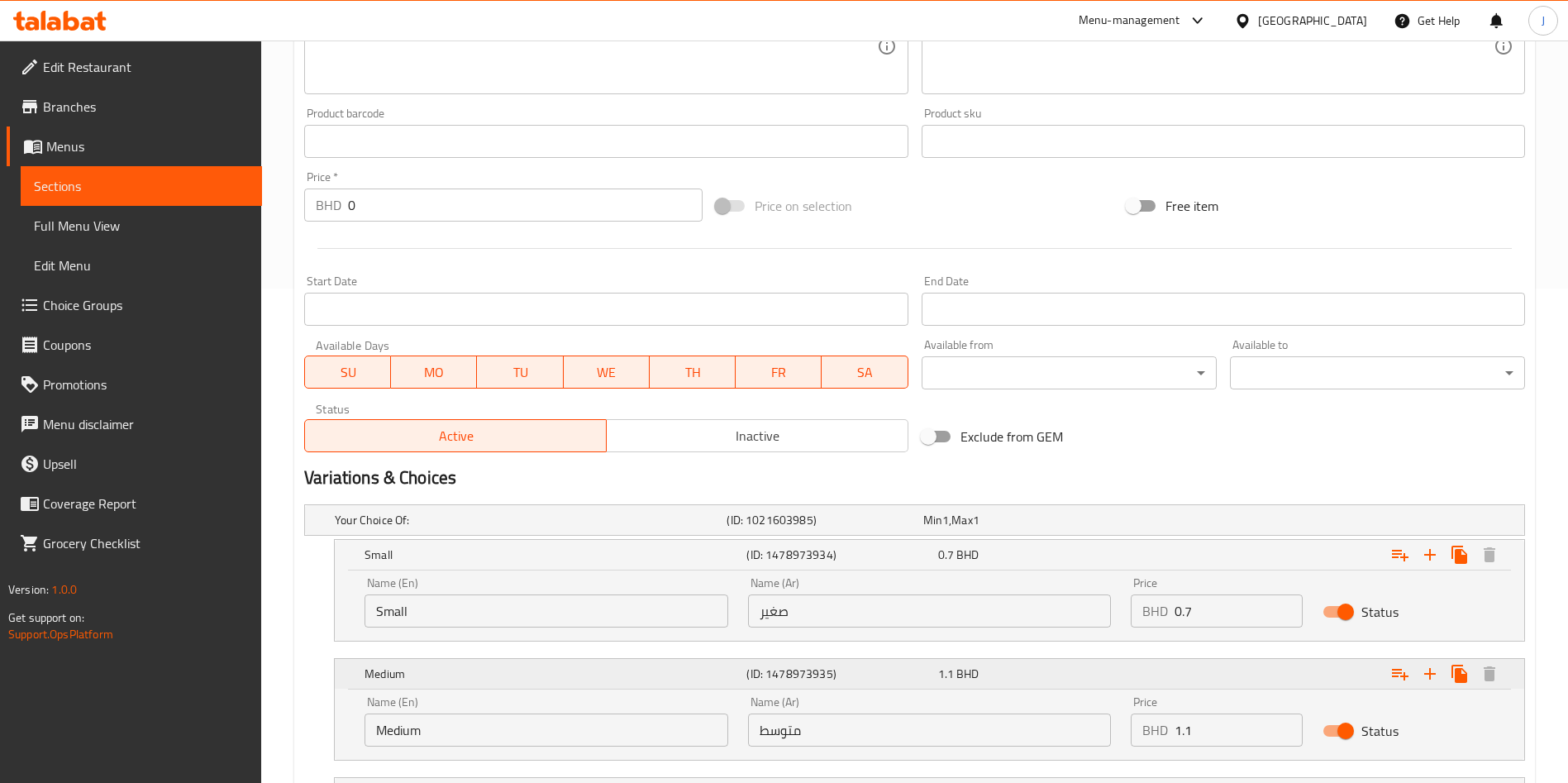
scroll to position [637, 0]
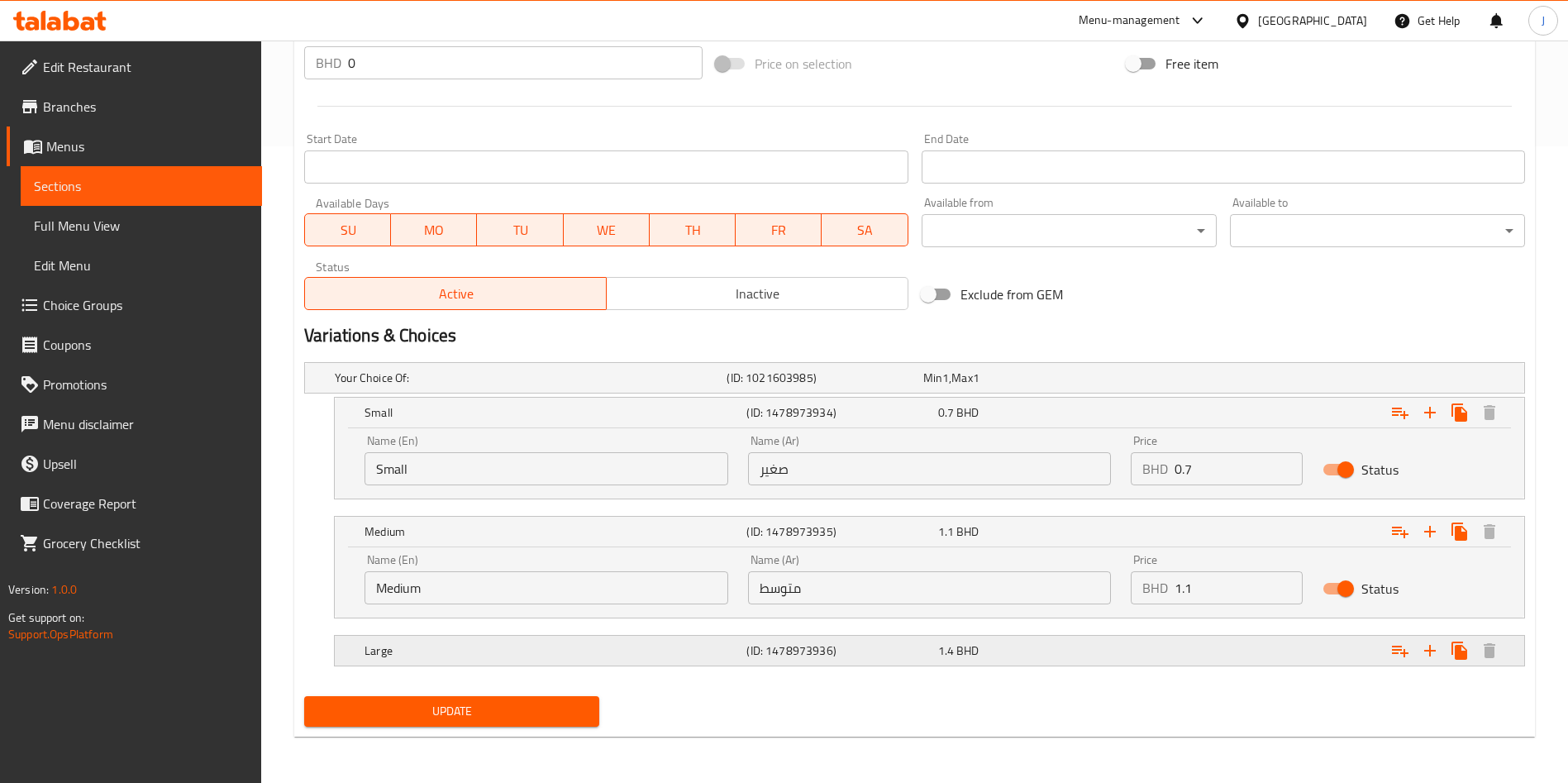
click at [646, 386] on h5 "Large" at bounding box center [527, 378] width 385 height 17
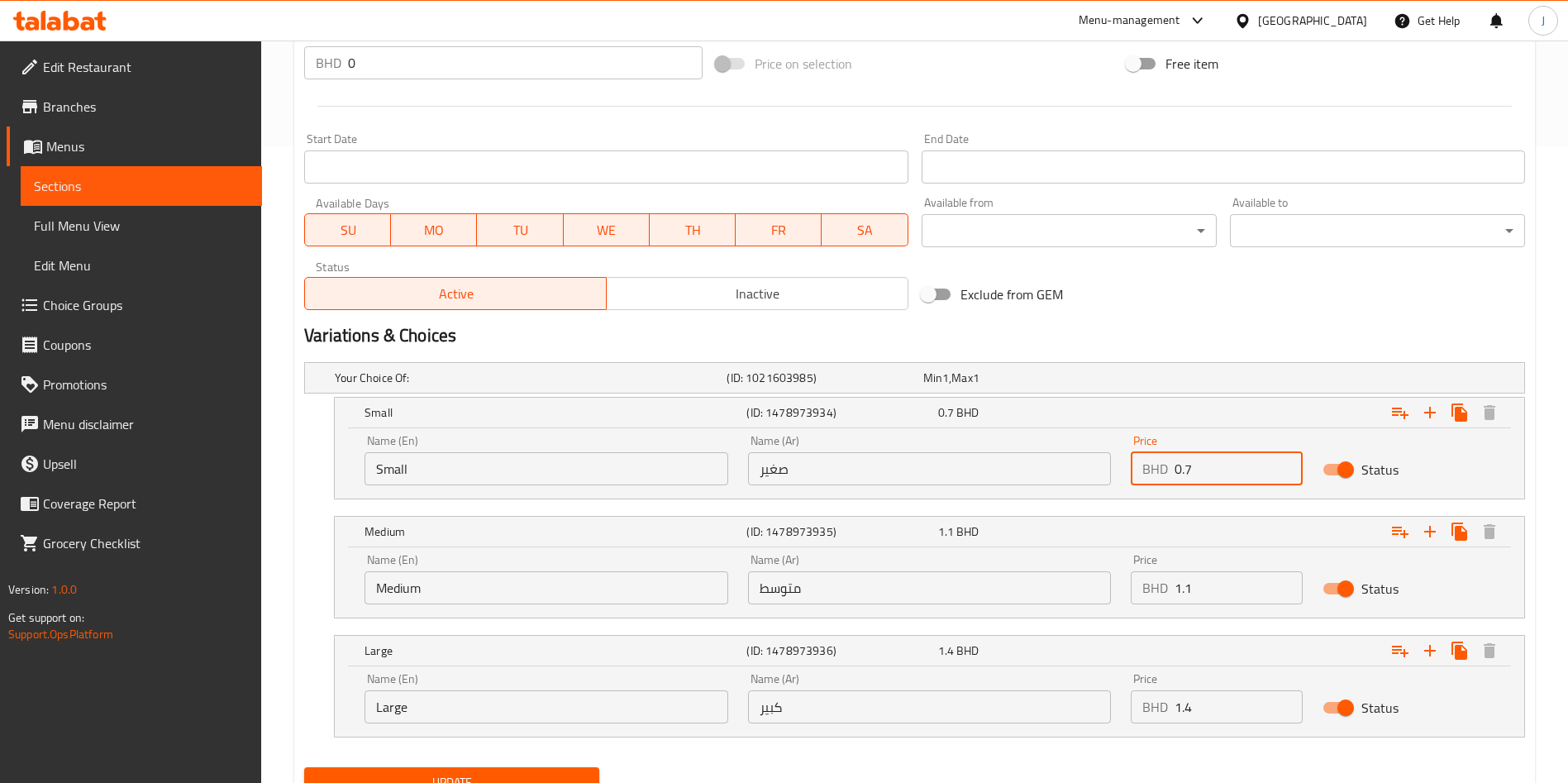
drag, startPoint x: 1230, startPoint y: 469, endPoint x: 1124, endPoint y: 466, distance: 106.0
click at [1124, 467] on div "Price BHD 0.7 Price" at bounding box center [1216, 460] width 192 height 71
type input "0.8"
drag, startPoint x: 1211, startPoint y: 598, endPoint x: 1123, endPoint y: 597, distance: 88.0
click at [1123, 598] on div "Price BHD 1.1 Price" at bounding box center [1216, 579] width 192 height 71
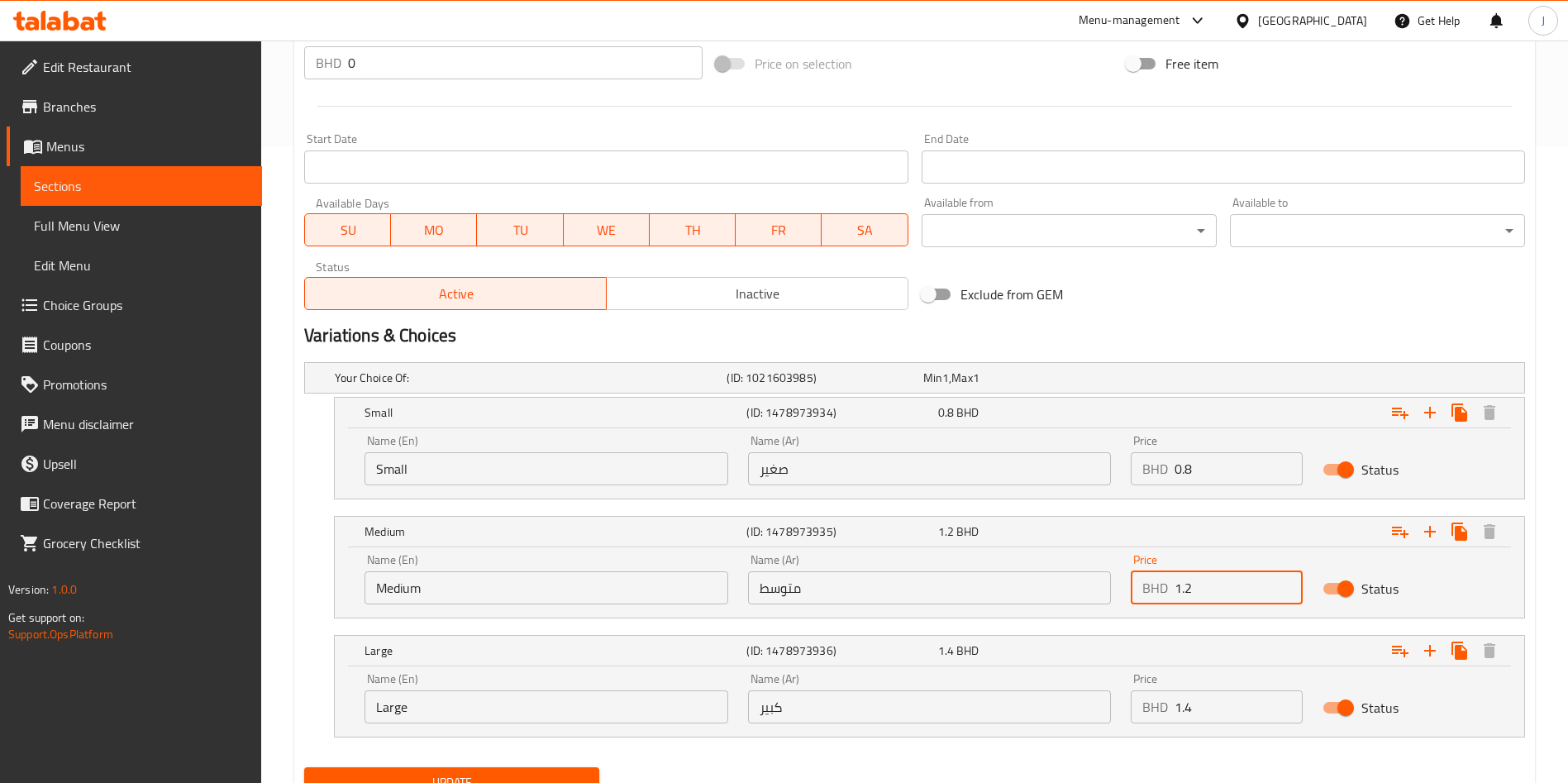
type input "1.2"
drag, startPoint x: 1234, startPoint y: 713, endPoint x: 1113, endPoint y: 698, distance: 121.9
click at [1102, 709] on div "Name (En) Large Name (En) Name (Ar) كبير Name (Ar) Price BHD 1.4 Price Status" at bounding box center [929, 699] width 1150 height 71
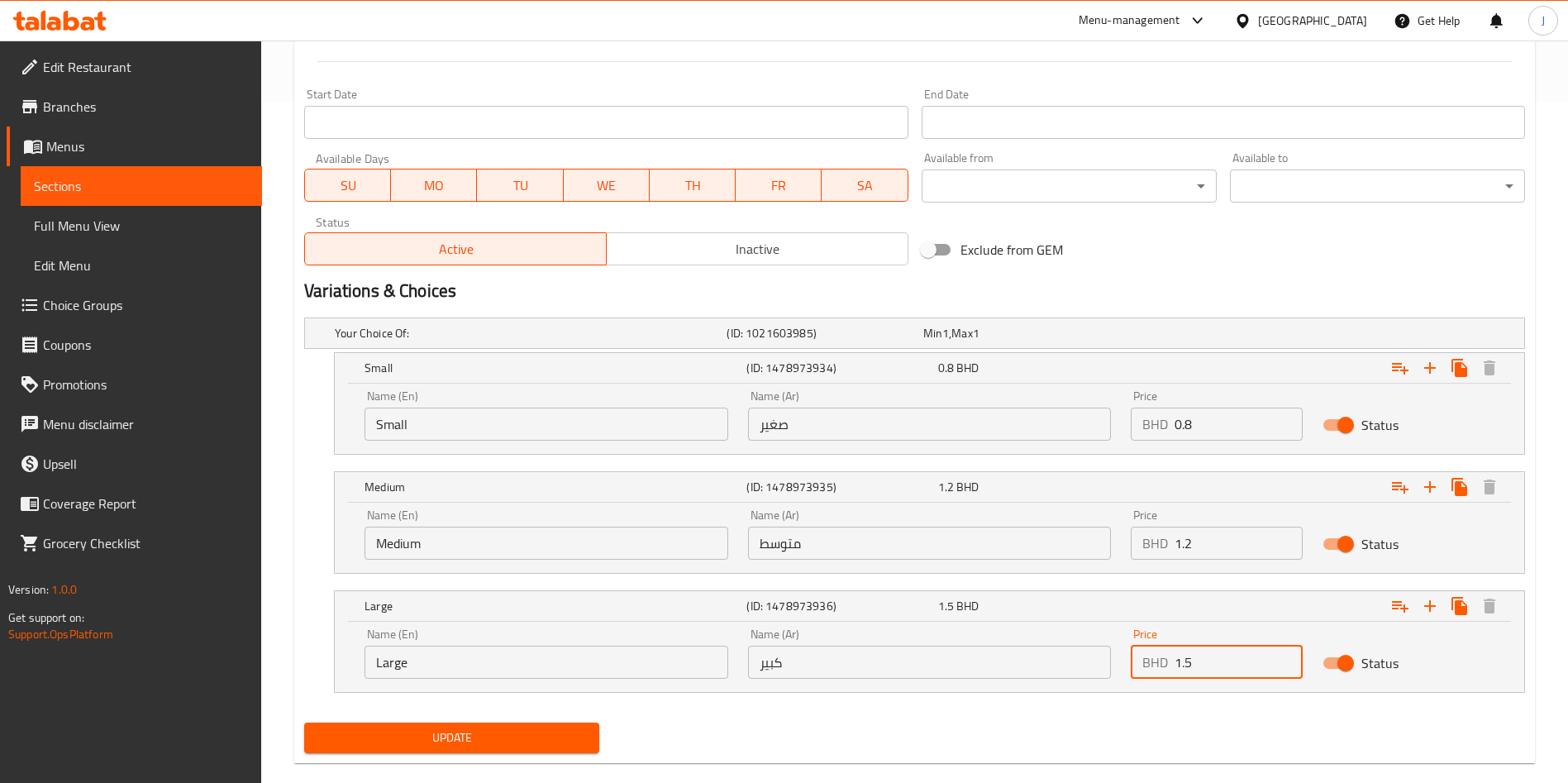
scroll to position [708, 0]
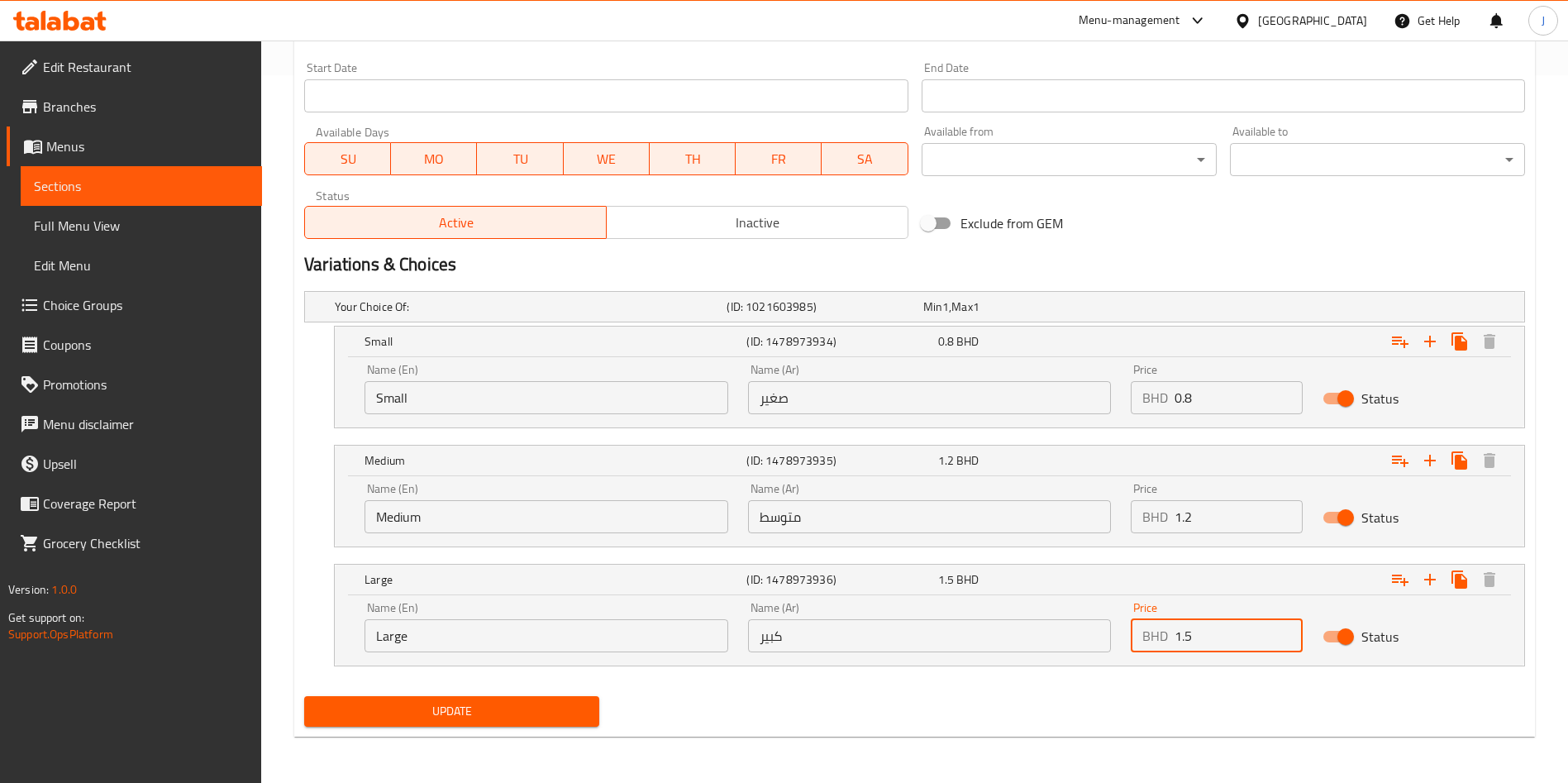
type input "1.5"
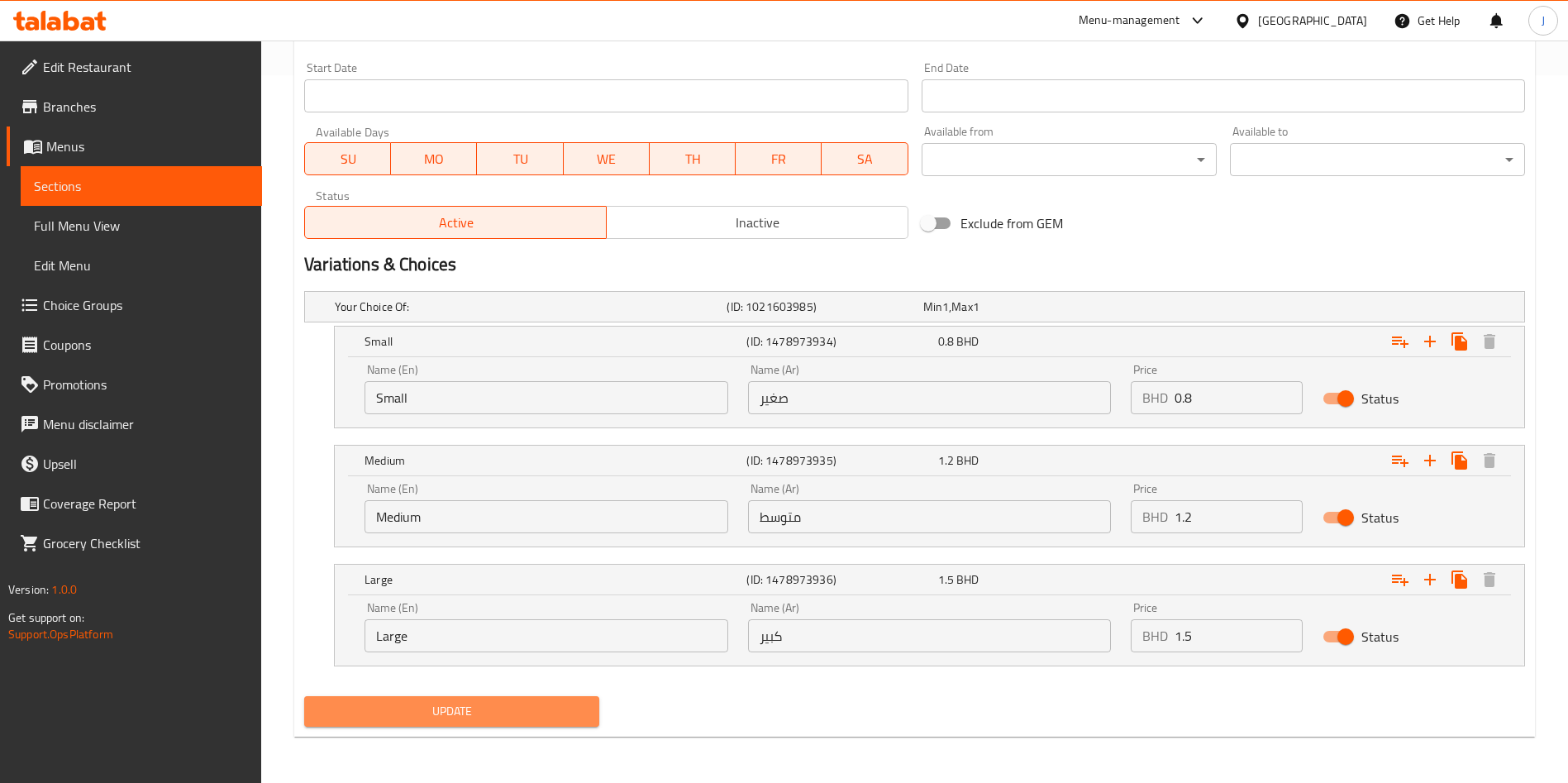
click at [451, 722] on button "Update" at bounding box center [452, 711] width 295 height 30
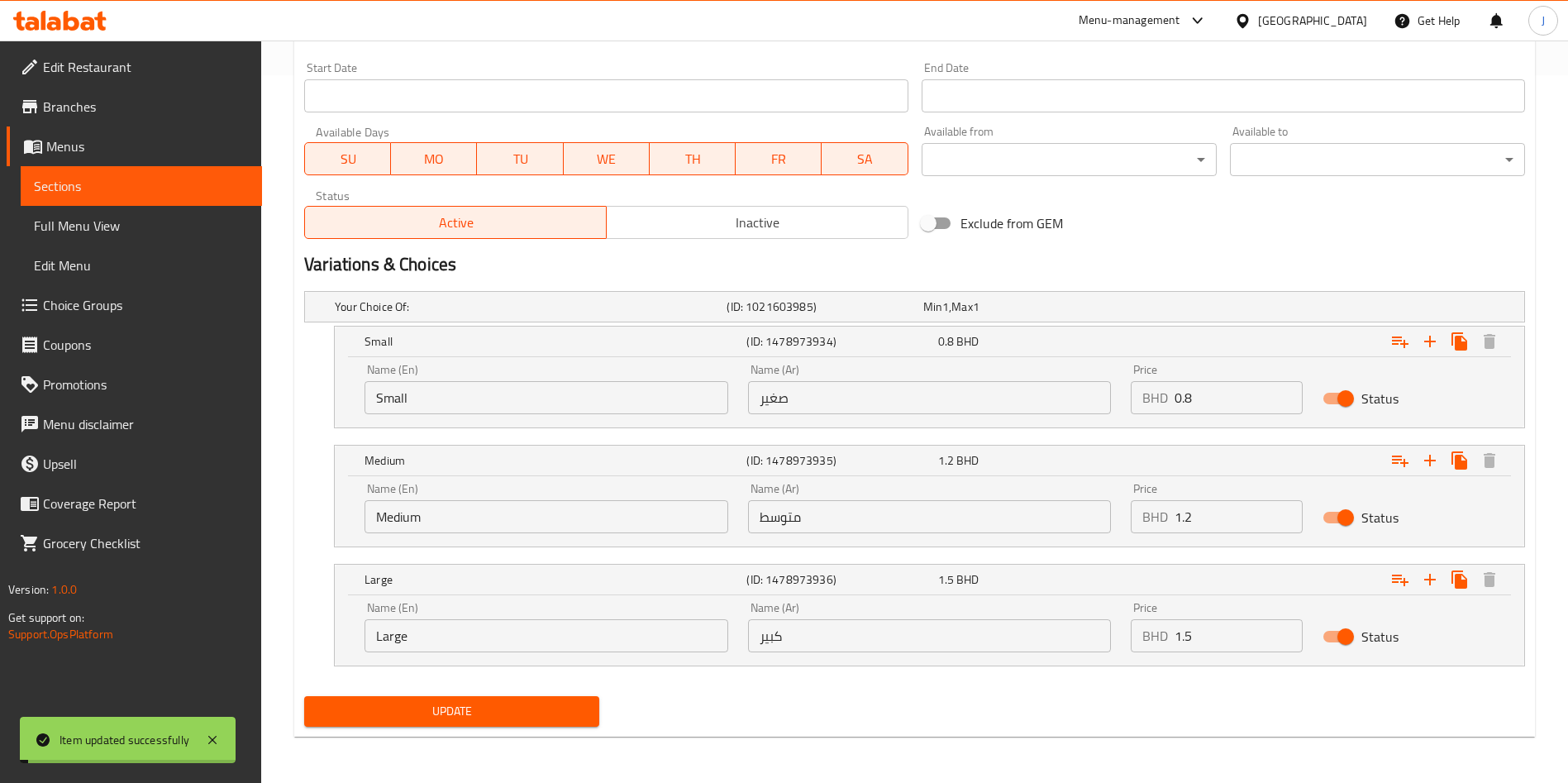
click at [457, 719] on span "Update" at bounding box center [451, 711] width 269 height 21
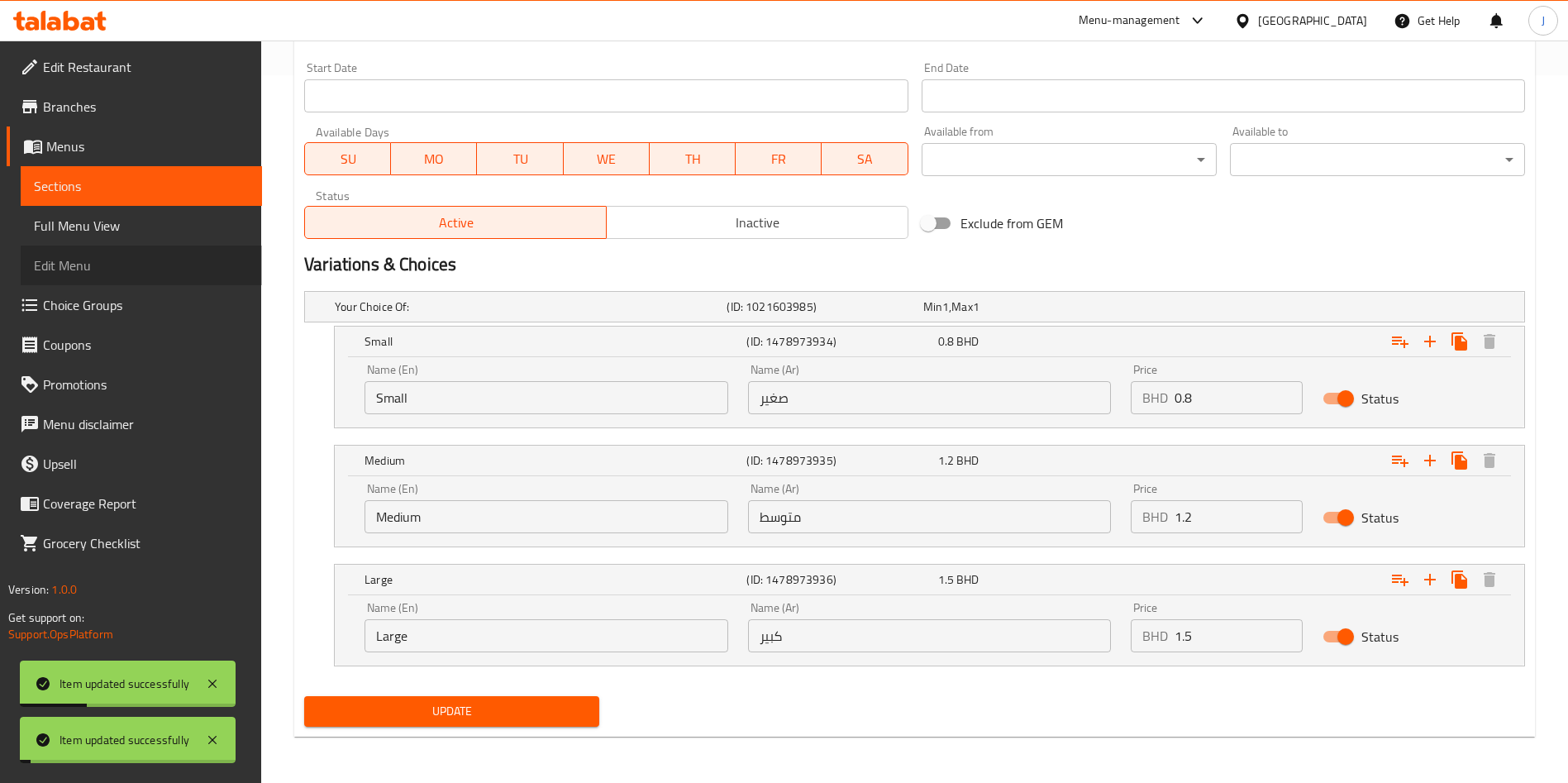
click at [106, 276] on link "Edit Menu" at bounding box center [141, 265] width 241 height 39
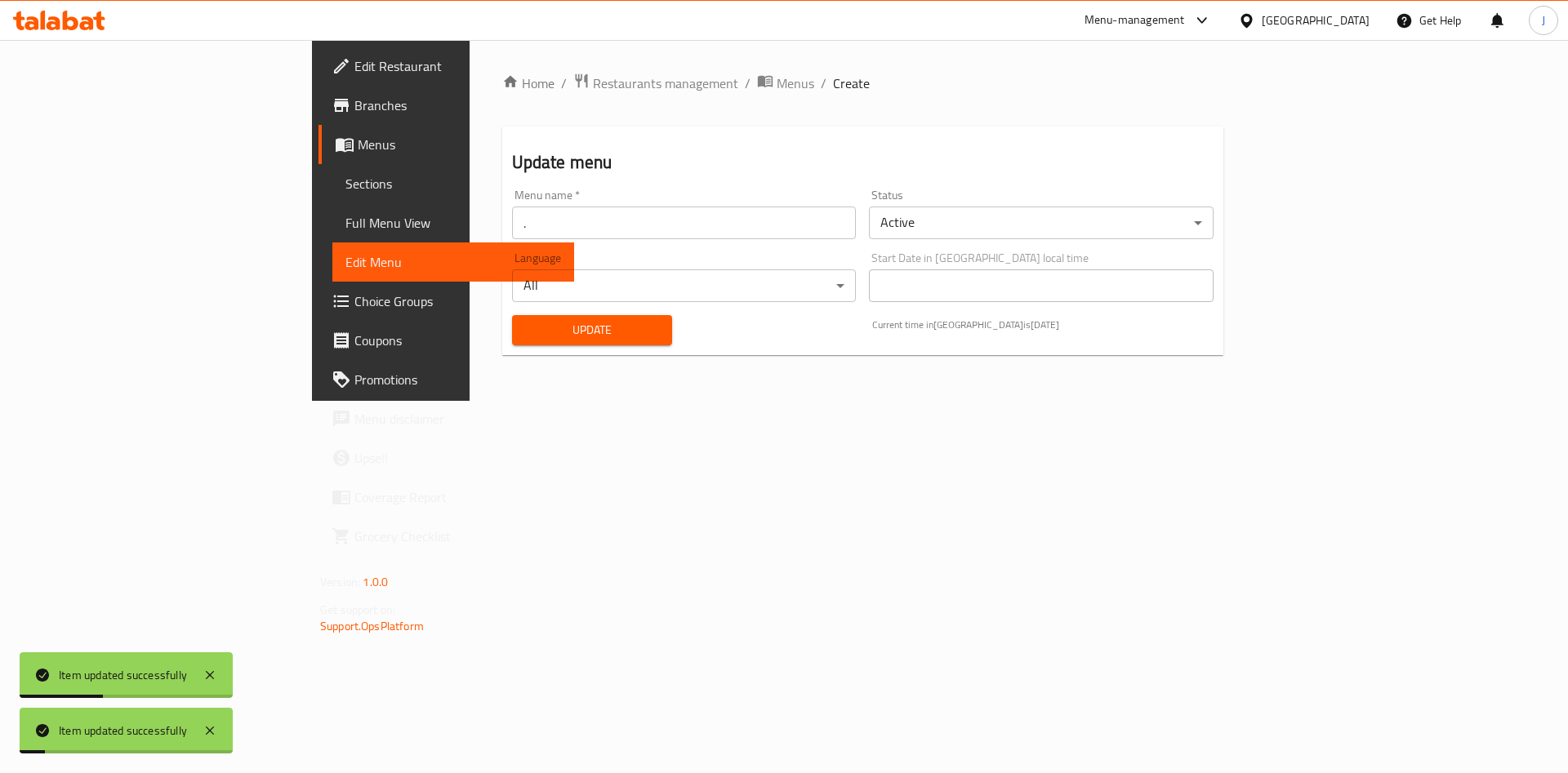
click at [525, 328] on span "Update" at bounding box center [592, 330] width 135 height 21
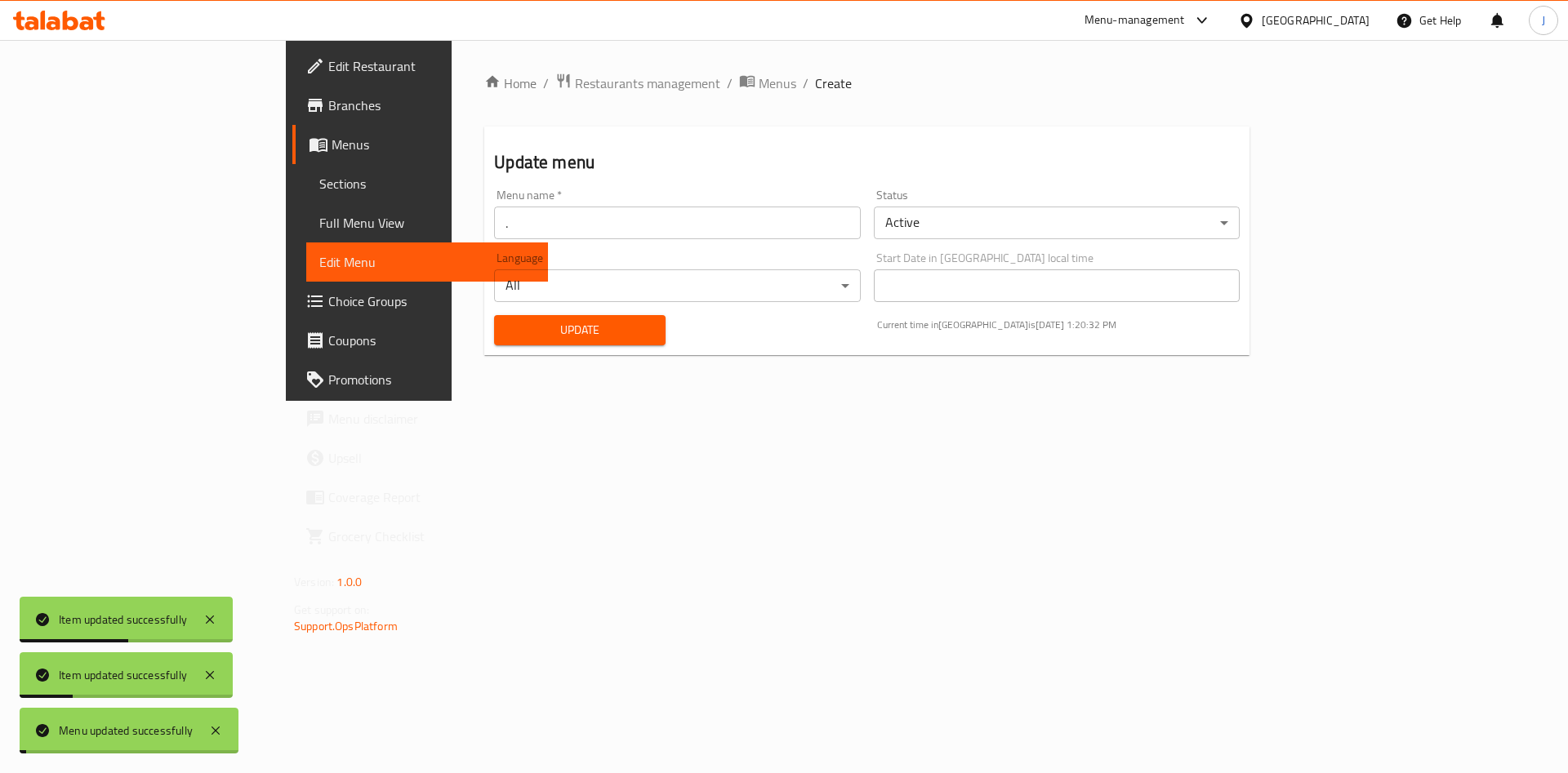
click at [507, 328] on span "Update" at bounding box center [579, 330] width 146 height 21
